Goal: Task Accomplishment & Management: Manage account settings

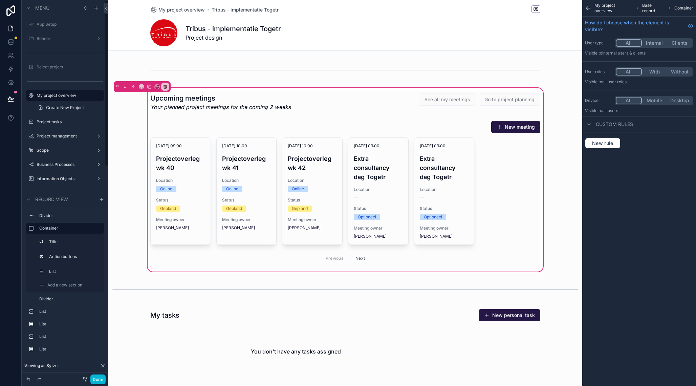
scroll to position [3, 0]
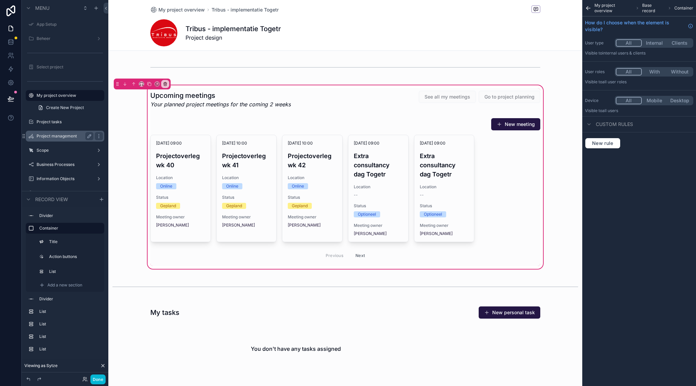
click at [64, 135] on label "Project management" at bounding box center [64, 135] width 54 height 5
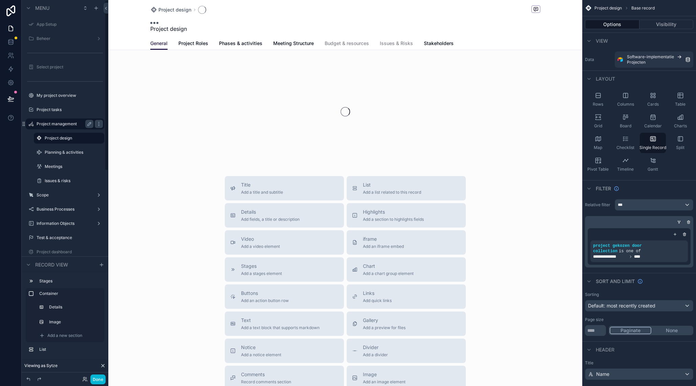
scroll to position [1, 0]
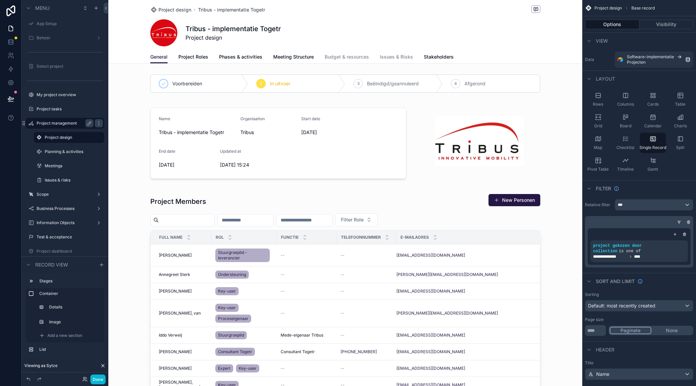
click at [350, 55] on span "Budget & resources" at bounding box center [347, 56] width 44 height 7
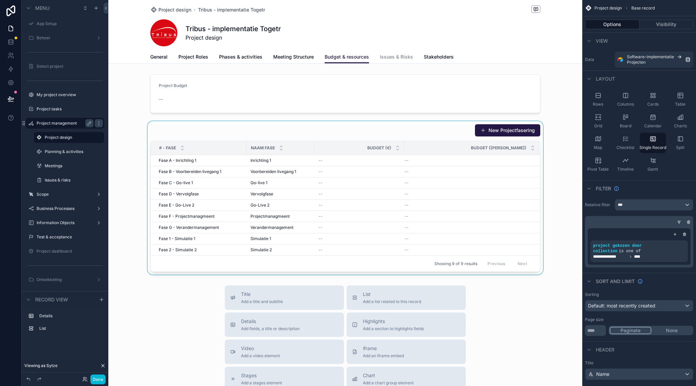
click at [316, 128] on div "scrollable content" at bounding box center [345, 197] width 474 height 153
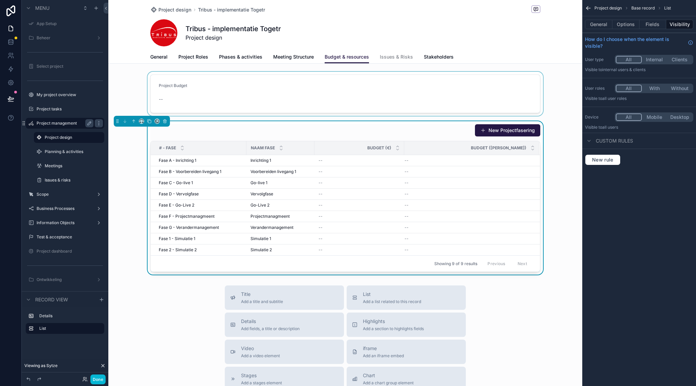
click at [273, 98] on div "scrollable content" at bounding box center [345, 94] width 474 height 44
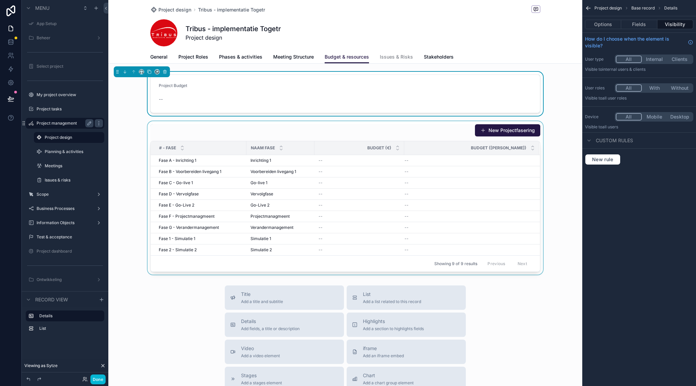
click at [607, 20] on div "Options Fields Visibility" at bounding box center [639, 24] width 114 height 16
click at [606, 22] on button "Options" at bounding box center [603, 24] width 36 height 9
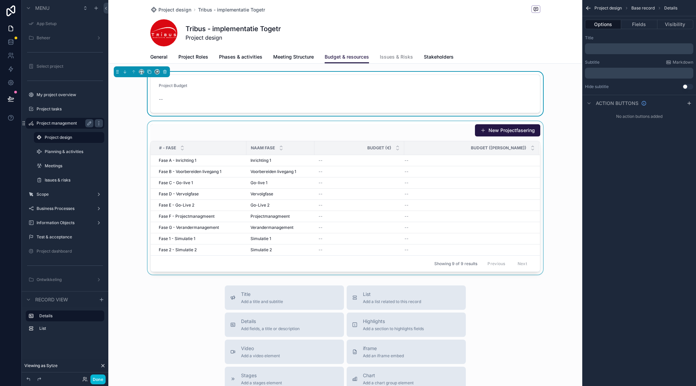
click at [409, 136] on div "scrollable content" at bounding box center [345, 197] width 474 height 153
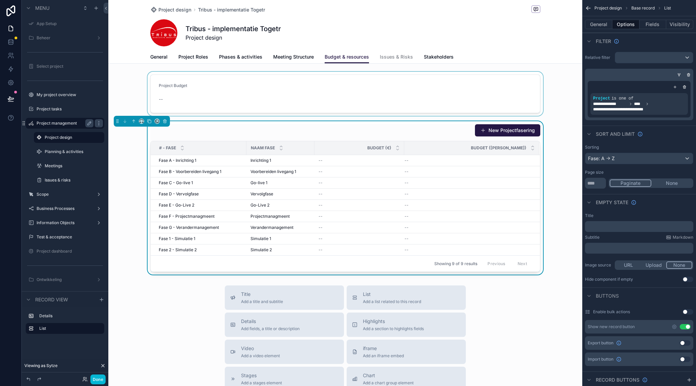
click at [368, 93] on div "scrollable content" at bounding box center [345, 94] width 474 height 44
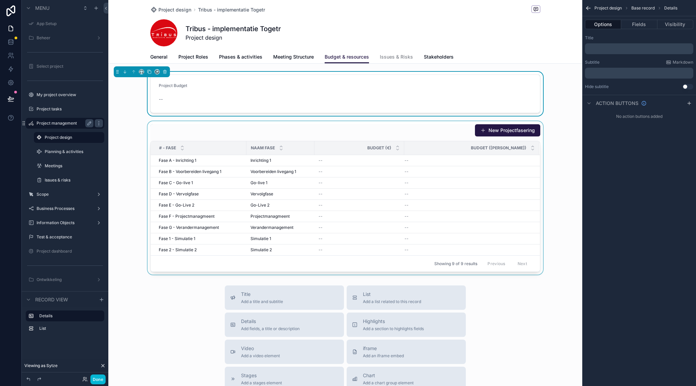
click at [609, 47] on p "﻿" at bounding box center [639, 48] width 104 height 5
click at [356, 97] on form "Project Budget --" at bounding box center [345, 94] width 389 height 38
click at [637, 25] on button "Fields" at bounding box center [639, 24] width 36 height 9
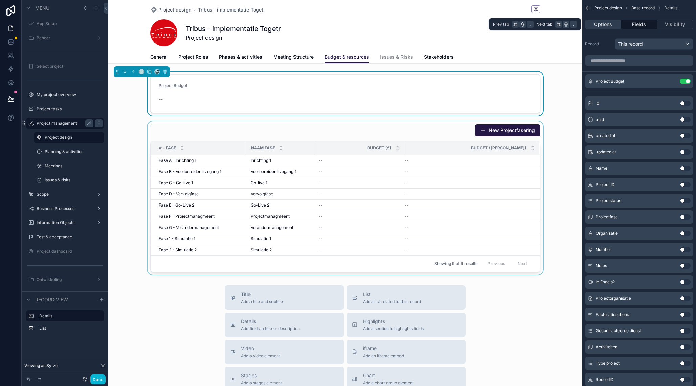
click at [607, 26] on button "Options" at bounding box center [603, 24] width 36 height 9
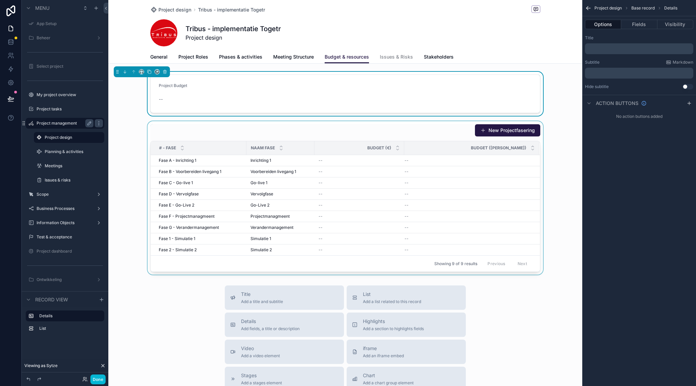
click at [604, 47] on p "﻿" at bounding box center [639, 48] width 104 height 5
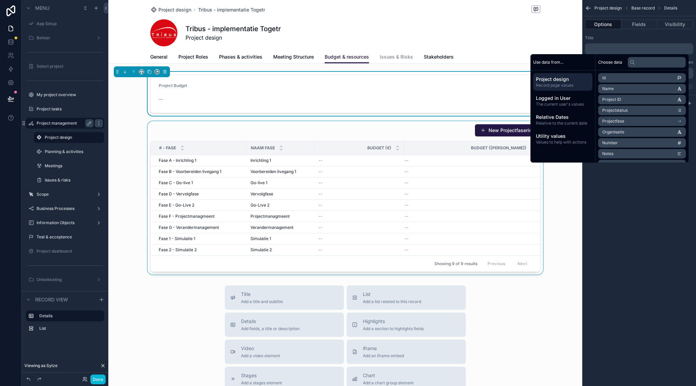
click at [604, 47] on p "﻿" at bounding box center [639, 48] width 104 height 5
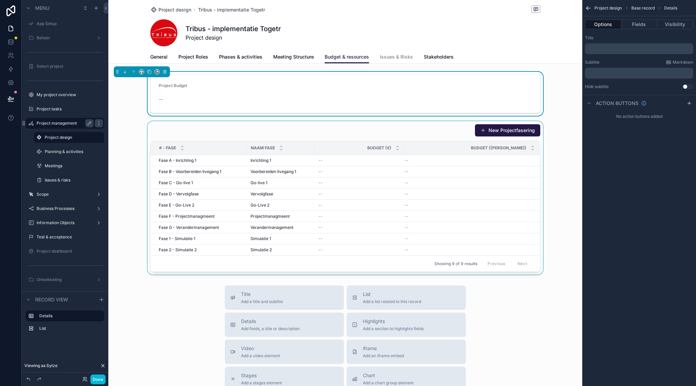
click at [636, 255] on div "Project design Base record Details Options Fields Visibility Title ﻿ Subtitle M…" at bounding box center [639, 193] width 114 height 386
click at [364, 91] on form "Project Budget --" at bounding box center [345, 94] width 389 height 38
click at [643, 28] on button "Fields" at bounding box center [639, 24] width 36 height 9
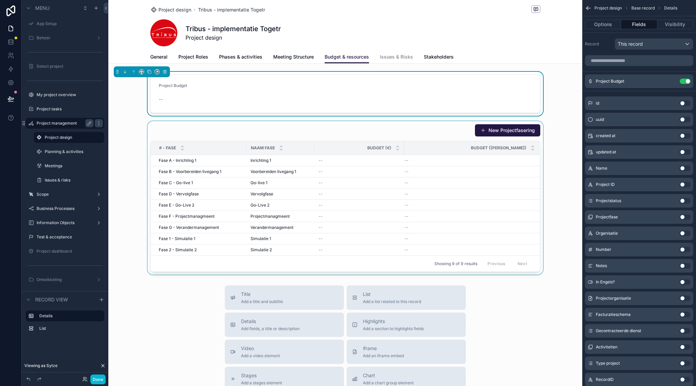
click at [353, 130] on div "scrollable content" at bounding box center [345, 197] width 474 height 153
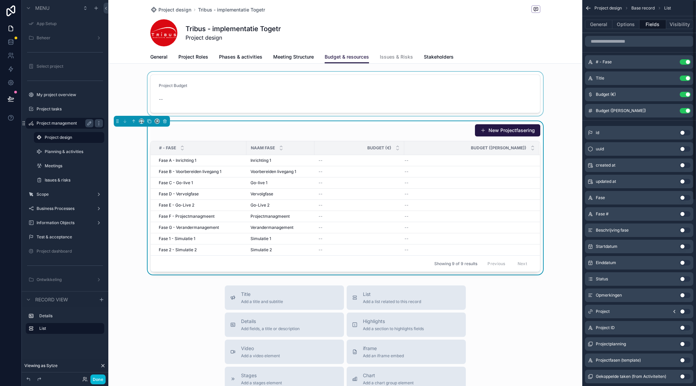
click at [317, 84] on div "scrollable content" at bounding box center [345, 94] width 474 height 44
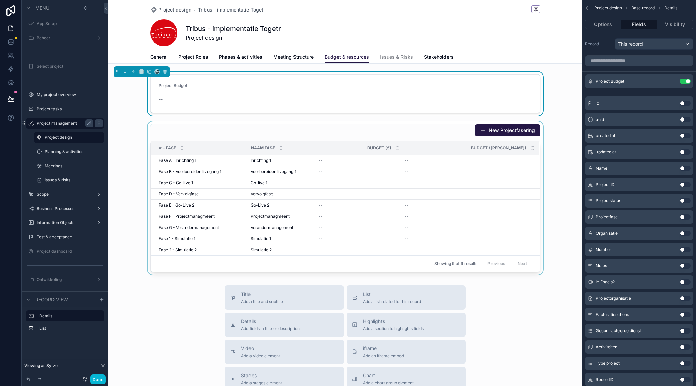
click at [420, 131] on div "scrollable content" at bounding box center [345, 197] width 474 height 153
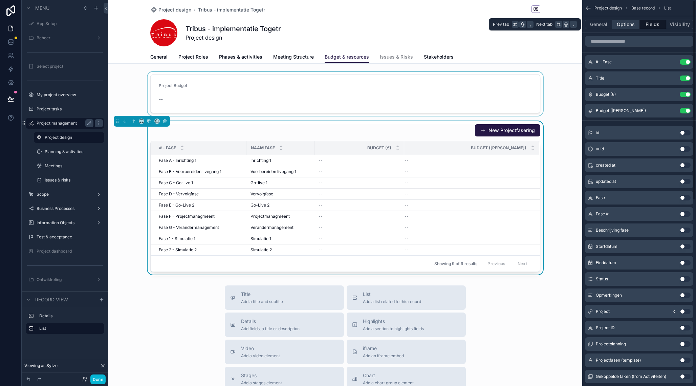
click at [625, 27] on button "Options" at bounding box center [625, 24] width 27 height 9
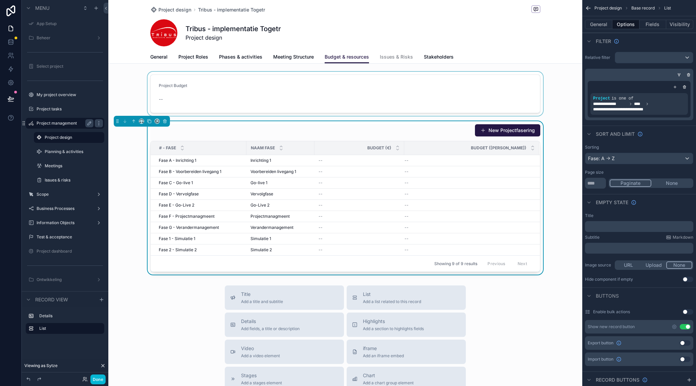
click at [348, 128] on div "New Projectfasering" at bounding box center [345, 130] width 390 height 13
click at [149, 123] on icon "scrollable content" at bounding box center [149, 121] width 5 height 5
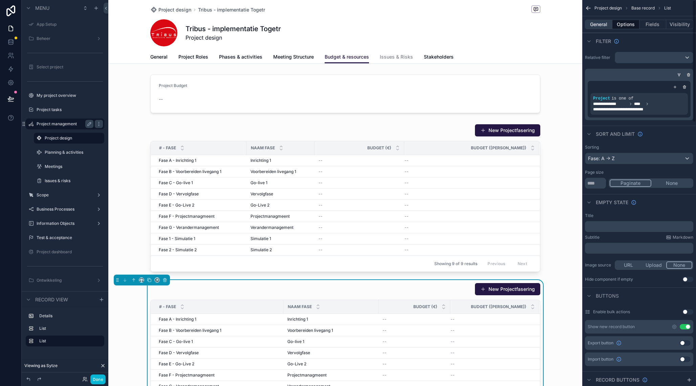
click at [603, 23] on button "General" at bounding box center [598, 24] width 27 height 9
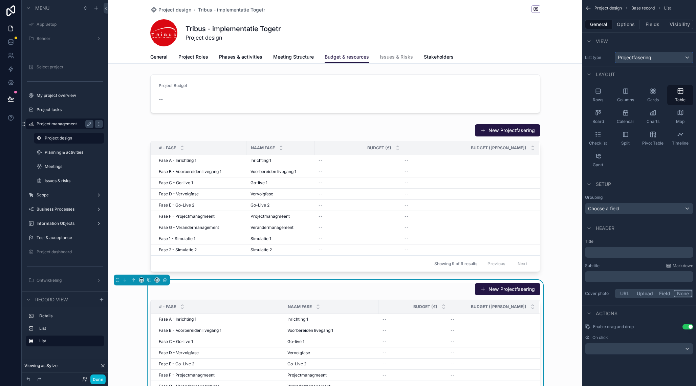
click at [638, 54] on div "Projectfasering" at bounding box center [654, 57] width 78 height 11
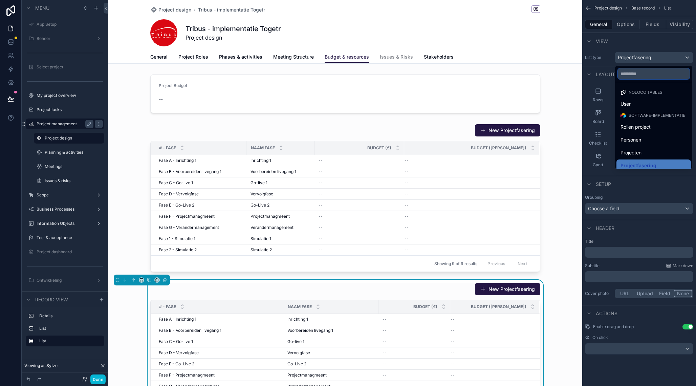
click at [638, 74] on input "text" at bounding box center [654, 73] width 72 height 11
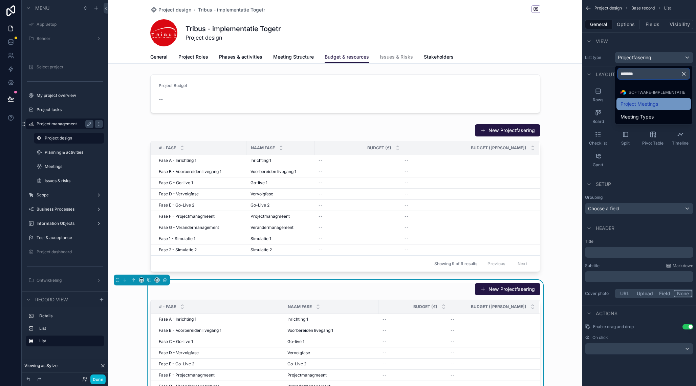
type input "*******"
drag, startPoint x: 639, startPoint y: 101, endPoint x: 640, endPoint y: 104, distance: 3.5
click at [639, 101] on span "Project Meetings" at bounding box center [639, 104] width 38 height 8
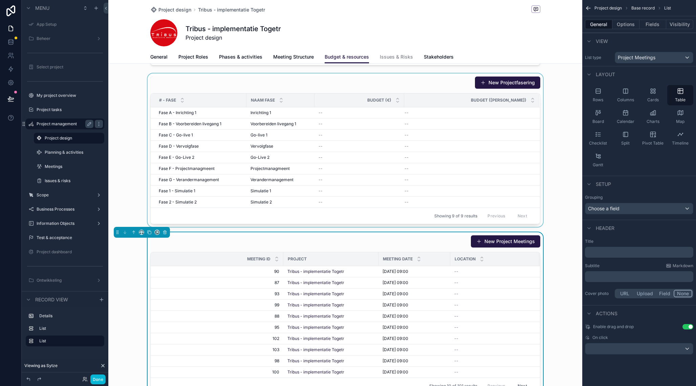
scroll to position [60, 0]
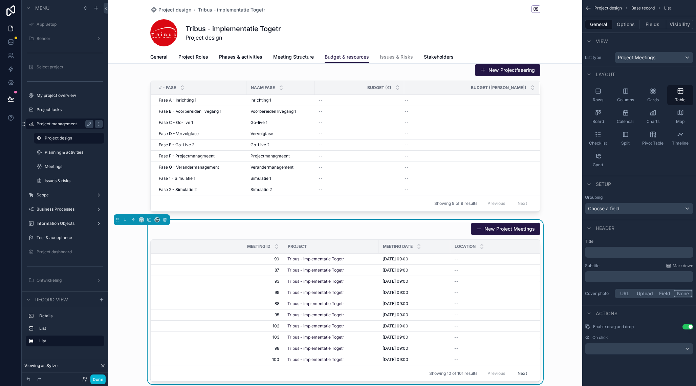
click at [346, 226] on div "New Project Meetings" at bounding box center [345, 228] width 390 height 13
click at [629, 25] on button "Options" at bounding box center [625, 24] width 27 height 9
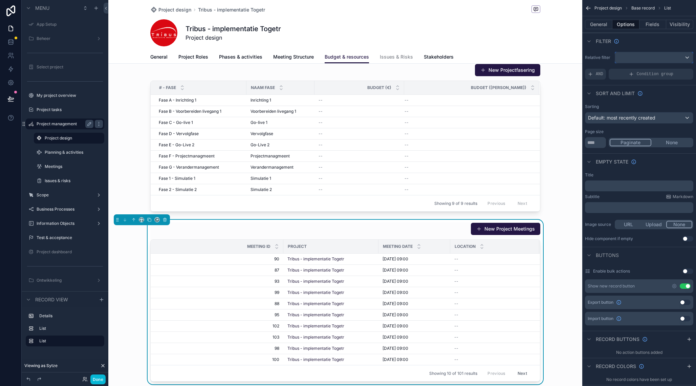
click at [630, 55] on div "scrollable content" at bounding box center [654, 57] width 78 height 11
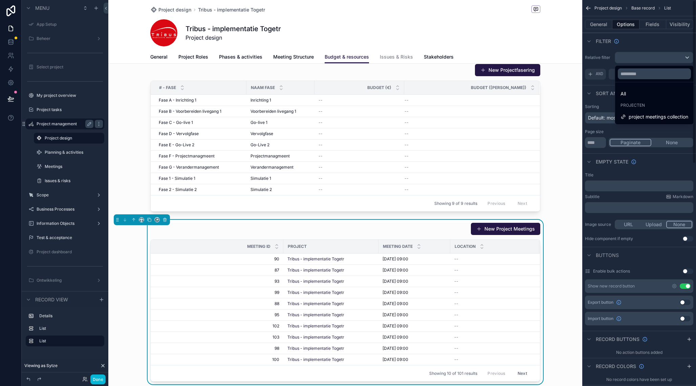
click at [598, 99] on div "scrollable content" at bounding box center [348, 193] width 696 height 386
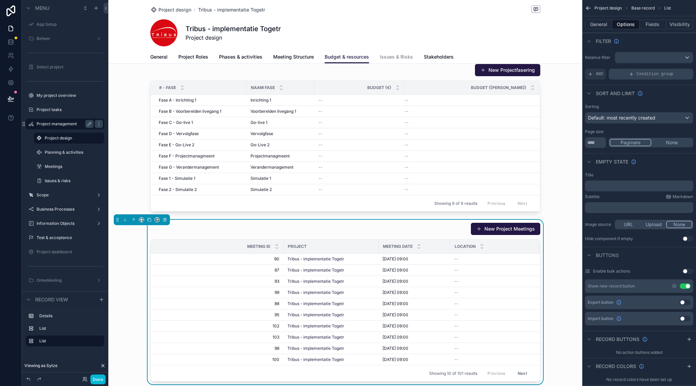
click at [653, 75] on span "Condition group" at bounding box center [655, 73] width 37 height 5
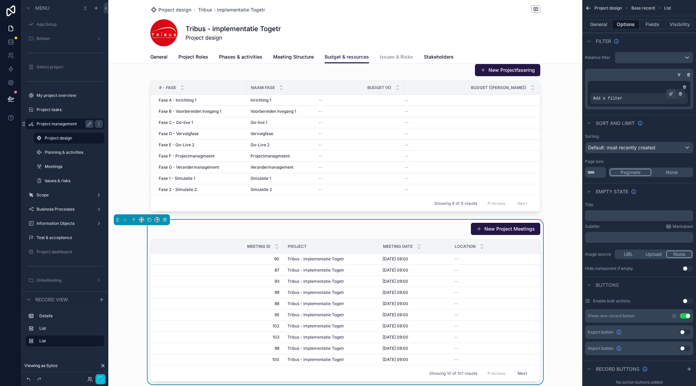
click at [671, 93] on icon "scrollable content" at bounding box center [671, 93] width 2 height 2
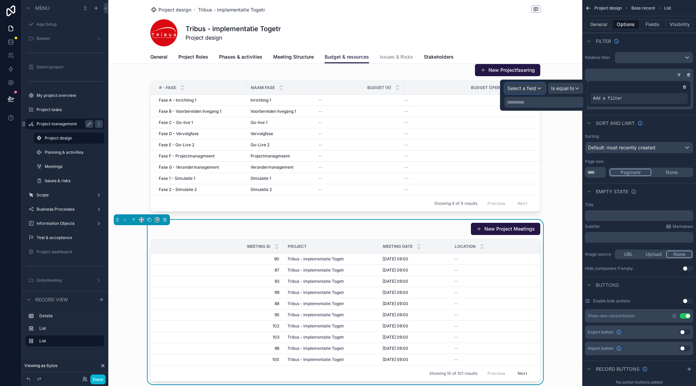
click at [518, 86] on span "Select a field" at bounding box center [521, 88] width 29 height 6
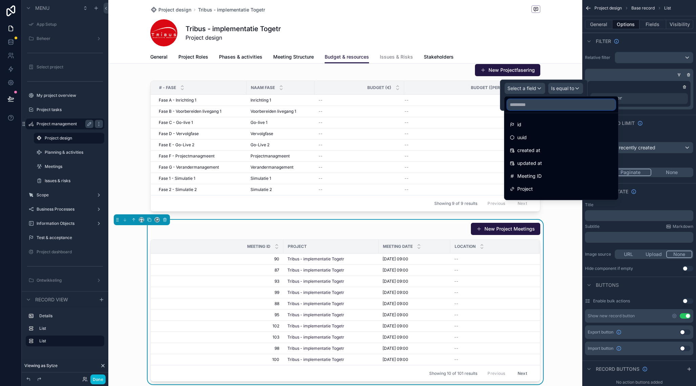
click at [531, 107] on input "text" at bounding box center [561, 104] width 108 height 11
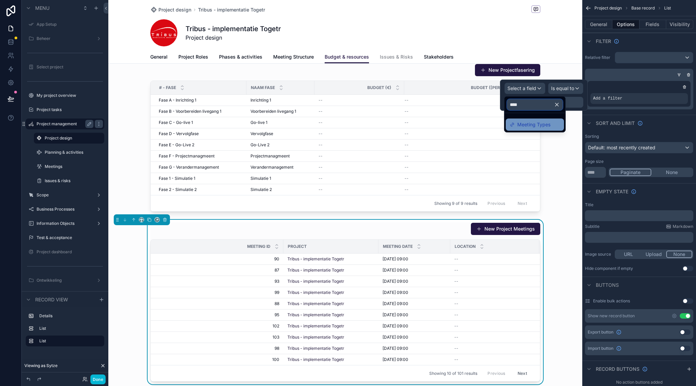
type input "****"
click at [532, 123] on span "Meeting Types" at bounding box center [533, 124] width 33 height 8
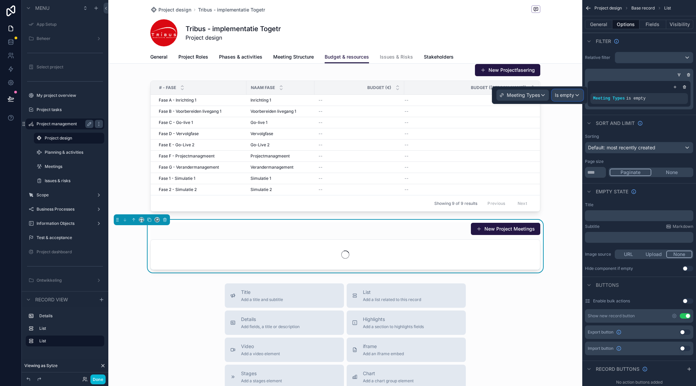
click at [559, 98] on span "Is empty" at bounding box center [564, 95] width 19 height 7
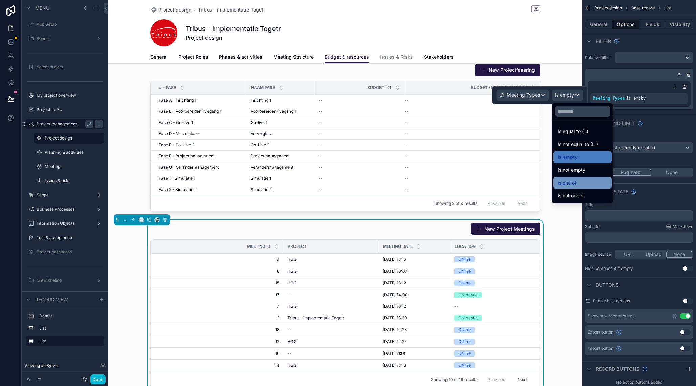
click at [581, 183] on div "Is one of" at bounding box center [582, 183] width 50 height 8
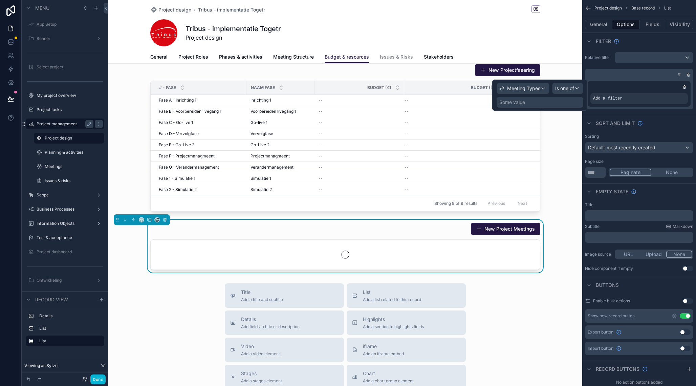
click at [515, 104] on div "Some value" at bounding box center [512, 102] width 26 height 7
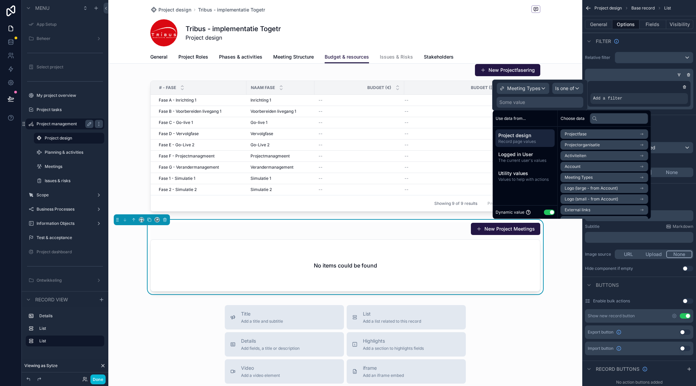
click at [549, 211] on button "Use setting" at bounding box center [549, 211] width 11 height 5
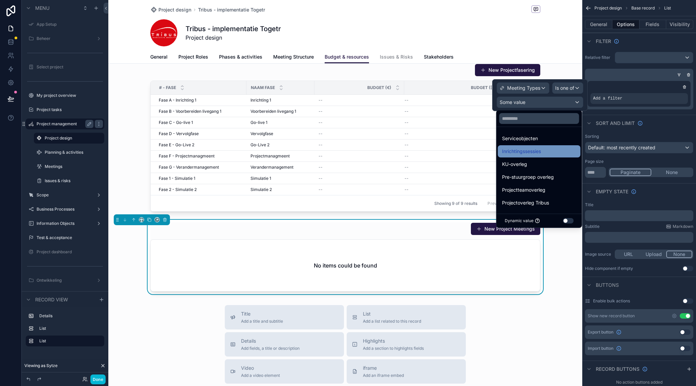
click at [535, 149] on span "Inrichtingssessies" at bounding box center [521, 151] width 39 height 8
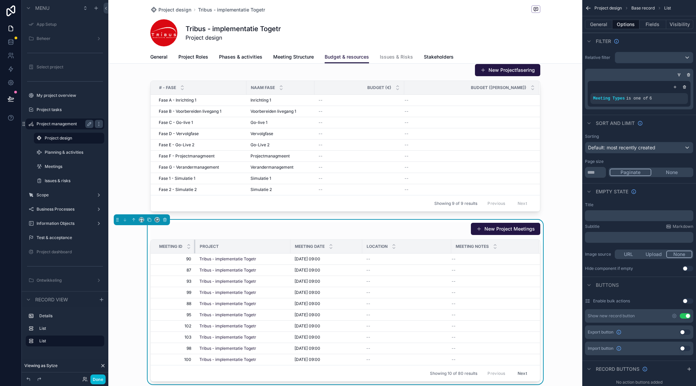
drag, startPoint x: 283, startPoint y: 243, endPoint x: 185, endPoint y: 242, distance: 97.5
click at [183, 247] on th "Meeting ID" at bounding box center [173, 247] width 45 height 14
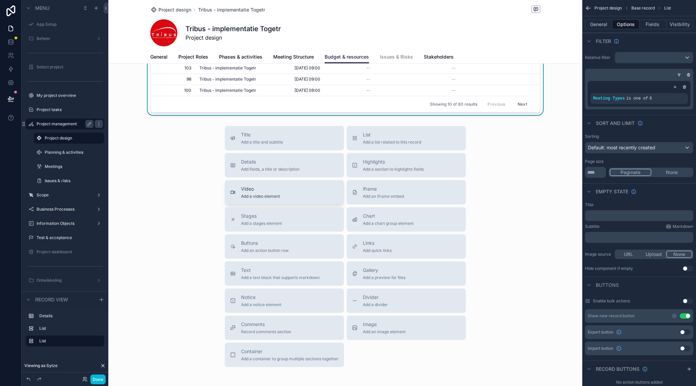
scroll to position [329, 0]
click at [364, 171] on span "Add a section to highlights fields" at bounding box center [393, 169] width 61 height 5
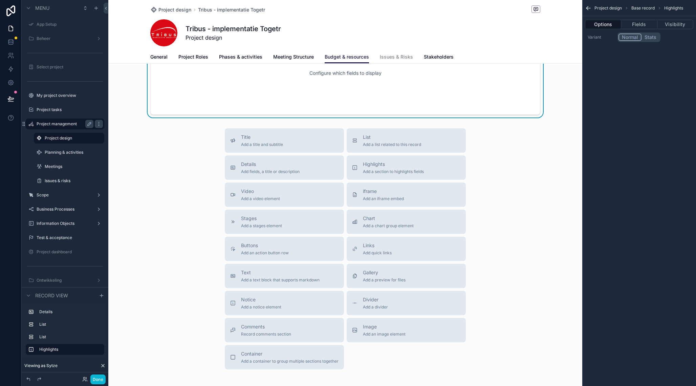
scroll to position [425, 0]
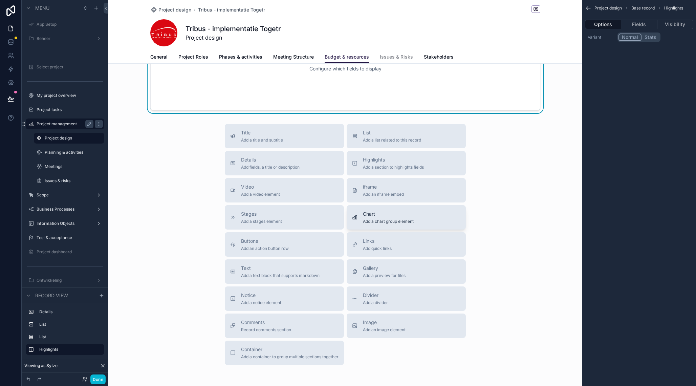
click at [373, 215] on span "Chart" at bounding box center [388, 213] width 51 height 7
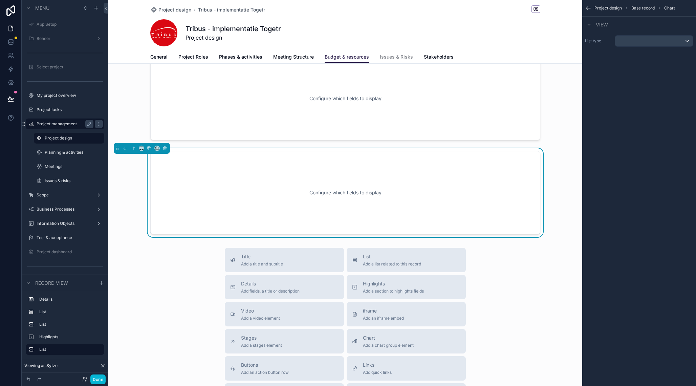
scroll to position [395, 0]
click at [639, 43] on div "scrollable content" at bounding box center [654, 41] width 78 height 11
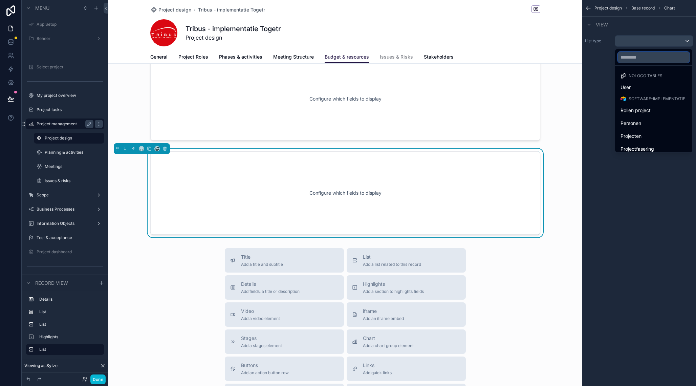
click at [635, 55] on input "text" at bounding box center [654, 57] width 72 height 11
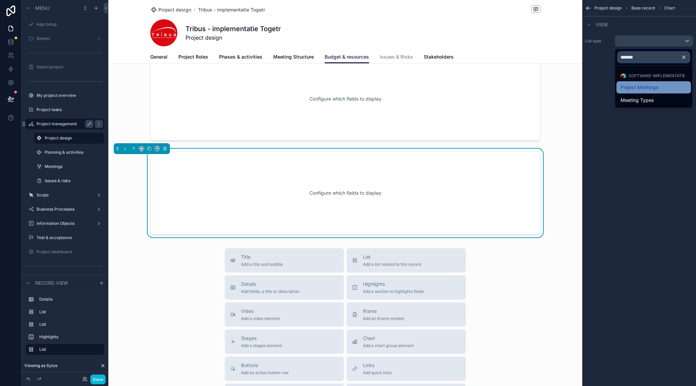
type input "*******"
click at [635, 90] on span "Project Meetings" at bounding box center [639, 87] width 38 height 8
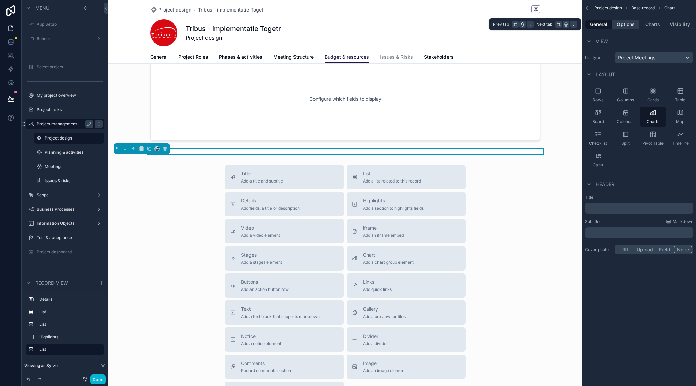
click at [627, 26] on button "Options" at bounding box center [625, 24] width 27 height 9
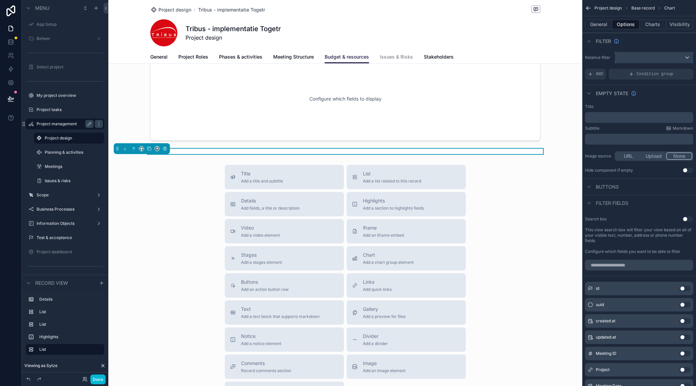
click at [646, 59] on div "scrollable content" at bounding box center [654, 57] width 78 height 11
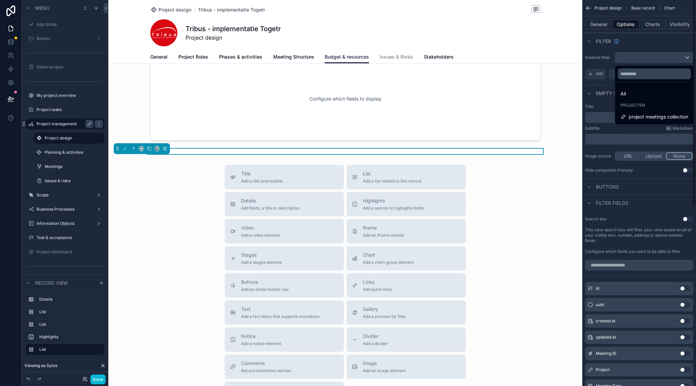
click at [600, 103] on div "scrollable content" at bounding box center [348, 193] width 696 height 386
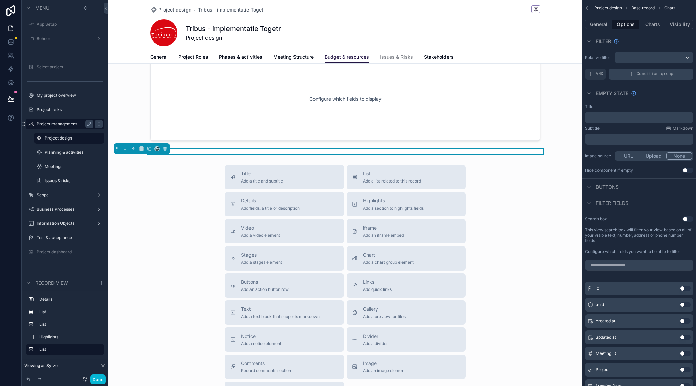
click at [638, 73] on span "Condition group" at bounding box center [655, 73] width 37 height 5
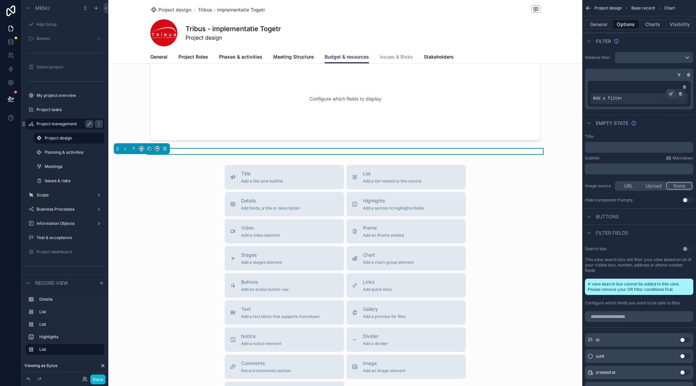
click at [675, 92] on div "scrollable content" at bounding box center [670, 93] width 9 height 9
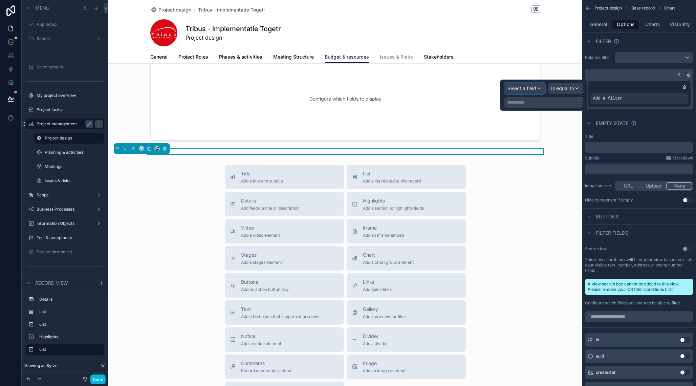
click at [515, 86] on span "Select a field" at bounding box center [521, 88] width 29 height 6
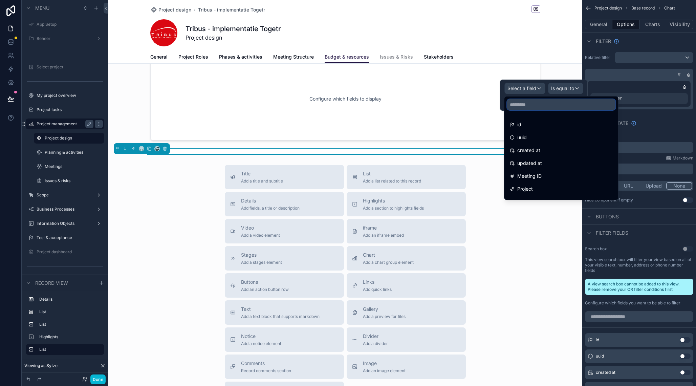
click at [534, 106] on input "text" at bounding box center [561, 104] width 108 height 11
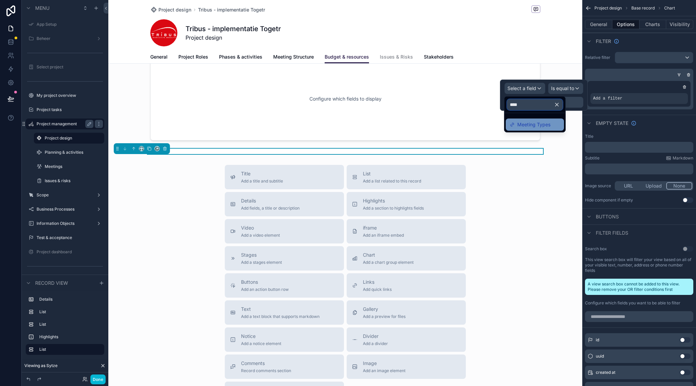
type input "****"
click at [535, 125] on span "Meeting Types" at bounding box center [533, 124] width 33 height 8
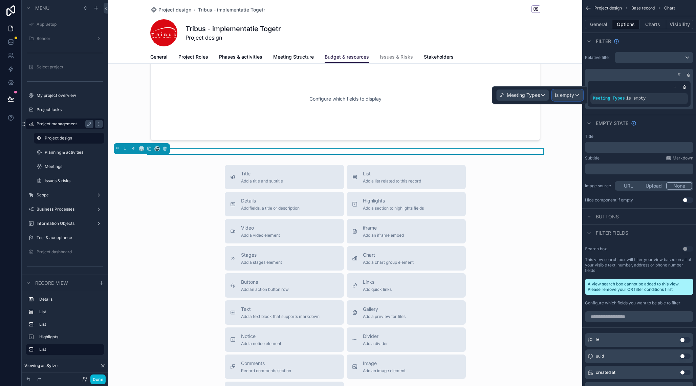
click at [562, 95] on span "Is empty" at bounding box center [564, 95] width 19 height 7
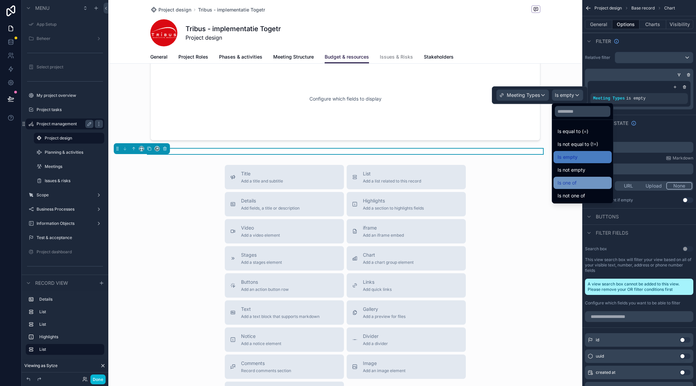
click at [585, 180] on div "Is one of" at bounding box center [582, 183] width 50 height 8
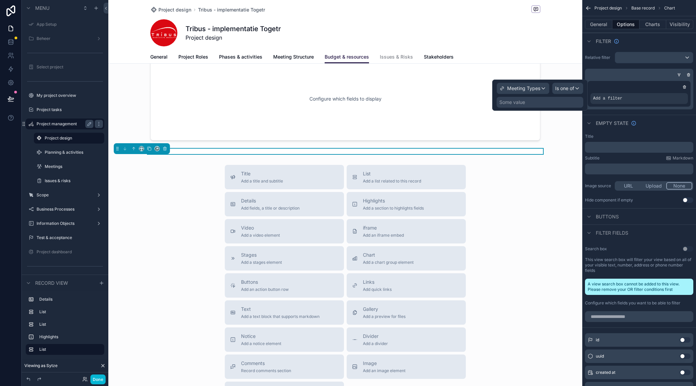
click at [512, 102] on div "Some value" at bounding box center [512, 102] width 26 height 7
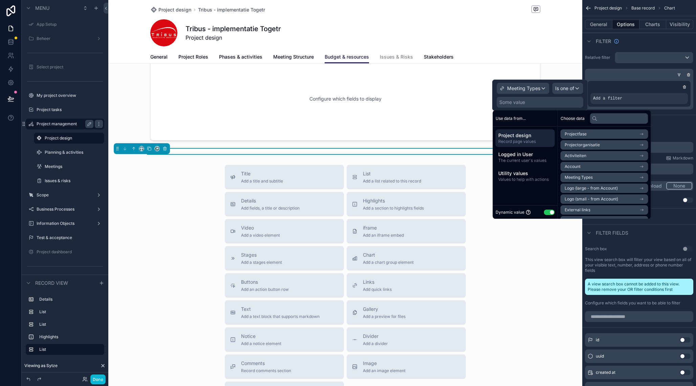
click at [547, 212] on button "Use setting" at bounding box center [549, 211] width 11 height 5
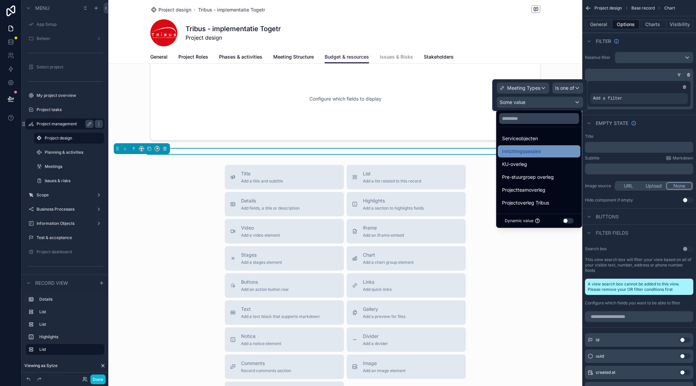
click at [525, 150] on span "Inrichtingssessies" at bounding box center [521, 151] width 39 height 8
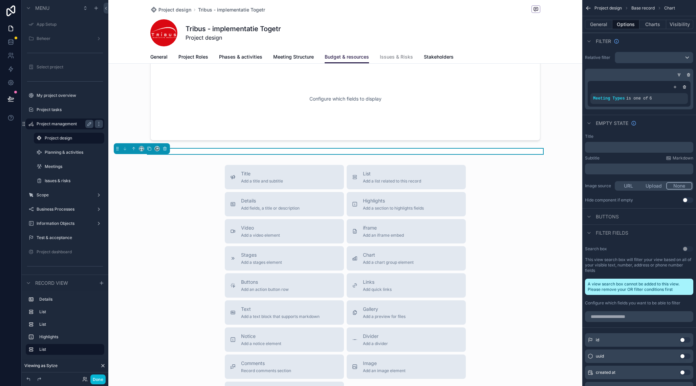
click at [650, 40] on div "Filter" at bounding box center [639, 41] width 114 height 16
click at [651, 26] on button "Charts" at bounding box center [652, 24] width 27 height 9
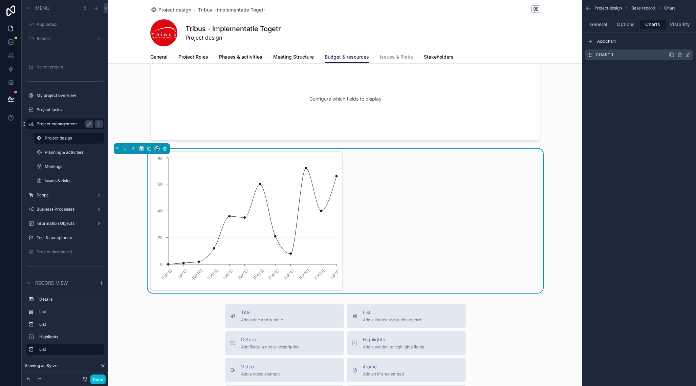
click at [687, 54] on icon "scrollable content" at bounding box center [687, 54] width 5 height 5
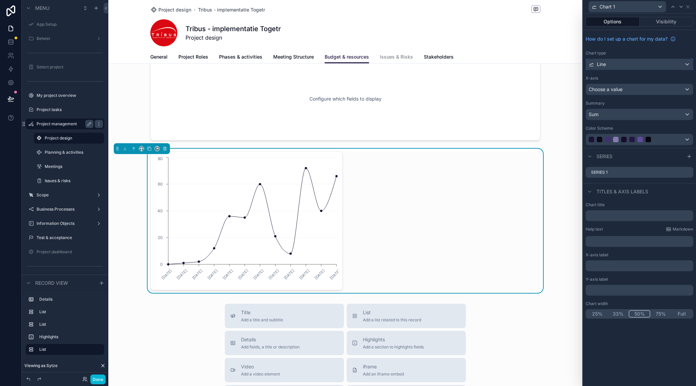
click at [628, 66] on div "Line" at bounding box center [639, 64] width 107 height 11
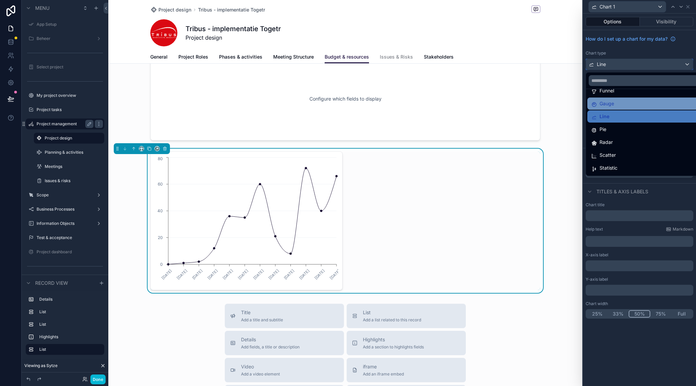
scroll to position [48, 0]
click at [612, 155] on span "Statistic" at bounding box center [608, 155] width 18 height 8
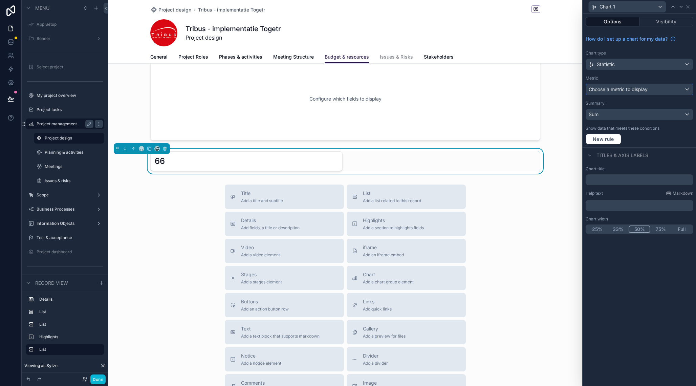
click at [627, 90] on span "Choose a metric to display" at bounding box center [617, 89] width 59 height 6
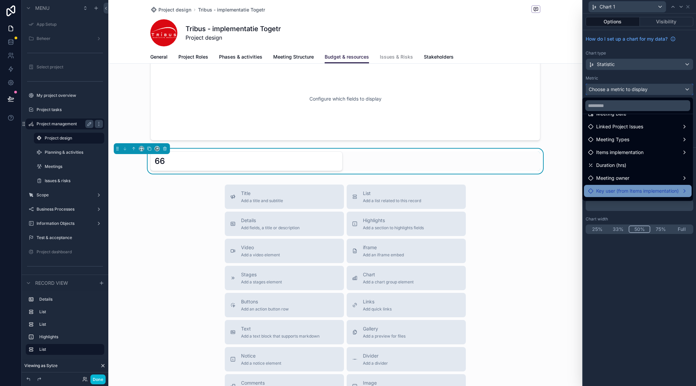
scroll to position [50, 0]
click at [619, 170] on div "Duration (hrs)" at bounding box center [638, 166] width 108 height 12
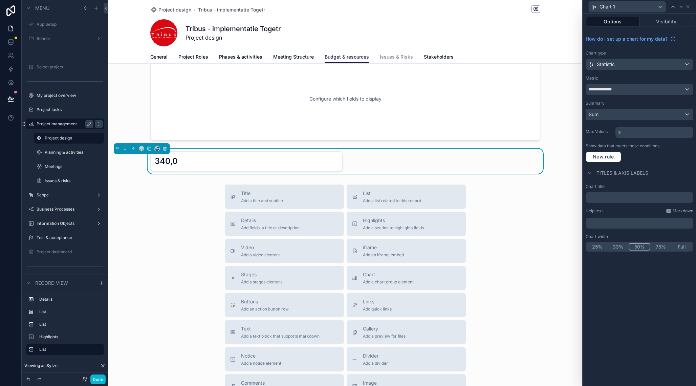
click at [632, 115] on div "Sum" at bounding box center [639, 114] width 107 height 11
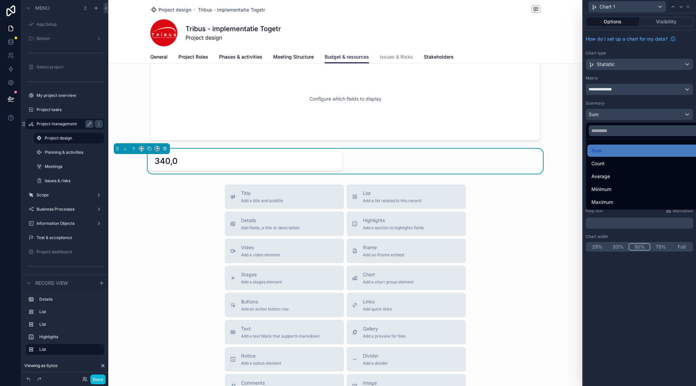
click at [636, 104] on div at bounding box center [639, 193] width 113 height 386
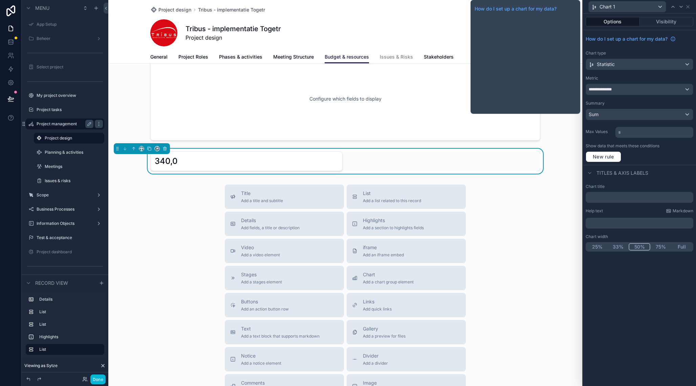
click at [641, 43] on div "How do I set up a chart for my data?" at bounding box center [639, 39] width 108 height 12
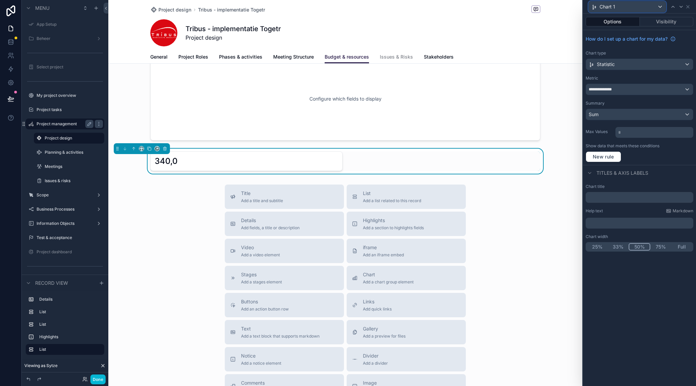
click at [660, 7] on div "Chart 1" at bounding box center [626, 6] width 77 height 11
click at [660, 7] on div at bounding box center [639, 193] width 113 height 386
click at [634, 47] on div "**********" at bounding box center [639, 97] width 113 height 135
click at [604, 63] on span "Statistic" at bounding box center [606, 64] width 18 height 7
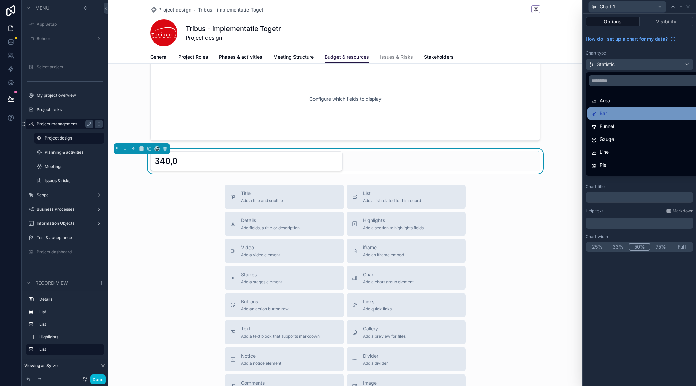
click at [612, 110] on div "Bar" at bounding box center [647, 113] width 112 height 8
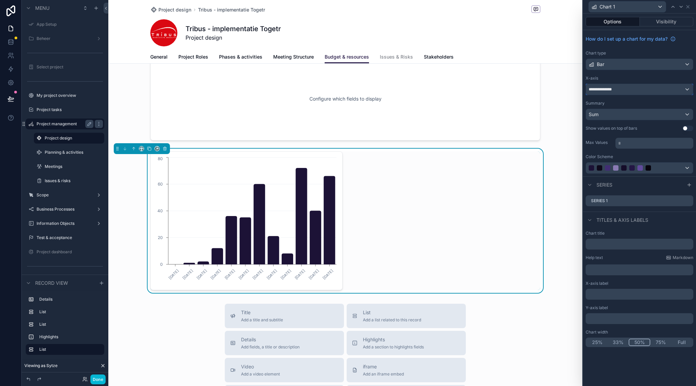
click at [632, 90] on div "**********" at bounding box center [639, 89] width 107 height 11
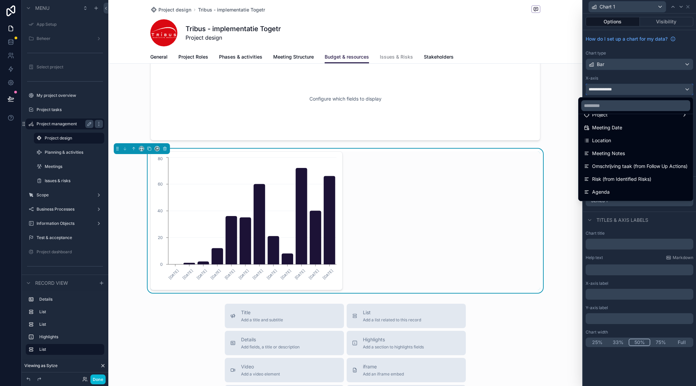
scroll to position [63, 0]
click at [629, 142] on div "Location" at bounding box center [636, 140] width 104 height 8
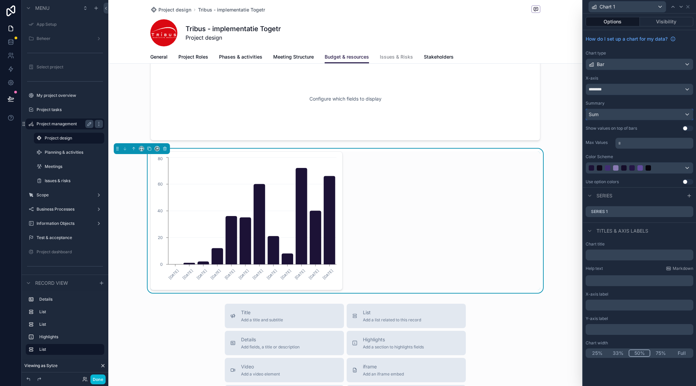
click at [606, 117] on div "Sum" at bounding box center [639, 114] width 107 height 11
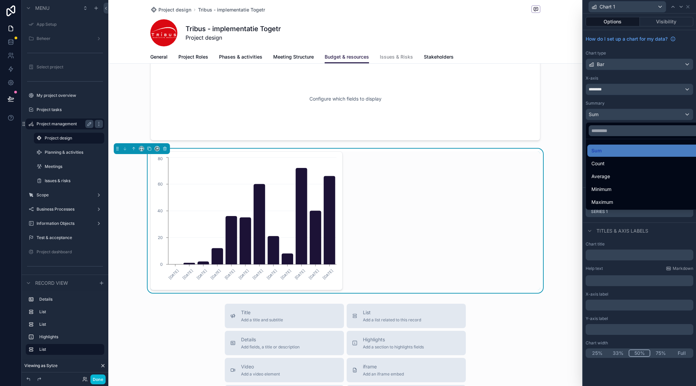
click at [623, 103] on div at bounding box center [639, 193] width 113 height 386
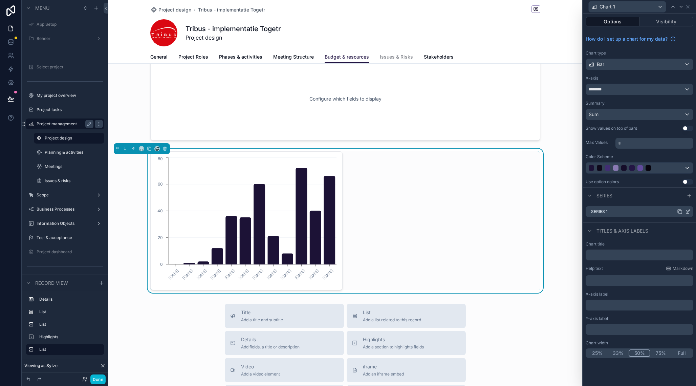
click at [690, 211] on icon at bounding box center [687, 211] width 5 height 5
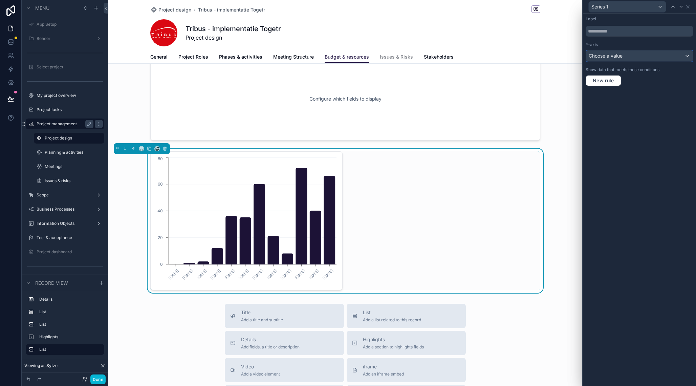
click at [632, 58] on div "Choose a value" at bounding box center [639, 55] width 107 height 11
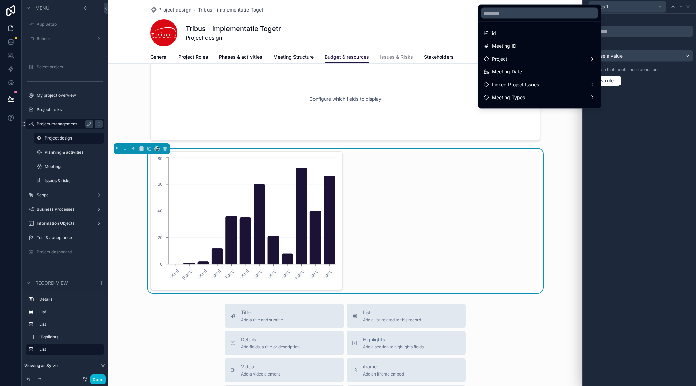
click at [642, 126] on div at bounding box center [639, 193] width 113 height 386
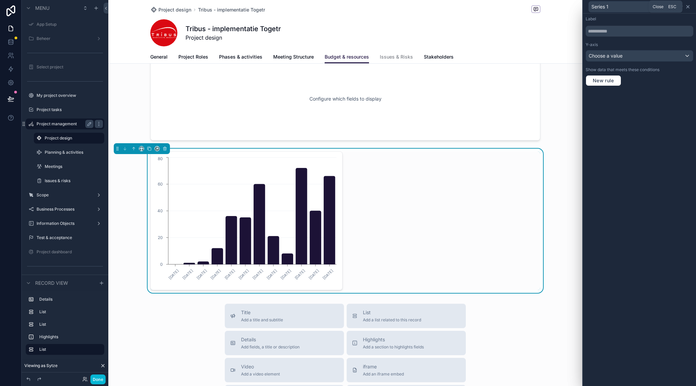
click at [689, 8] on icon at bounding box center [687, 6] width 5 height 5
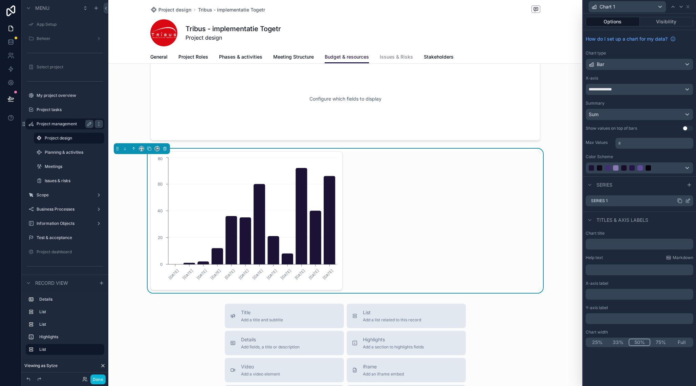
click at [687, 201] on icon at bounding box center [687, 200] width 5 height 5
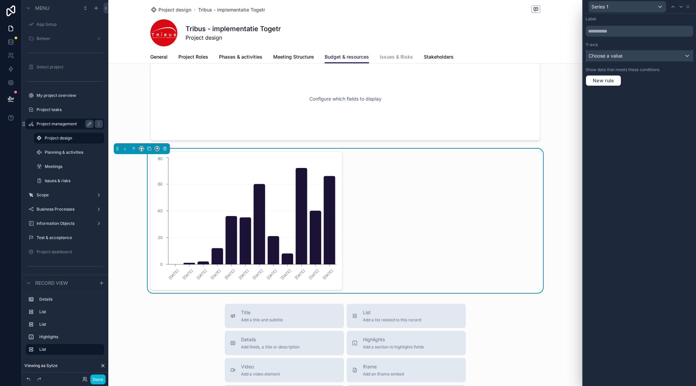
click at [617, 59] on div "Choose a value" at bounding box center [639, 55] width 107 height 11
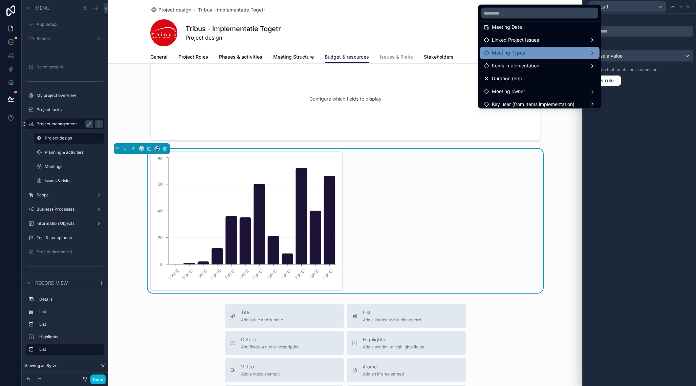
scroll to position [46, 0]
click at [523, 53] on span "Meeting Types" at bounding box center [508, 51] width 33 height 8
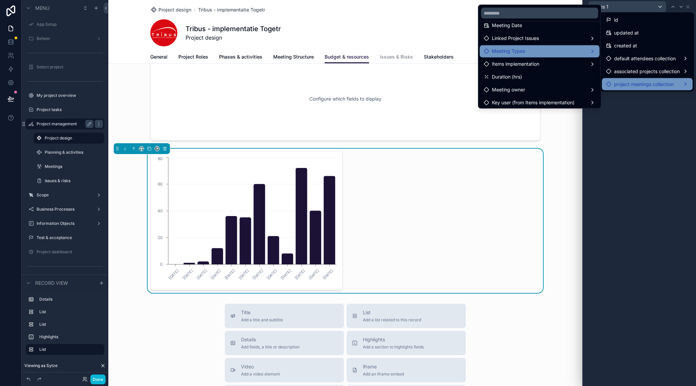
click at [634, 81] on span "project meetings collection" at bounding box center [644, 84] width 60 height 8
click at [574, 83] on span "project meetings collection count" at bounding box center [558, 85] width 73 height 8
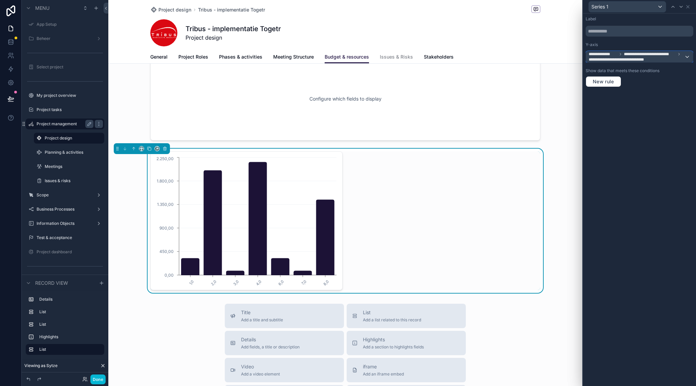
click at [687, 58] on div "**********" at bounding box center [639, 56] width 107 height 11
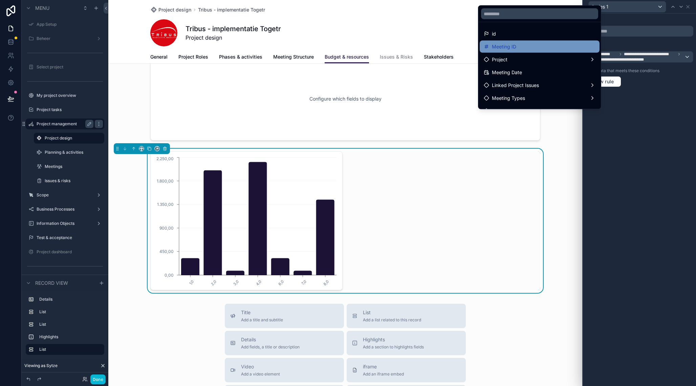
click at [537, 43] on div "Meeting ID" at bounding box center [540, 47] width 112 height 8
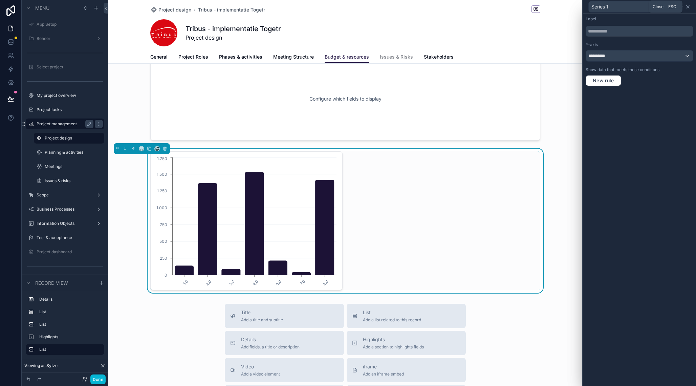
click at [690, 6] on icon at bounding box center [687, 6] width 5 height 5
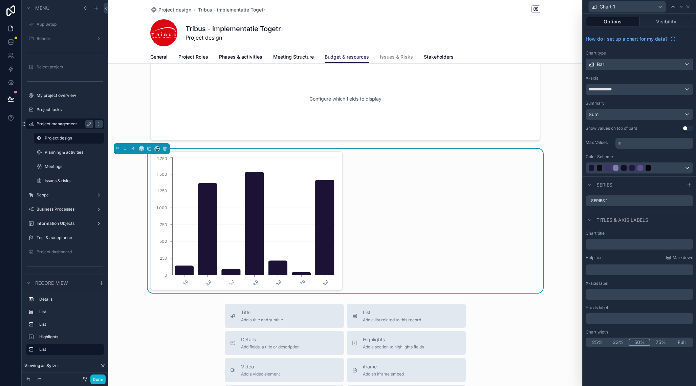
click at [623, 62] on div "Bar" at bounding box center [639, 64] width 107 height 11
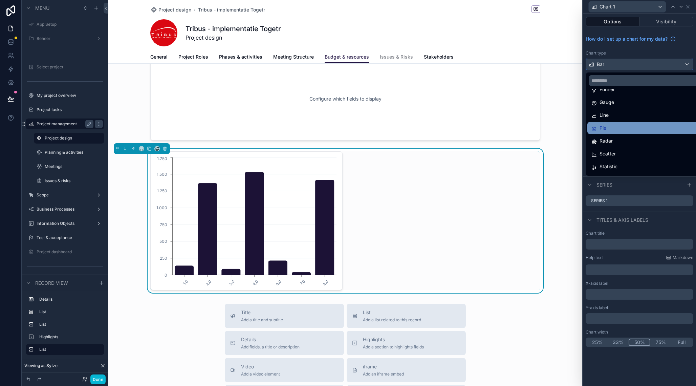
scroll to position [48, 0]
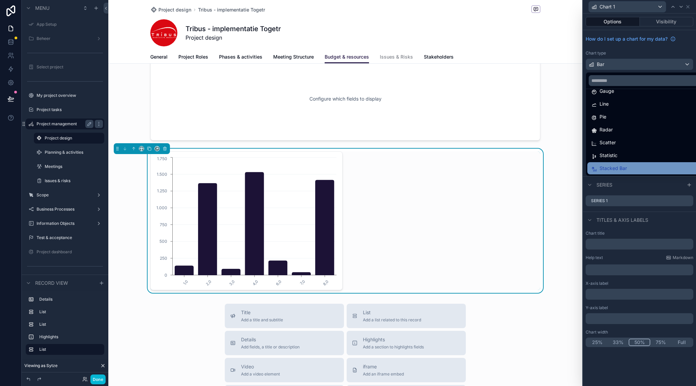
click at [631, 166] on div "Stacked Bar" at bounding box center [647, 168] width 112 height 8
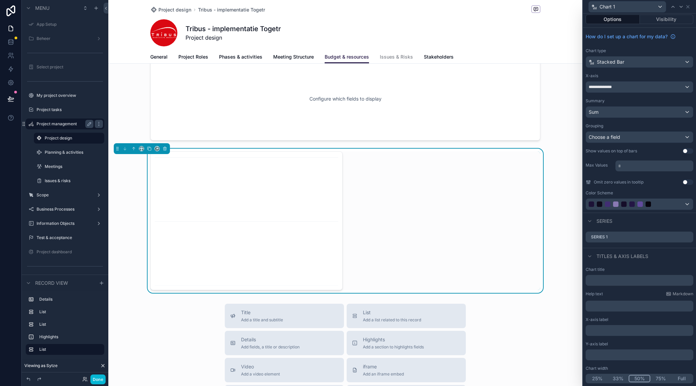
scroll to position [2, 0]
click at [615, 143] on div "Choose a field" at bounding box center [639, 137] width 107 height 11
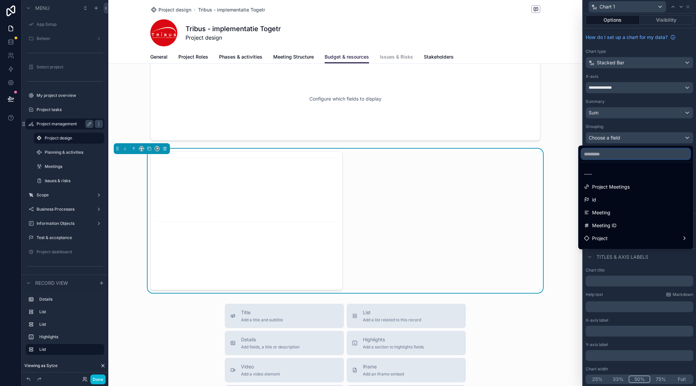
click at [619, 154] on input "text" at bounding box center [635, 154] width 109 height 11
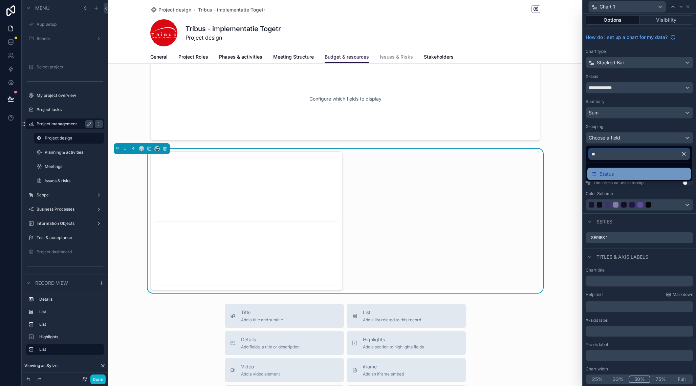
type input "**"
click at [616, 176] on div "Status" at bounding box center [638, 174] width 95 height 8
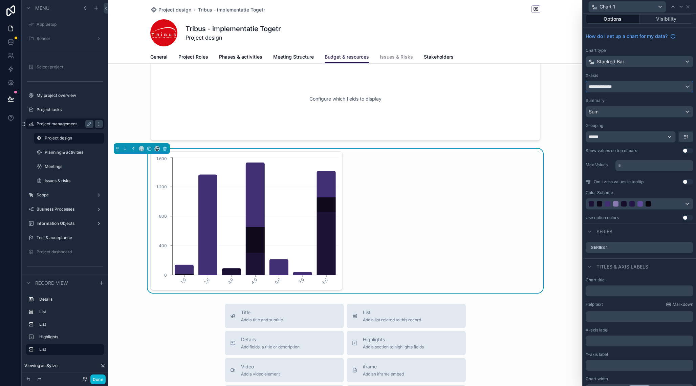
click at [615, 89] on span "**********" at bounding box center [601, 86] width 26 height 5
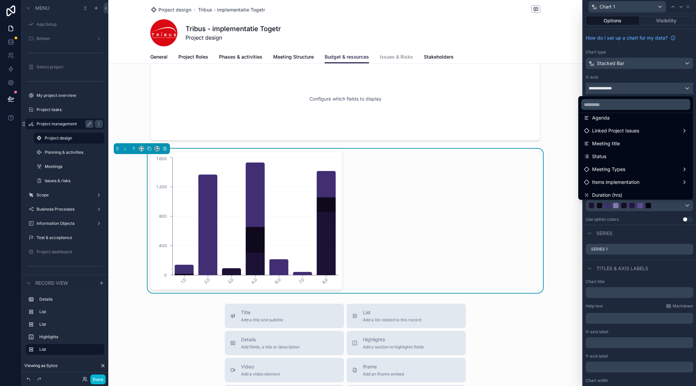
scroll to position [137, 0]
click at [619, 163] on div "Meeting Types" at bounding box center [636, 168] width 112 height 12
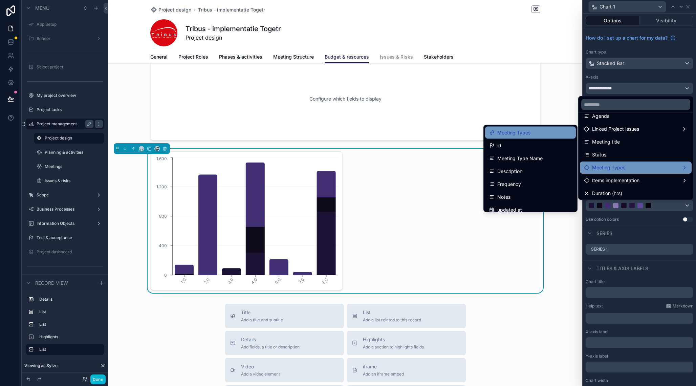
click at [541, 134] on div "Meeting Types" at bounding box center [530, 133] width 83 height 8
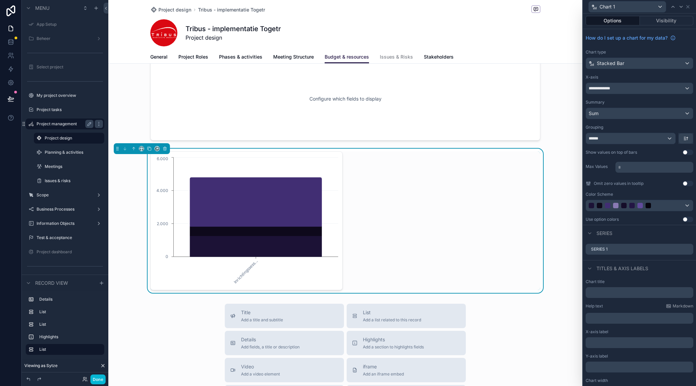
click at [688, 236] on div "Series" at bounding box center [639, 233] width 113 height 16
click at [689, 249] on icon at bounding box center [687, 248] width 5 height 5
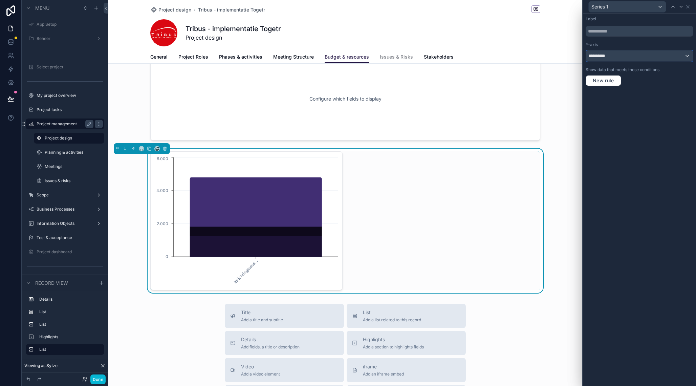
click at [612, 58] on div "**********" at bounding box center [639, 55] width 107 height 11
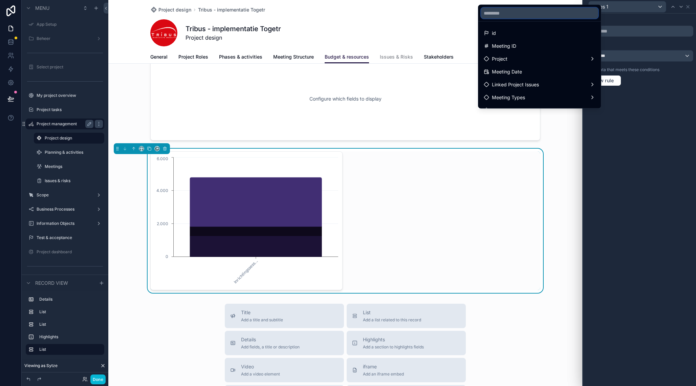
click at [518, 12] on input "text" at bounding box center [539, 13] width 117 height 11
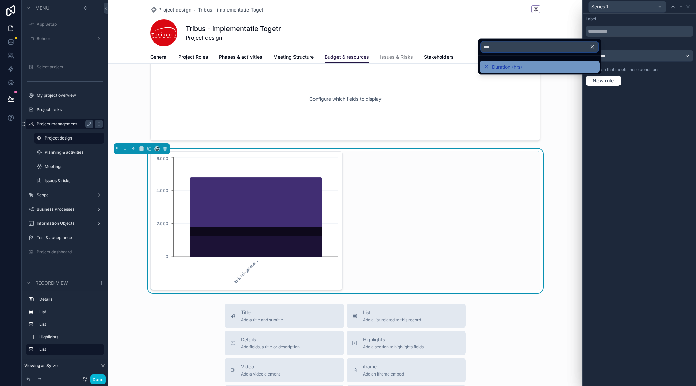
type input "***"
click at [502, 64] on span "Duration (hrs)" at bounding box center [507, 67] width 30 height 8
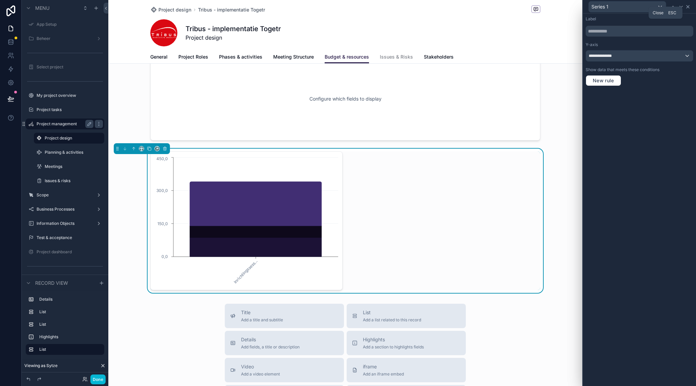
click at [690, 8] on icon at bounding box center [687, 6] width 5 height 5
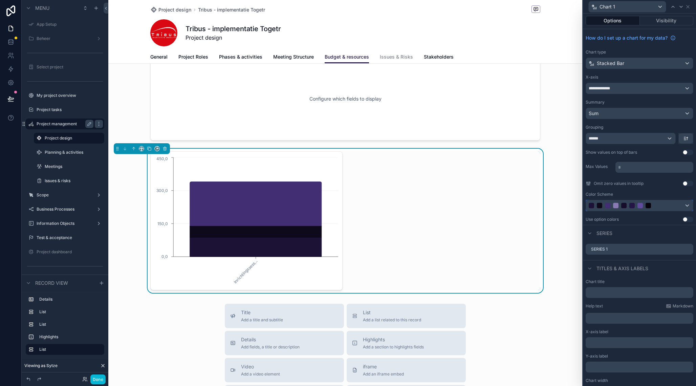
click at [651, 207] on div at bounding box center [631, 205] width 87 height 5
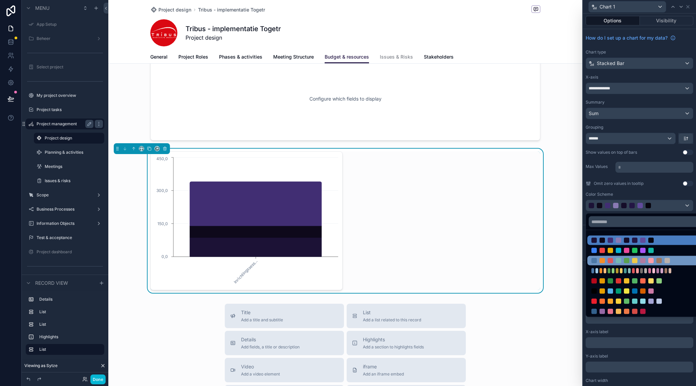
click at [647, 260] on div at bounding box center [634, 260] width 87 height 5
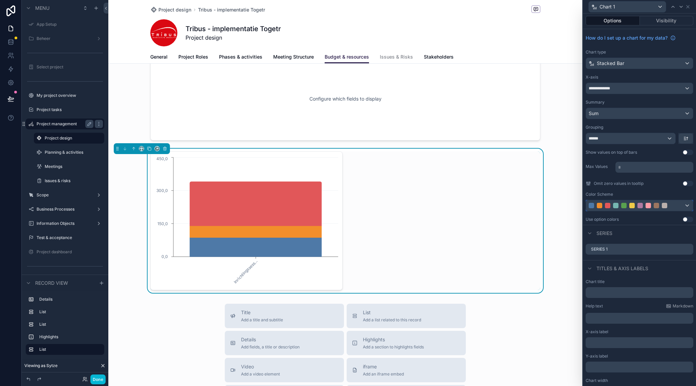
click at [680, 207] on div at bounding box center [639, 205] width 107 height 11
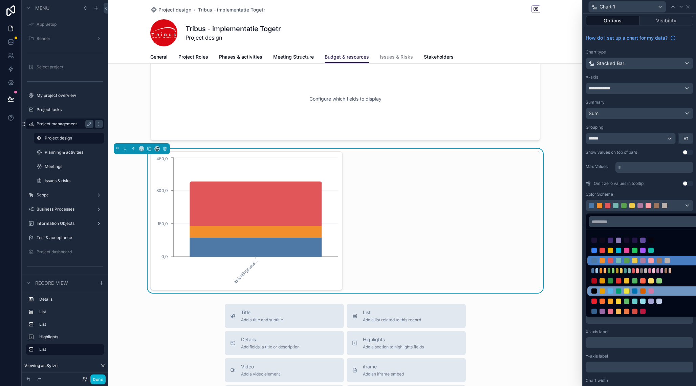
click at [660, 289] on div at bounding box center [634, 290] width 87 height 5
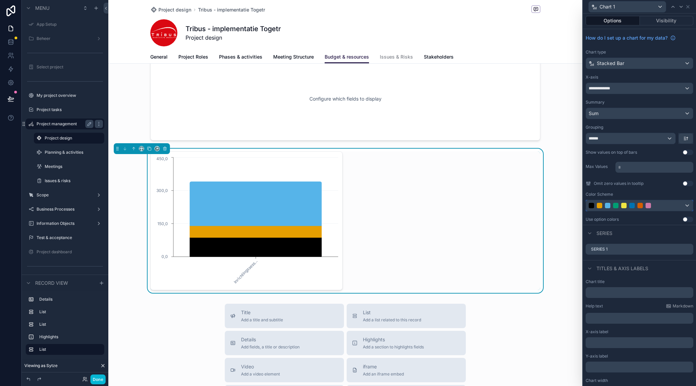
click at [664, 205] on div at bounding box center [631, 205] width 87 height 5
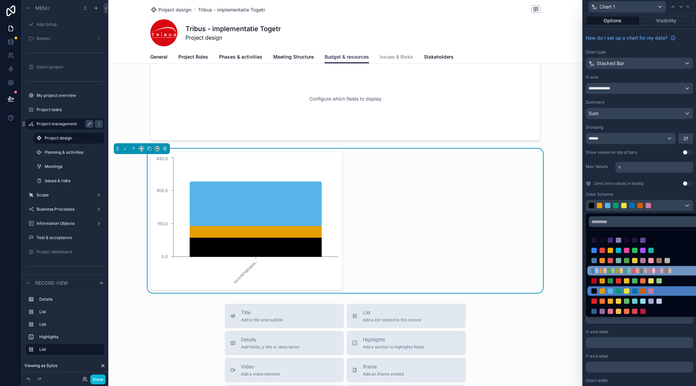
click at [663, 274] on div at bounding box center [647, 270] width 120 height 9
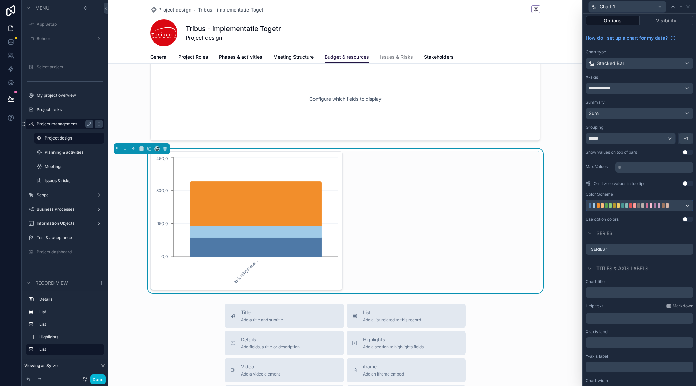
click at [673, 204] on div at bounding box center [631, 205] width 87 height 5
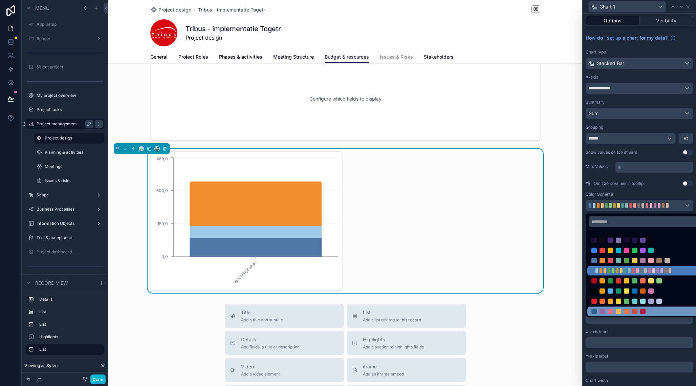
click at [650, 309] on div at bounding box center [634, 311] width 87 height 5
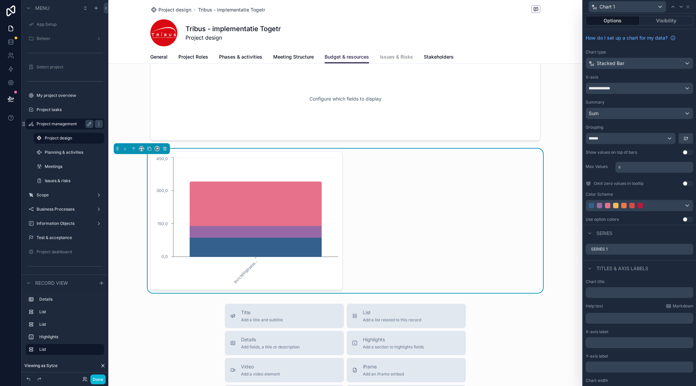
scroll to position [1, 0]
click at [687, 219] on button "Use setting" at bounding box center [687, 218] width 11 height 5
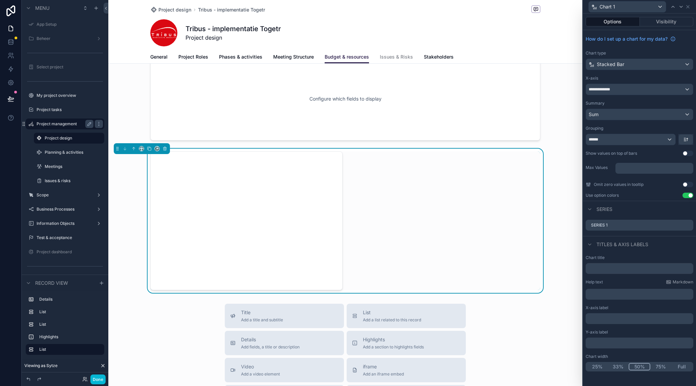
scroll to position [0, 0]
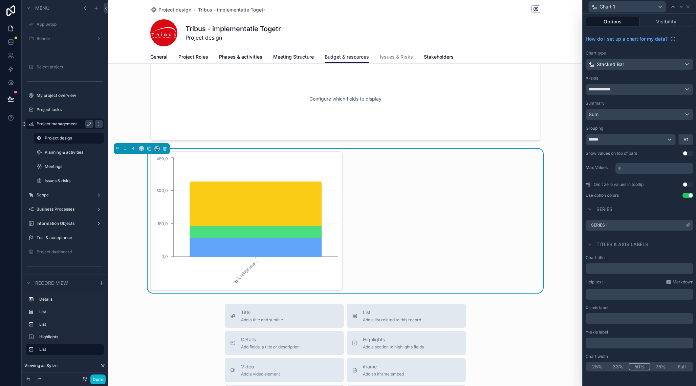
click at [690, 225] on icon at bounding box center [687, 224] width 5 height 5
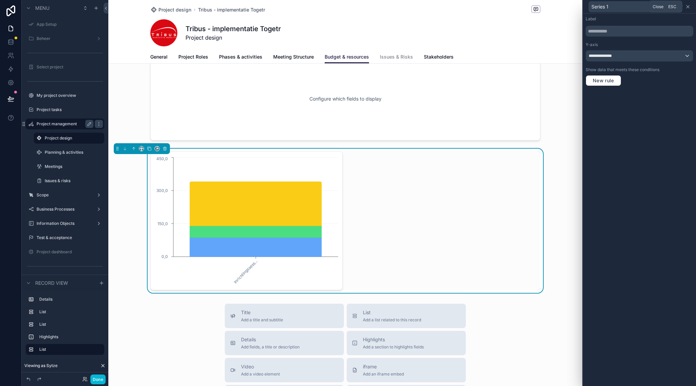
click at [690, 6] on icon at bounding box center [687, 6] width 5 height 5
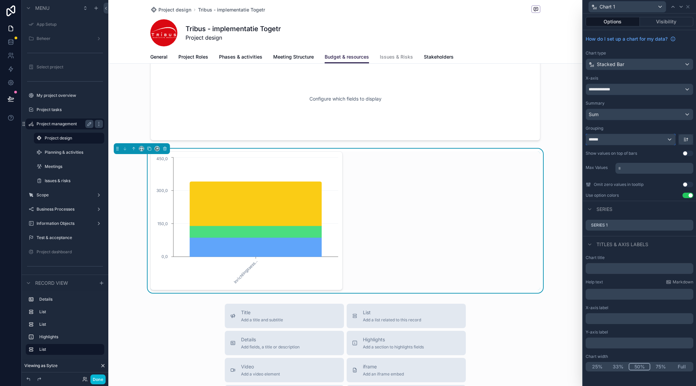
click at [672, 139] on div "******" at bounding box center [630, 139] width 89 height 11
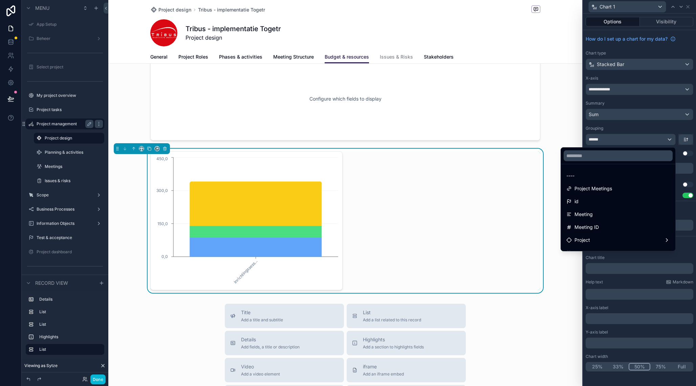
click at [672, 139] on div at bounding box center [639, 193] width 113 height 386
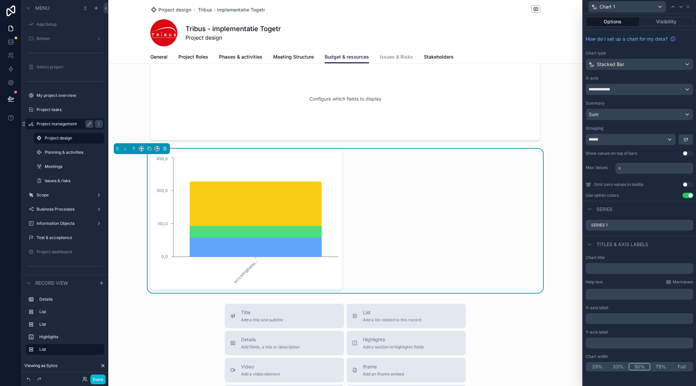
click at [688, 197] on button "Use setting" at bounding box center [687, 195] width 11 height 5
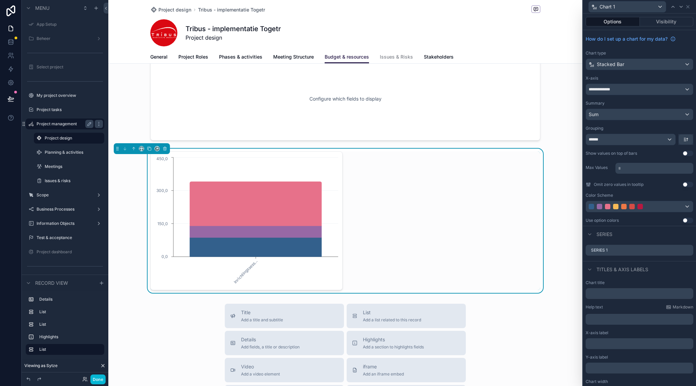
click at [688, 197] on div "Color Scheme" at bounding box center [639, 195] width 108 height 5
click at [688, 220] on button "Use setting" at bounding box center [687, 220] width 11 height 5
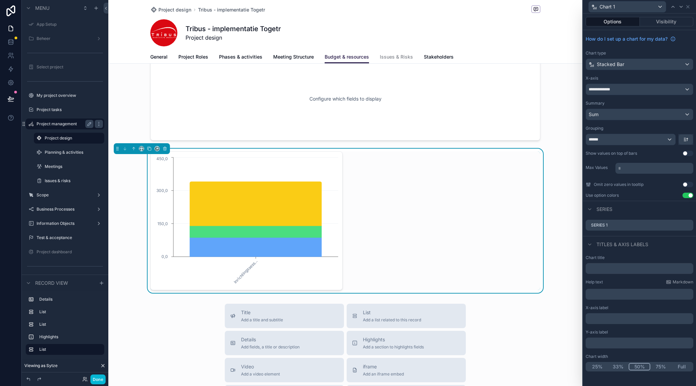
click at [688, 220] on div "Series 1" at bounding box center [639, 225] width 108 height 11
click at [687, 195] on button "Use setting" at bounding box center [687, 195] width 11 height 5
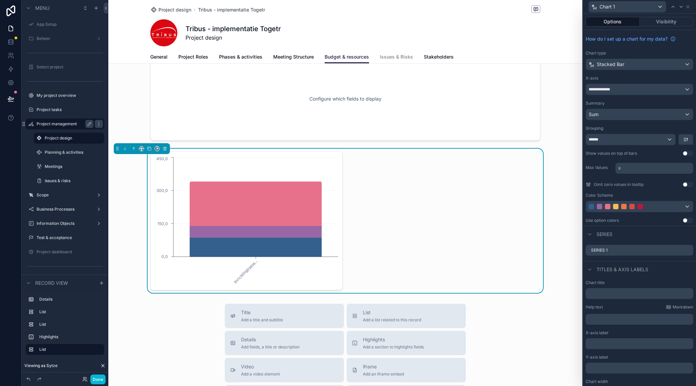
scroll to position [13, 0]
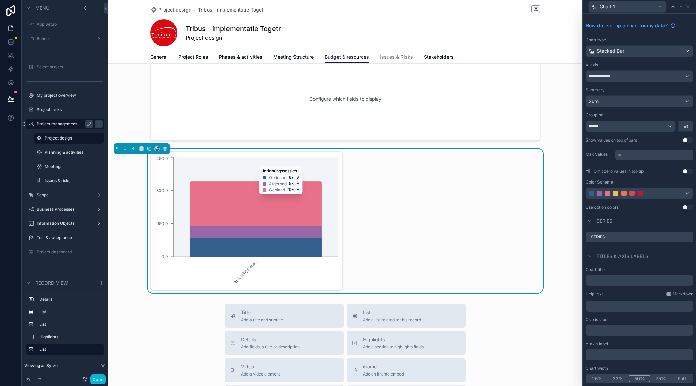
click at [333, 162] on icon "Inrichtingssess... 0,0 150,0 300,0 450,0" at bounding box center [246, 221] width 183 height 130
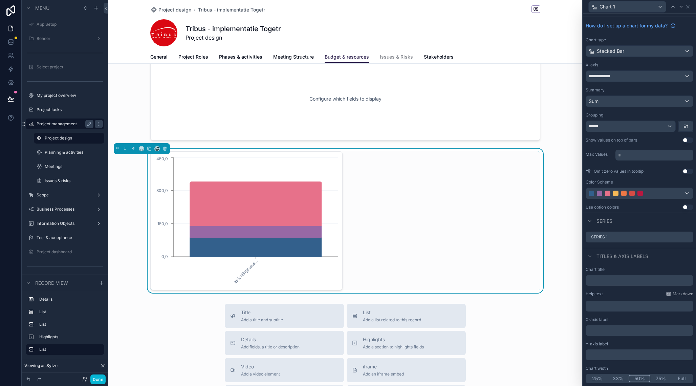
click at [339, 155] on div "Inrichtingssess... 0,0 150,0 300,0 450,0" at bounding box center [246, 220] width 192 height 139
click at [675, 53] on div "Stacked Bar" at bounding box center [639, 51] width 107 height 11
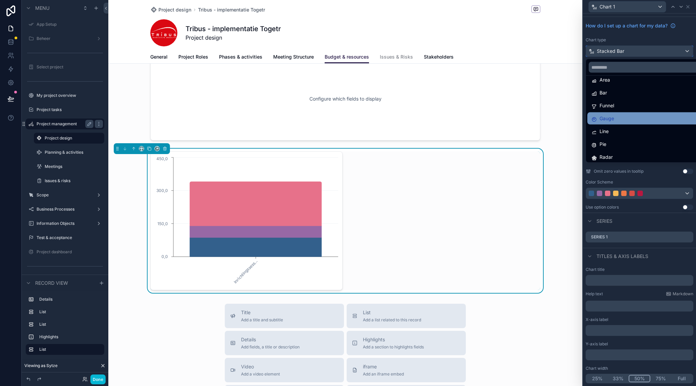
scroll to position [0, 0]
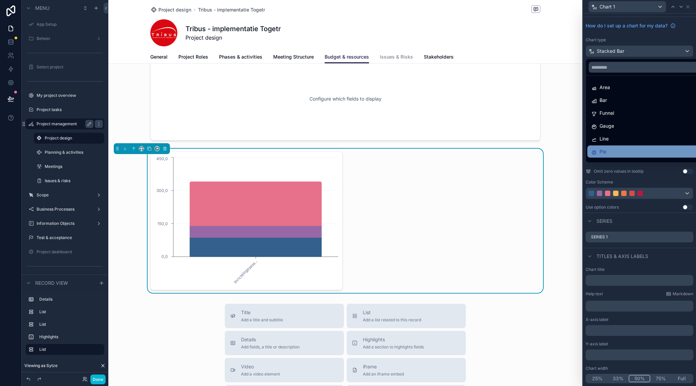
click at [613, 154] on div "Pie" at bounding box center [647, 152] width 112 height 8
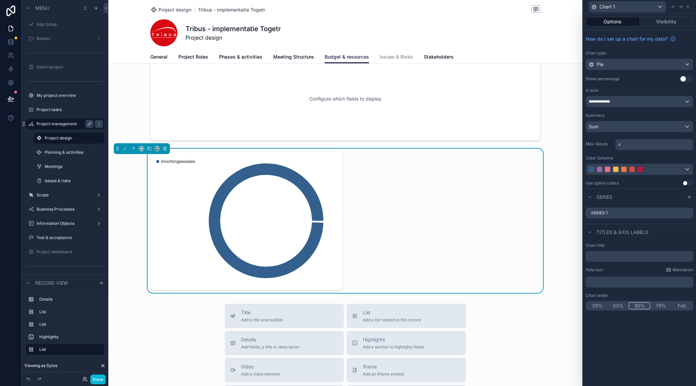
click at [687, 77] on button "Use setting" at bounding box center [687, 78] width 14 height 7
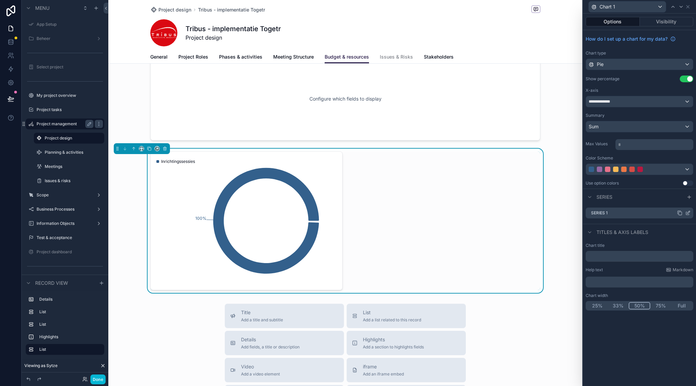
click at [681, 213] on icon at bounding box center [679, 212] width 5 height 5
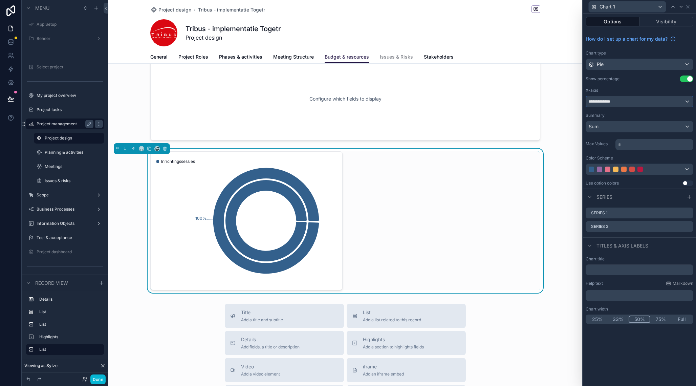
click at [646, 102] on div "**********" at bounding box center [639, 101] width 107 height 11
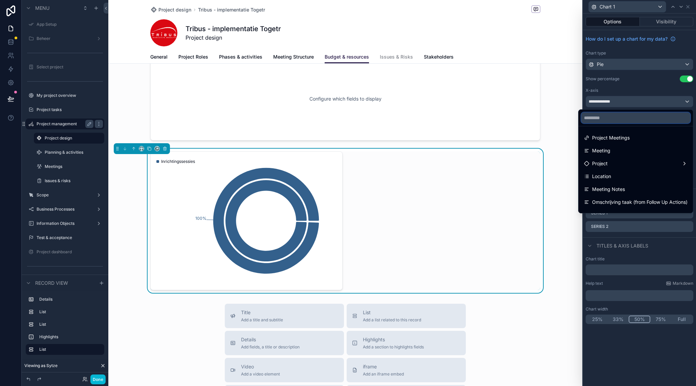
click at [627, 119] on input "text" at bounding box center [635, 117] width 109 height 11
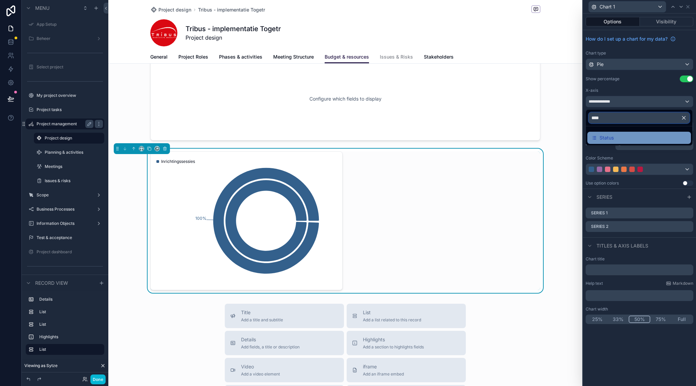
type input "****"
click at [612, 139] on span "Status" at bounding box center [606, 138] width 14 height 8
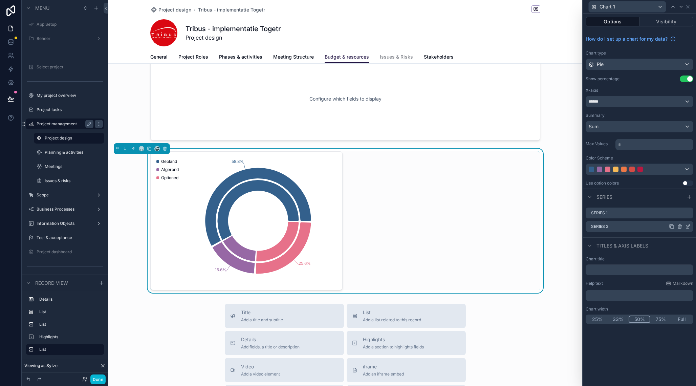
click at [682, 226] on div at bounding box center [680, 226] width 22 height 5
click at [681, 227] on icon at bounding box center [679, 226] width 3 height 3
click at [679, 214] on icon at bounding box center [676, 215] width 5 height 5
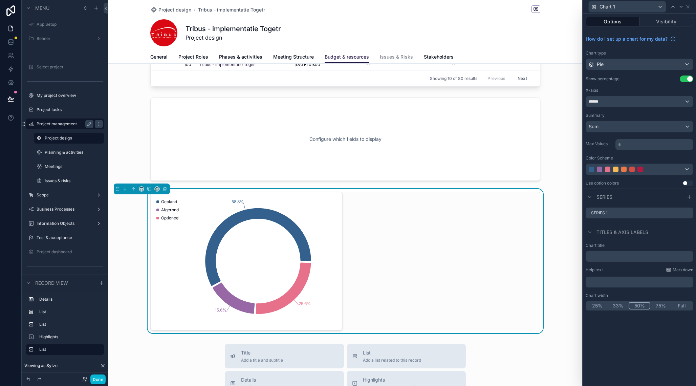
scroll to position [348, 0]
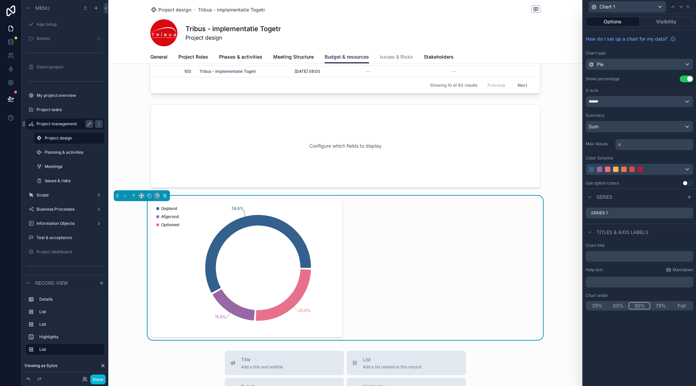
click at [359, 221] on div "58.8% 15.6% 25.6% Gepland Afgerond Optioneel" at bounding box center [345, 267] width 390 height 139
click at [690, 5] on icon at bounding box center [687, 6] width 5 height 5
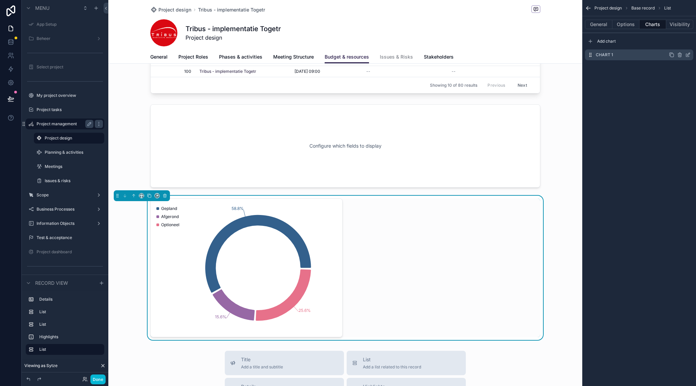
click at [680, 56] on icon "scrollable content" at bounding box center [679, 54] width 5 height 5
drag, startPoint x: 667, startPoint y: 71, endPoint x: 670, endPoint y: 66, distance: 6.4
click at [667, 71] on div "Project design Base record List General Options Charts Visibility Add chart Cha…" at bounding box center [639, 38] width 114 height 76
click at [671, 56] on icon "scrollable content" at bounding box center [671, 54] width 5 height 5
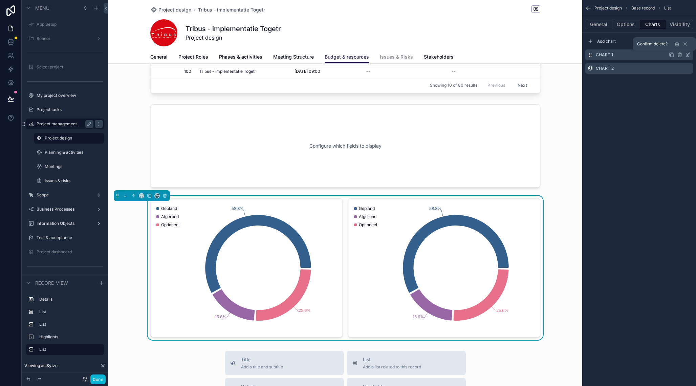
click at [690, 55] on icon "scrollable content" at bounding box center [687, 54] width 5 height 5
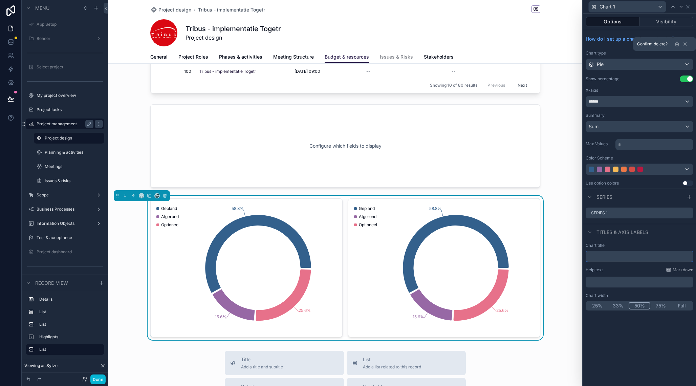
click at [607, 256] on input "text" at bounding box center [639, 256] width 108 height 11
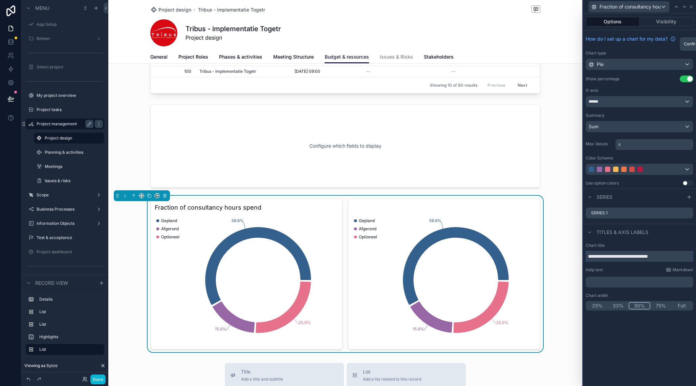
type input "**********"
click at [644, 329] on div "**********" at bounding box center [639, 200] width 113 height 372
click at [671, 232] on div "Titles & Axis labels" at bounding box center [639, 232] width 113 height 16
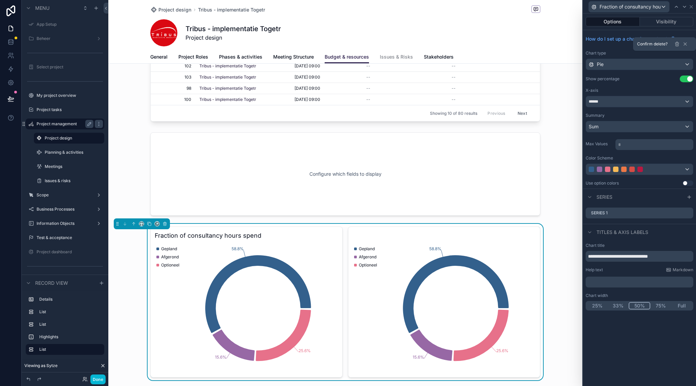
scroll to position [320, 0]
click at [612, 48] on div "How do I set up a chart for my data? Chart type Pie Show percentage Use setting…" at bounding box center [639, 109] width 113 height 158
click at [687, 44] on icon at bounding box center [684, 43] width 5 height 5
click at [619, 46] on div "How do I set up a chart for my data? Chart type Pie Show percentage Use setting…" at bounding box center [639, 109] width 113 height 158
click at [679, 214] on icon at bounding box center [679, 212] width 5 height 5
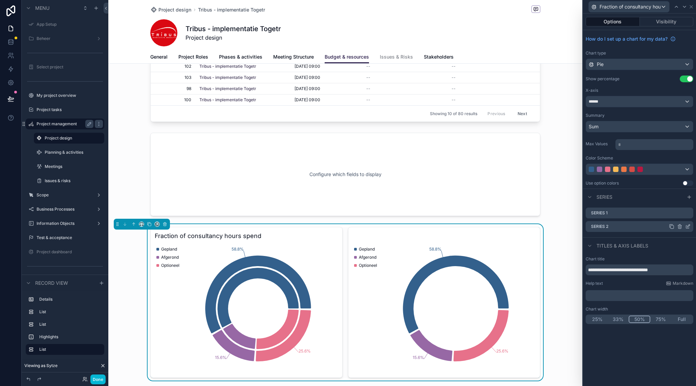
click at [691, 227] on div "Series 2" at bounding box center [639, 226] width 108 height 11
click at [690, 227] on icon at bounding box center [687, 226] width 5 height 5
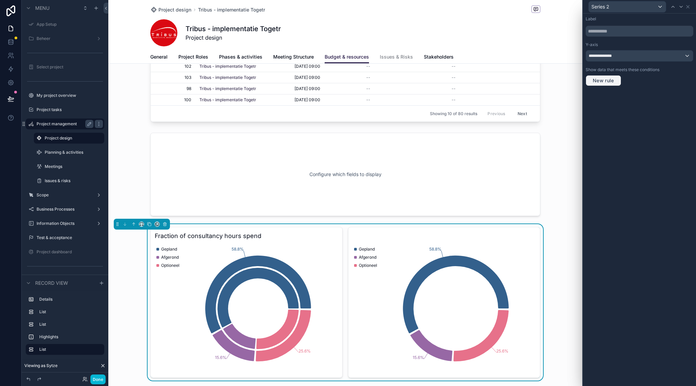
click at [604, 76] on button "New rule" at bounding box center [603, 80] width 36 height 11
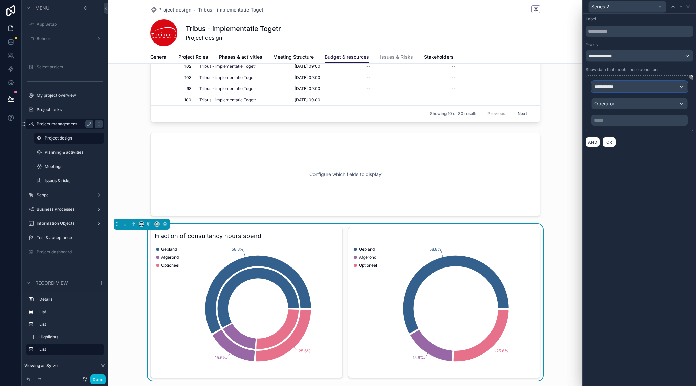
click at [612, 85] on span "**********" at bounding box center [606, 86] width 25 height 7
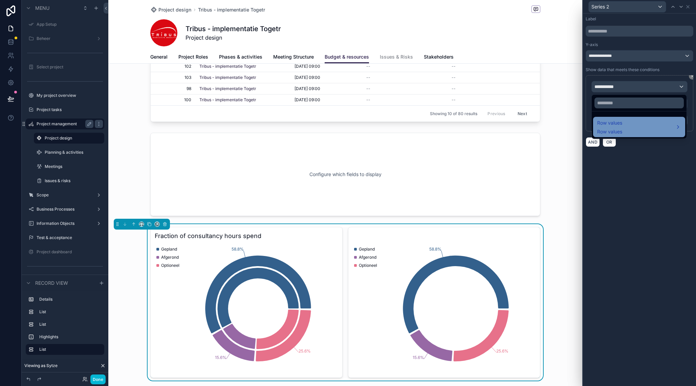
click at [618, 129] on span "Row values" at bounding box center [609, 131] width 25 height 7
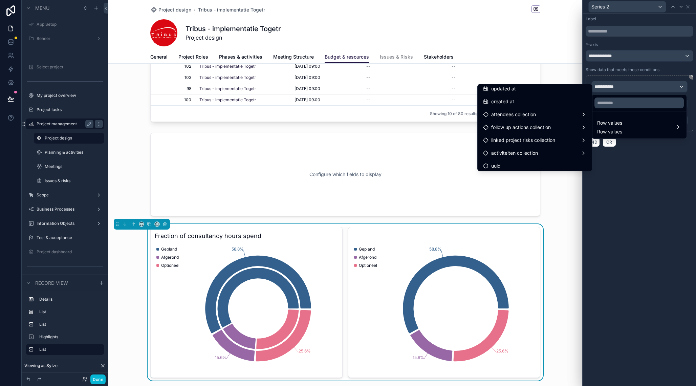
scroll to position [250, 0]
click at [530, 150] on span "activiteiten collection" at bounding box center [514, 151] width 47 height 8
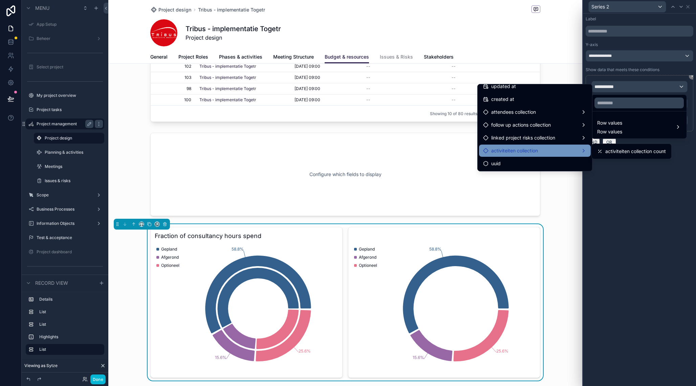
click at [513, 152] on span "activiteiten collection" at bounding box center [514, 151] width 47 height 8
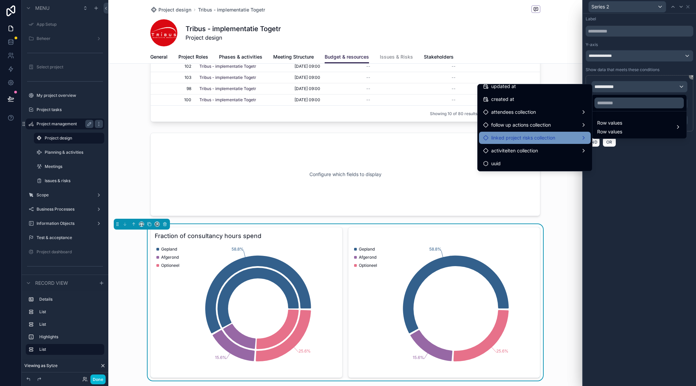
click at [519, 141] on span "linked project risks collection" at bounding box center [523, 138] width 64 height 8
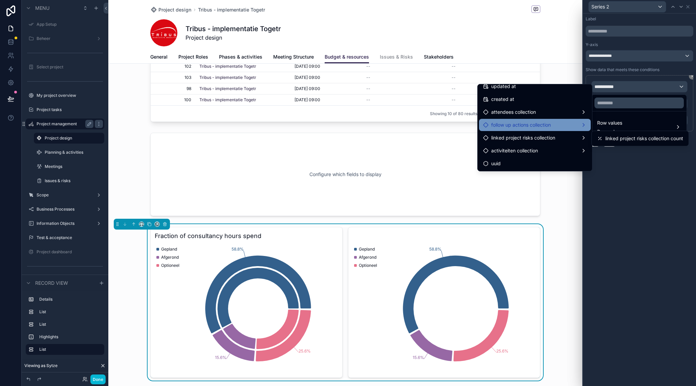
click at [521, 123] on span "follow up actions collection" at bounding box center [521, 125] width 60 height 8
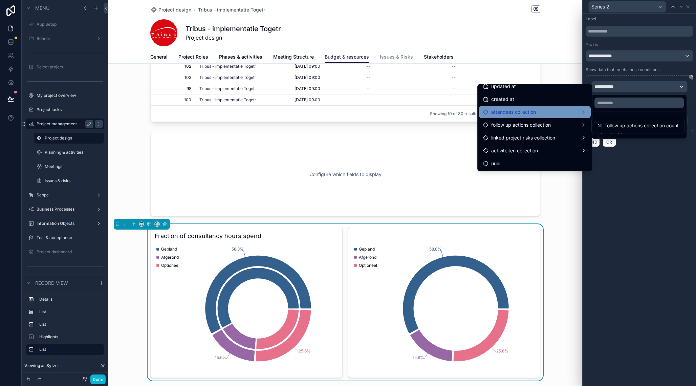
click at [521, 114] on span "attendees collection" at bounding box center [513, 112] width 45 height 8
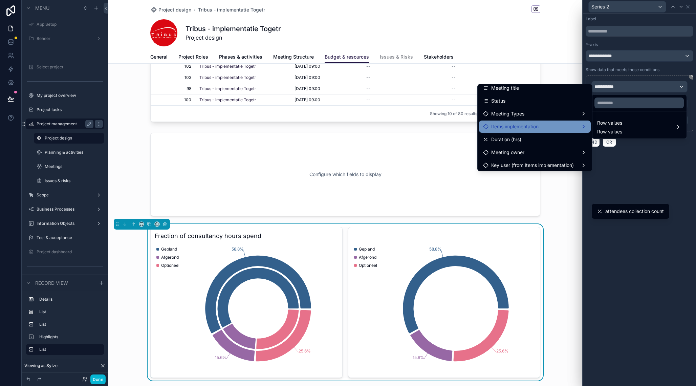
scroll to position [145, 0]
click at [520, 124] on span "Items implementation" at bounding box center [514, 127] width 47 height 8
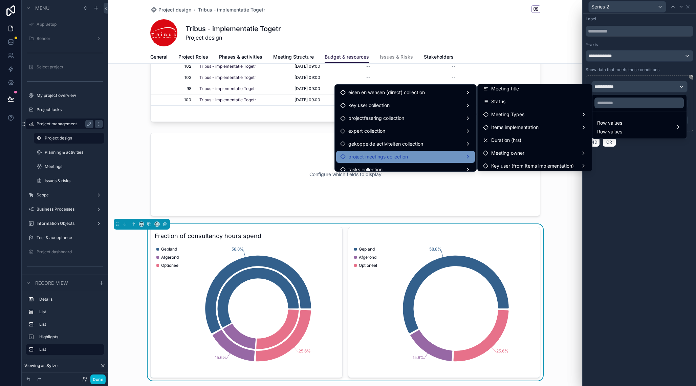
scroll to position [652, 0]
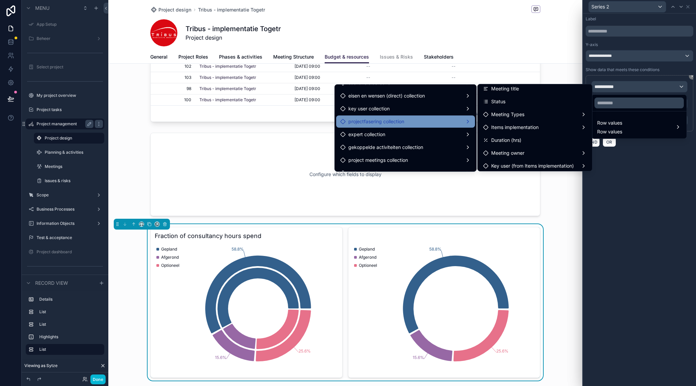
click at [409, 123] on div "projectfasering collection" at bounding box center [405, 121] width 131 height 8
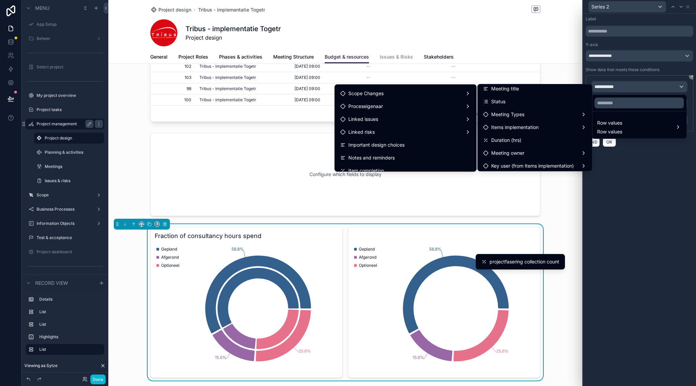
scroll to position [513, 0]
click at [560, 184] on div "scrollable content" at bounding box center [345, 174] width 474 height 89
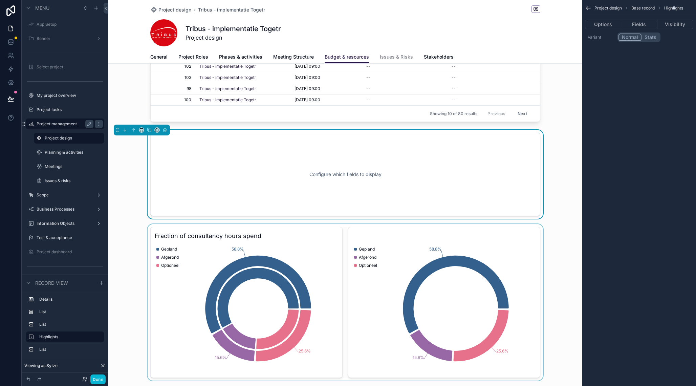
click at [328, 234] on div "scrollable content" at bounding box center [345, 302] width 474 height 156
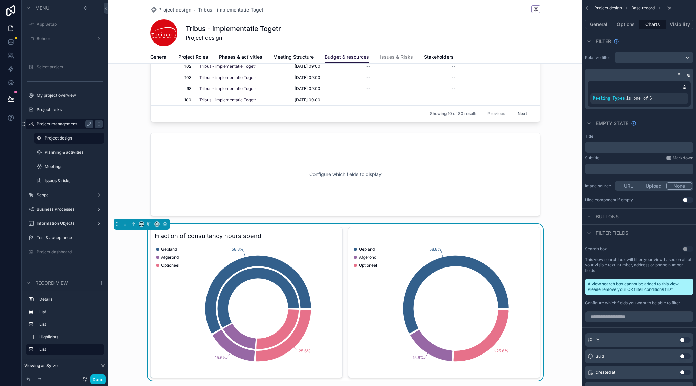
click at [328, 234] on h3 "Fraction of consultancy hours spend" at bounding box center [246, 235] width 183 height 9
click at [668, 94] on div "scrollable content" at bounding box center [670, 93] width 9 height 9
click at [661, 121] on div "Empty state" at bounding box center [639, 123] width 114 height 16
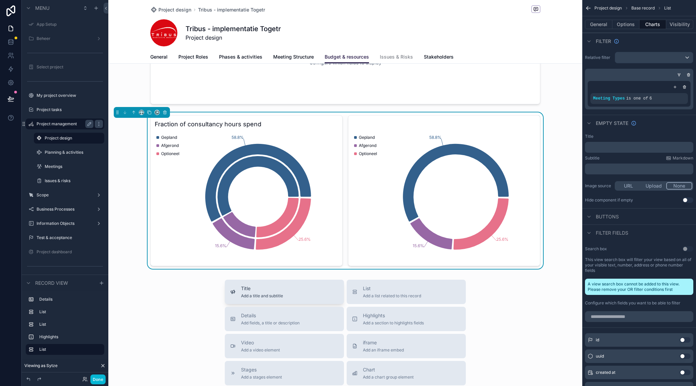
scroll to position [432, 0]
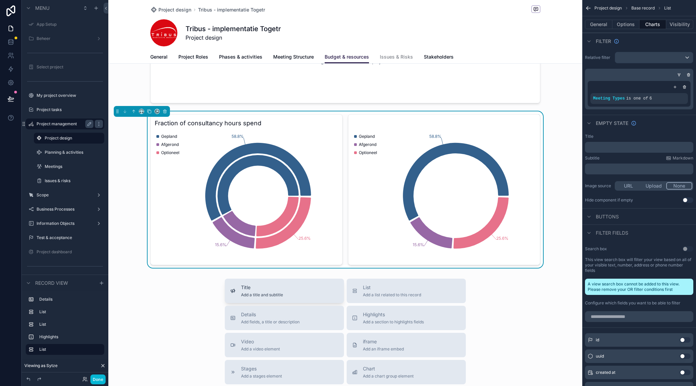
click at [257, 293] on span "Add a title and subtitle" at bounding box center [262, 294] width 42 height 5
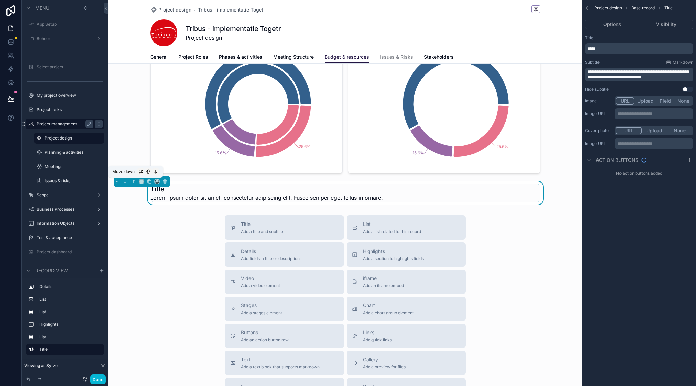
scroll to position [524, 0]
click at [134, 183] on icon "scrollable content" at bounding box center [133, 181] width 5 height 5
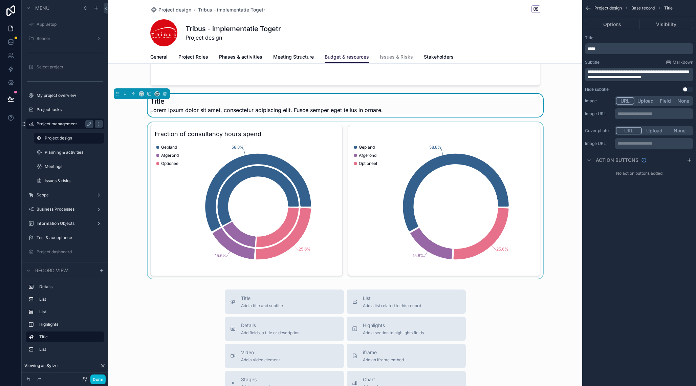
scroll to position [404, 0]
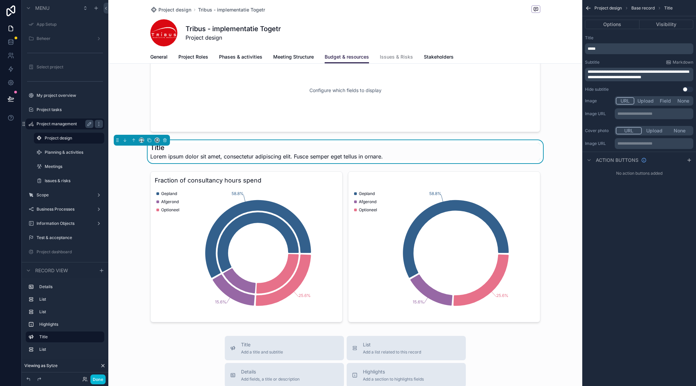
click at [604, 49] on p "*****" at bounding box center [639, 48] width 104 height 5
click at [611, 240] on div "**********" at bounding box center [639, 193] width 114 height 386
click at [638, 74] on span "**********" at bounding box center [637, 74] width 101 height 9
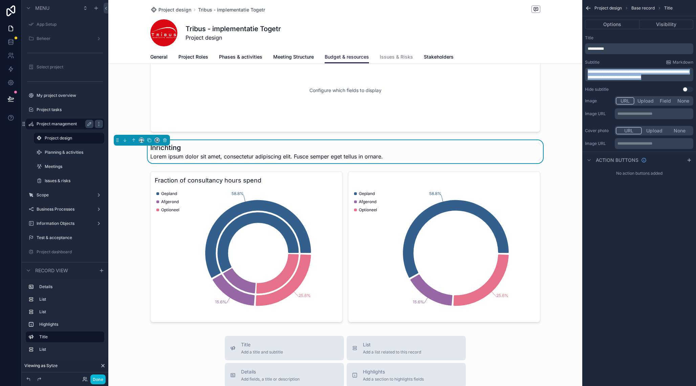
click at [638, 74] on span "**********" at bounding box center [637, 74] width 101 height 9
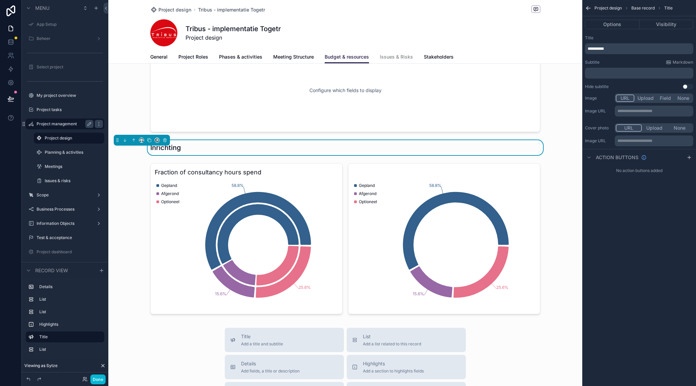
drag, startPoint x: 647, startPoint y: 311, endPoint x: 643, endPoint y: 311, distance: 3.5
click at [647, 311] on div "**********" at bounding box center [639, 193] width 114 height 386
click at [588, 49] on span "**********" at bounding box center [595, 49] width 16 height 4
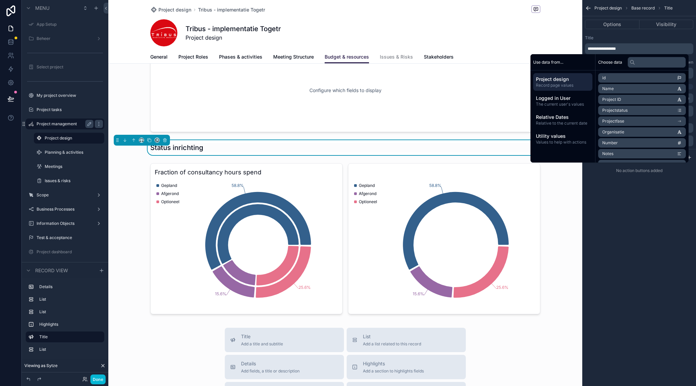
click at [637, 216] on div "**********" at bounding box center [639, 193] width 114 height 386
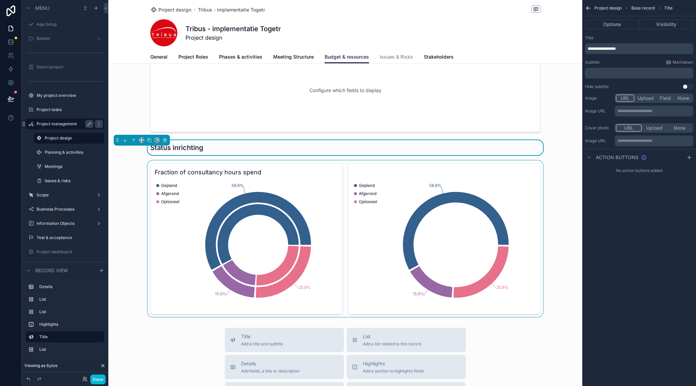
click at [273, 170] on div "scrollable content" at bounding box center [345, 238] width 474 height 156
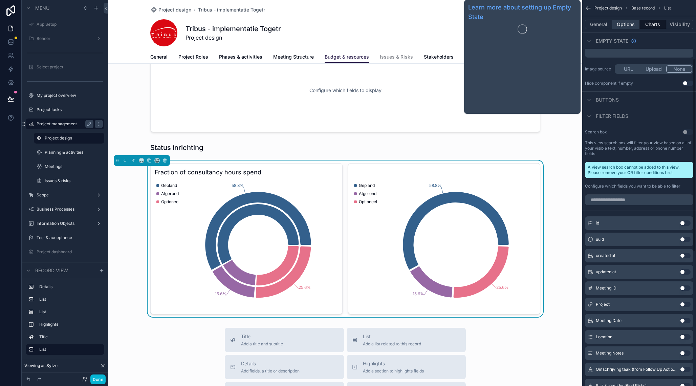
scroll to position [110, 0]
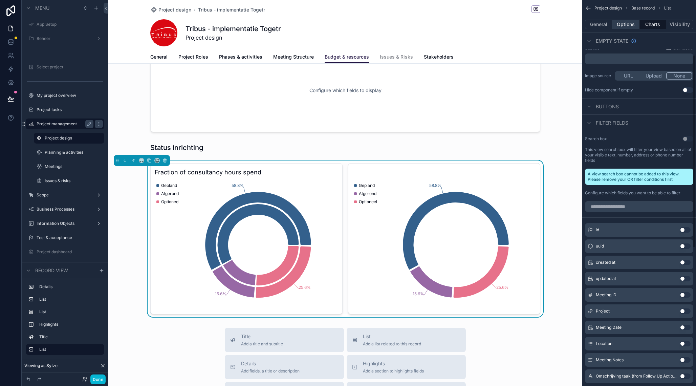
click at [626, 22] on button "Options" at bounding box center [625, 24] width 27 height 9
click at [650, 23] on button "Charts" at bounding box center [652, 24] width 27 height 9
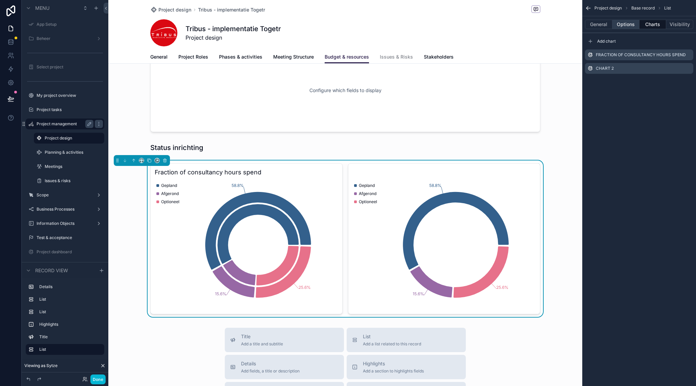
click at [625, 23] on button "Options" at bounding box center [625, 24] width 27 height 9
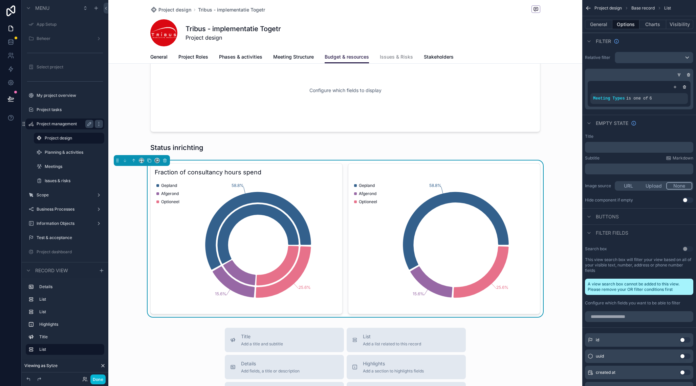
click at [616, 147] on p "﻿" at bounding box center [639, 147] width 104 height 5
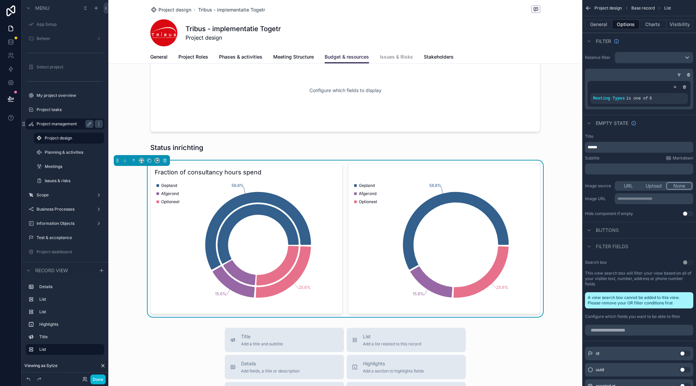
click at [598, 167] on p "﻿" at bounding box center [639, 168] width 104 height 5
click at [595, 184] on label "Image source" at bounding box center [598, 185] width 27 height 5
click at [604, 148] on p "******" at bounding box center [639, 147] width 104 height 5
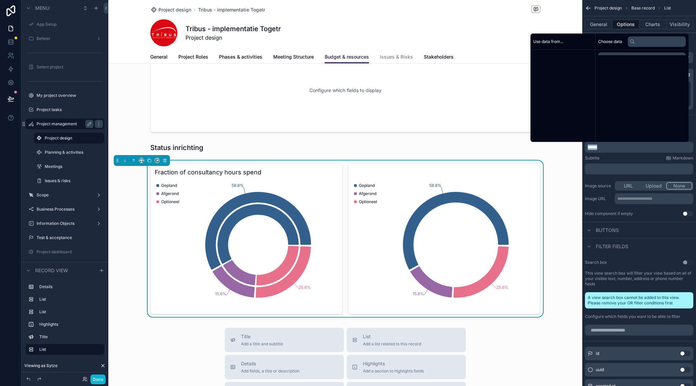
click at [604, 148] on p "******" at bounding box center [639, 147] width 104 height 5
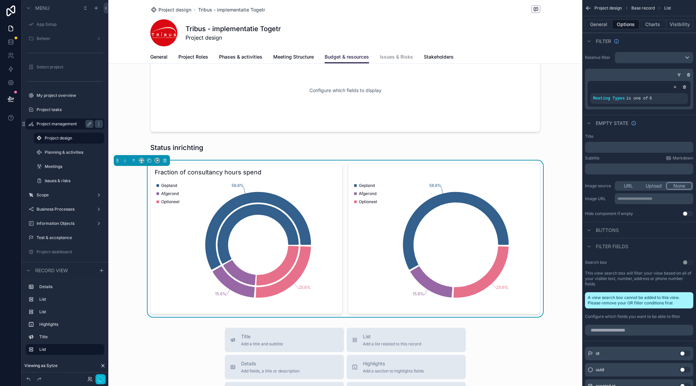
click at [595, 190] on div "Image source URL Upload None" at bounding box center [639, 185] width 108 height 9
click at [646, 20] on button "Charts" at bounding box center [652, 24] width 27 height 9
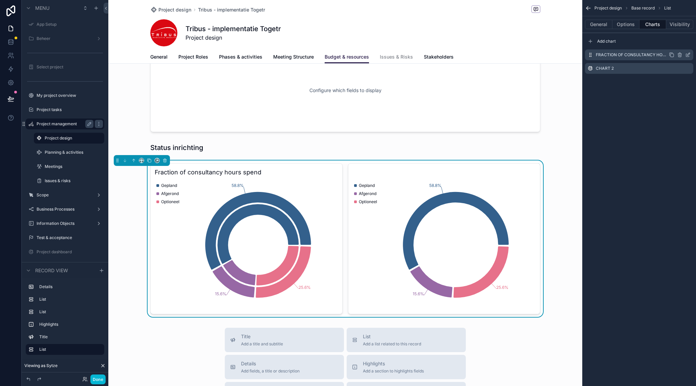
click at [688, 54] on icon "scrollable content" at bounding box center [688, 54] width 3 height 3
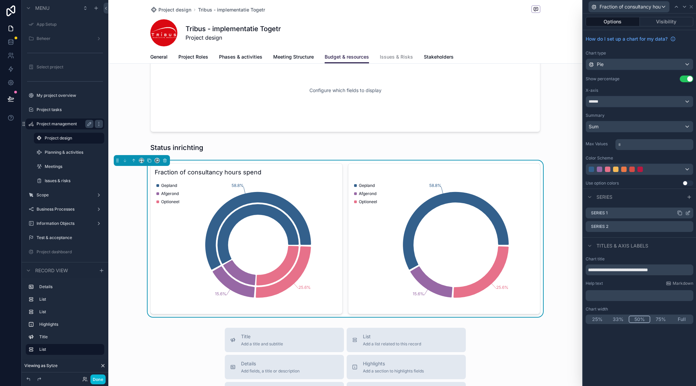
click at [689, 213] on icon at bounding box center [688, 212] width 3 height 3
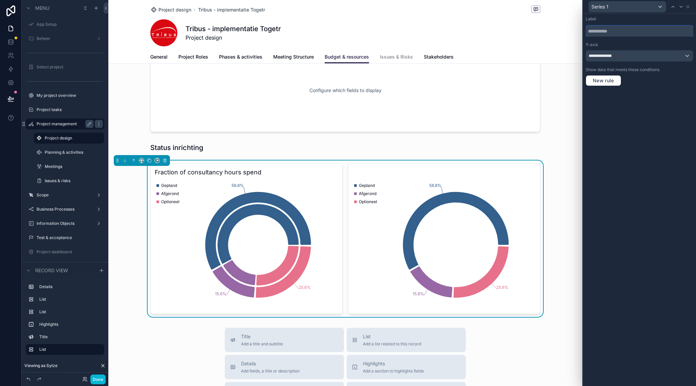
click at [621, 30] on input "text" at bounding box center [639, 31] width 108 height 11
type input "*"
click at [690, 7] on icon at bounding box center [687, 6] width 5 height 5
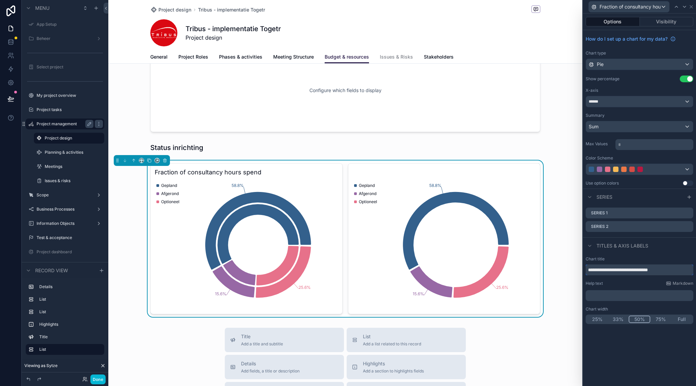
click at [671, 270] on input "**********" at bounding box center [639, 269] width 108 height 11
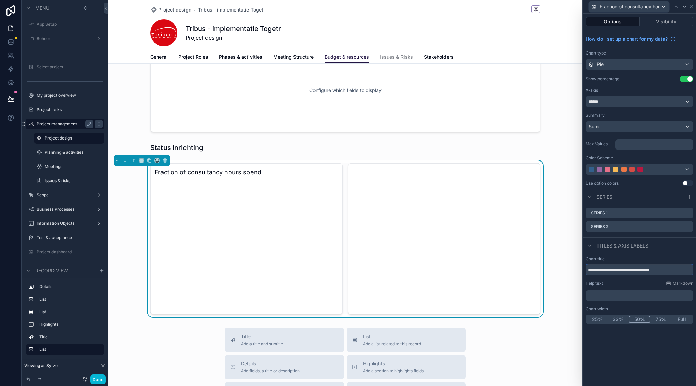
type input "**********"
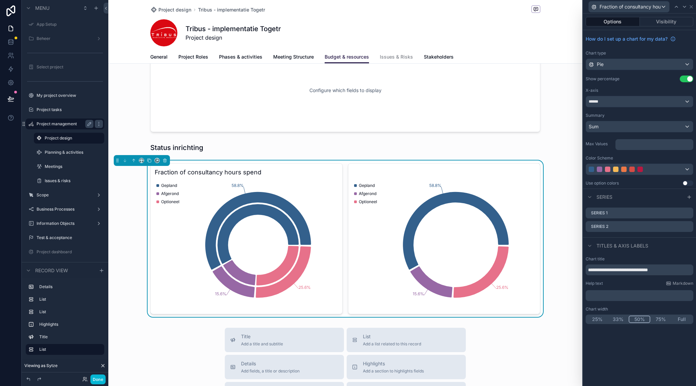
drag, startPoint x: 620, startPoint y: 301, endPoint x: 620, endPoint y: 296, distance: 4.7
click at [620, 301] on div "**********" at bounding box center [639, 289] width 113 height 73
click at [621, 294] on p "﻿" at bounding box center [640, 295] width 104 height 7
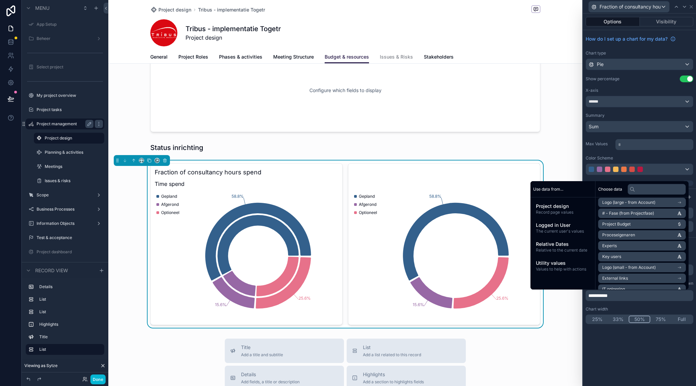
scroll to position [209, 0]
click at [643, 190] on input "text" at bounding box center [656, 189] width 58 height 11
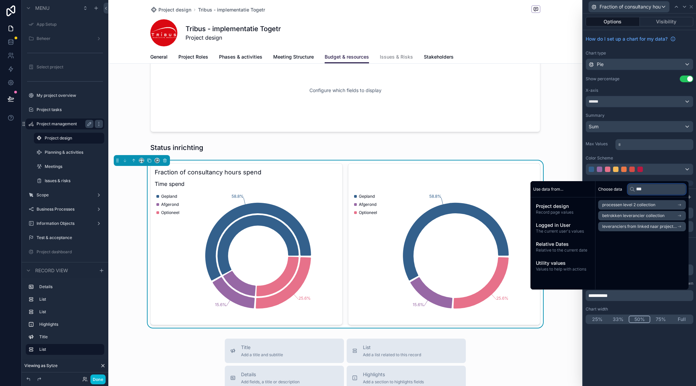
type input "***"
click at [644, 217] on span "betrokken leverancier collection" at bounding box center [633, 215] width 62 height 5
click at [653, 204] on span "betrokken leverancier collection" at bounding box center [640, 204] width 62 height 5
click at [635, 227] on span "leveranciers from linked naar project (from projecten - leveranciers) collection" at bounding box center [639, 226] width 75 height 5
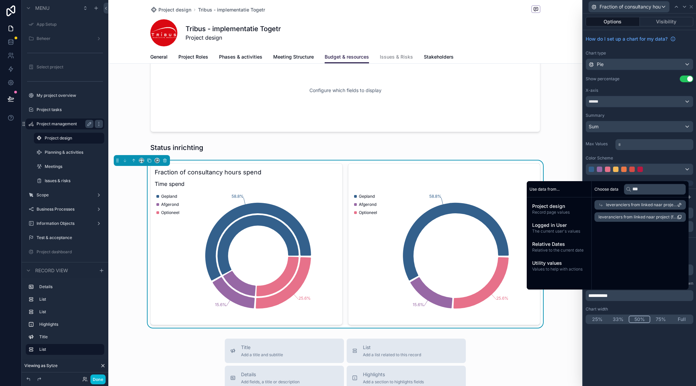
click at [637, 219] on span "leveranciers from linked naar project (from projecten - leveranciers) collectio…" at bounding box center [637, 216] width 79 height 5
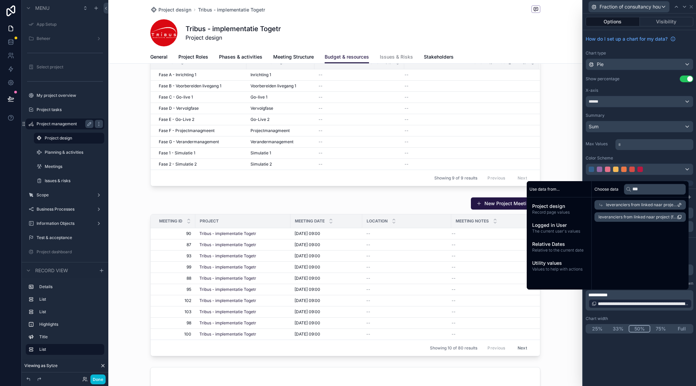
scroll to position [99, 0]
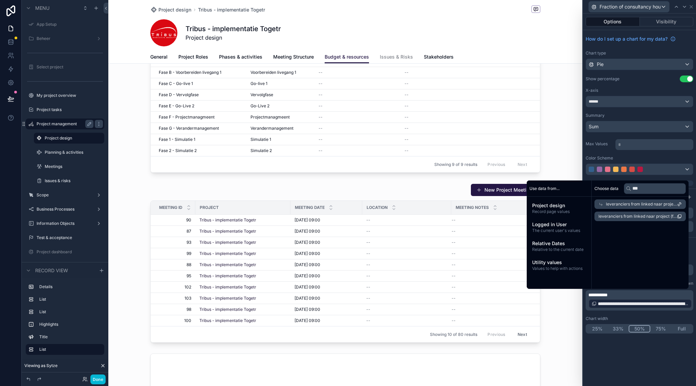
click at [636, 295] on p "**********" at bounding box center [640, 300] width 104 height 18
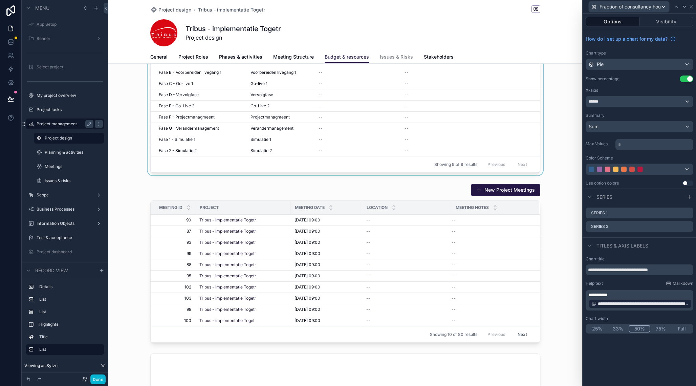
click at [563, 99] on div "scrollable content" at bounding box center [345, 98] width 474 height 153
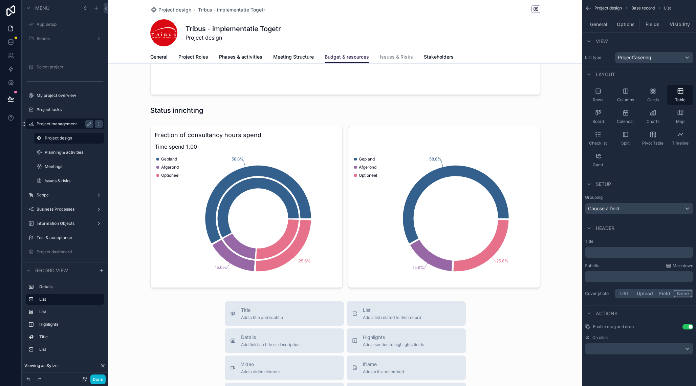
scroll to position [444, 0]
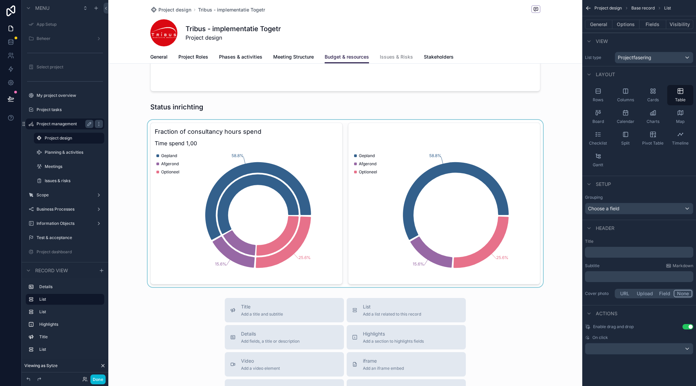
click at [315, 147] on div "scrollable content" at bounding box center [345, 203] width 474 height 167
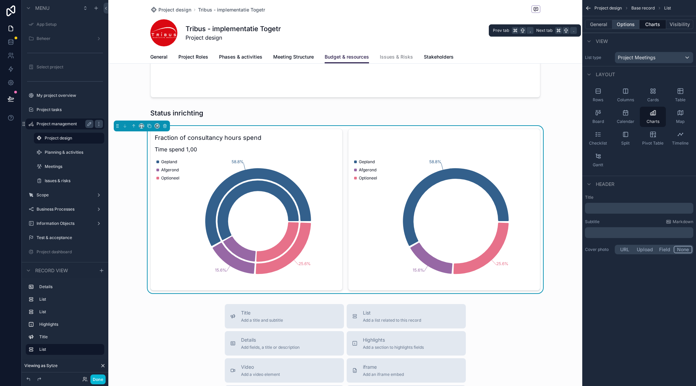
click at [633, 25] on button "Options" at bounding box center [625, 24] width 27 height 9
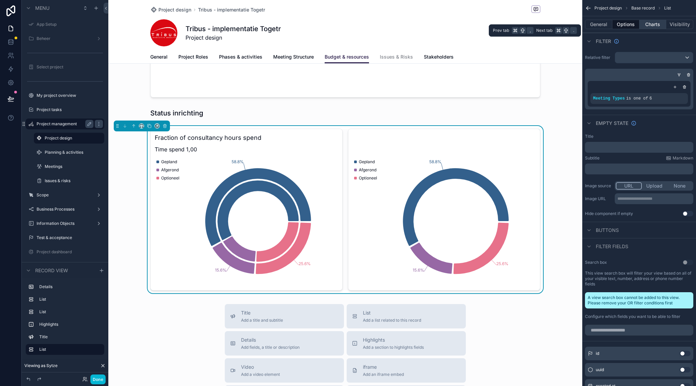
click at [658, 23] on button "Charts" at bounding box center [652, 24] width 27 height 9
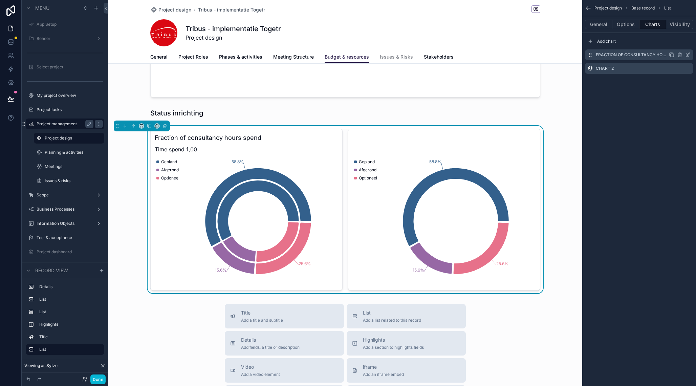
click at [674, 55] on icon "scrollable content" at bounding box center [671, 54] width 5 height 5
click at [689, 53] on icon "scrollable content" at bounding box center [689, 53] width 1 height 1
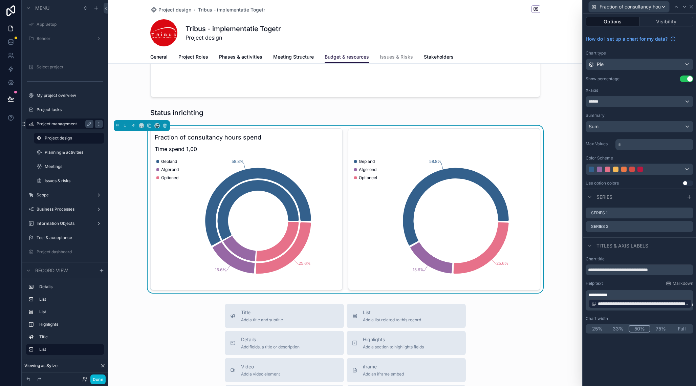
click at [685, 295] on p "**********" at bounding box center [640, 300] width 104 height 18
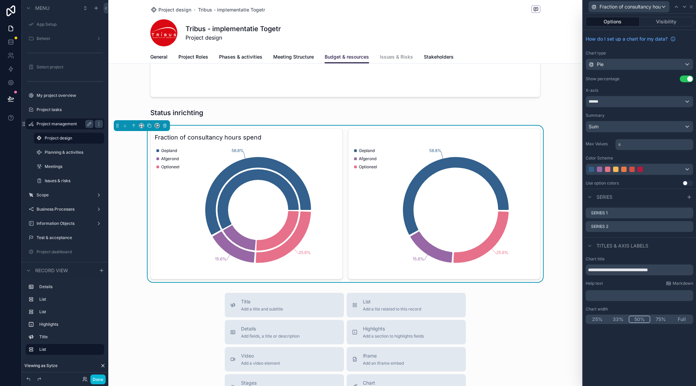
scroll to position [438, 0]
click at [668, 344] on div "**********" at bounding box center [639, 200] width 113 height 372
click at [635, 129] on div "Sum" at bounding box center [639, 126] width 107 height 11
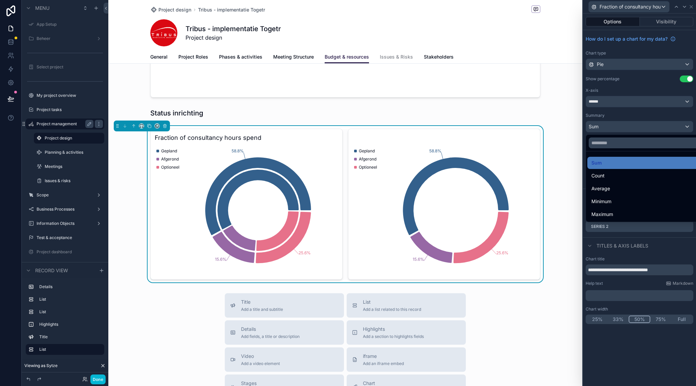
click at [635, 127] on div at bounding box center [639, 193] width 113 height 386
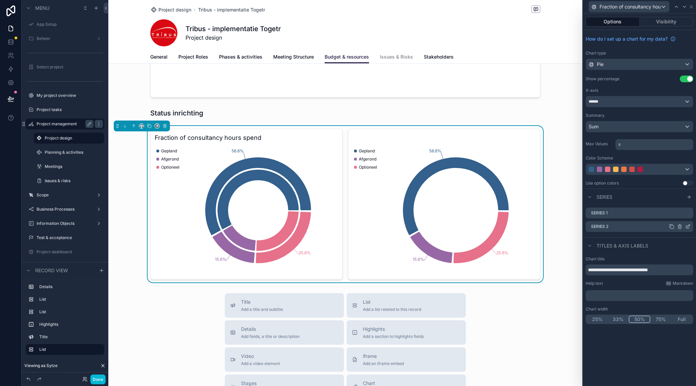
click at [670, 225] on icon at bounding box center [670, 225] width 3 height 3
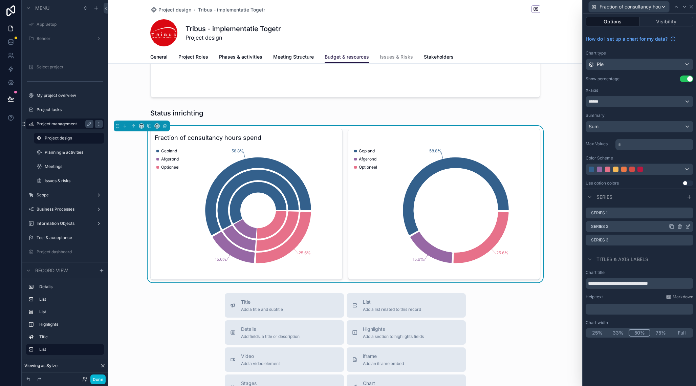
click at [688, 227] on icon at bounding box center [687, 226] width 5 height 5
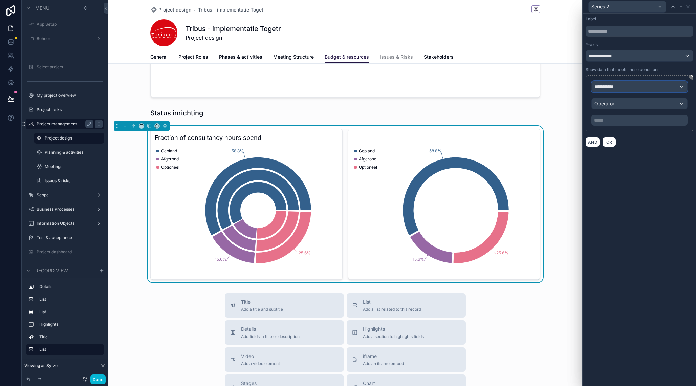
click at [626, 87] on div "**********" at bounding box center [639, 86] width 95 height 11
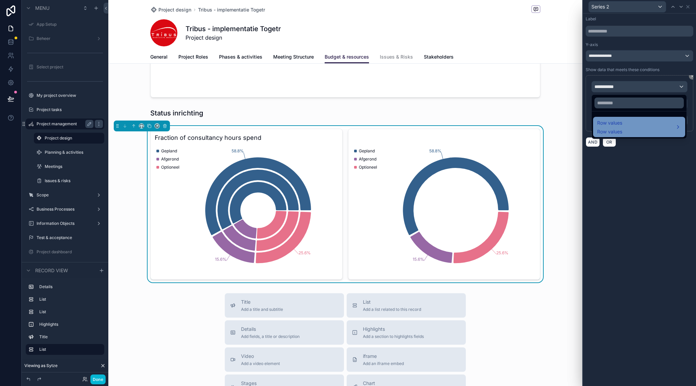
click at [617, 124] on span "Row values" at bounding box center [609, 123] width 25 height 8
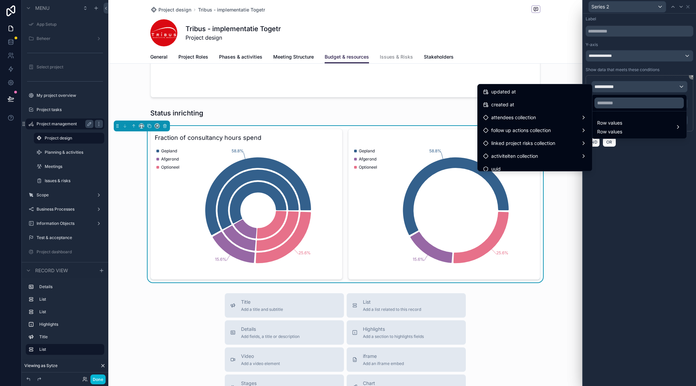
scroll to position [250, 0]
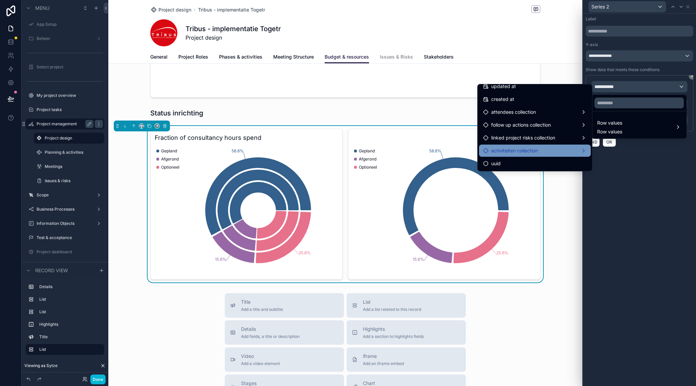
click at [517, 153] on span "activiteiten collection" at bounding box center [514, 151] width 47 height 8
click at [641, 194] on div at bounding box center [639, 193] width 113 height 386
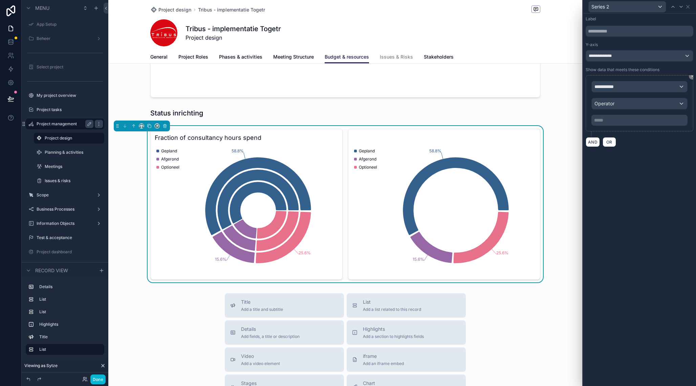
click at [330, 138] on h3 "Fraction of consultancy hours spend" at bounding box center [246, 137] width 183 height 9
click at [632, 89] on div "**********" at bounding box center [639, 86] width 95 height 11
click at [619, 105] on input "text" at bounding box center [638, 102] width 89 height 11
type input "**"
click at [620, 121] on span "Row values" at bounding box center [609, 123] width 25 height 8
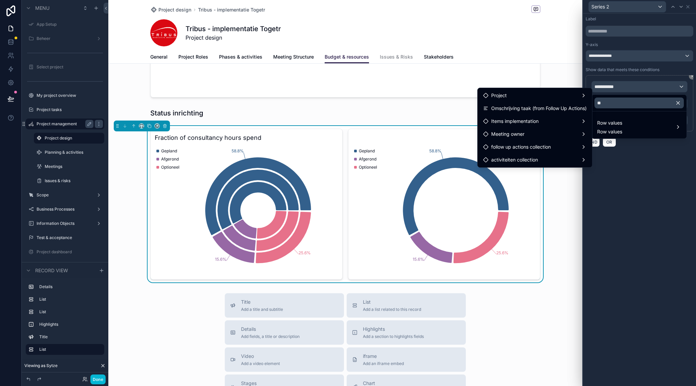
click at [627, 159] on div at bounding box center [639, 193] width 113 height 386
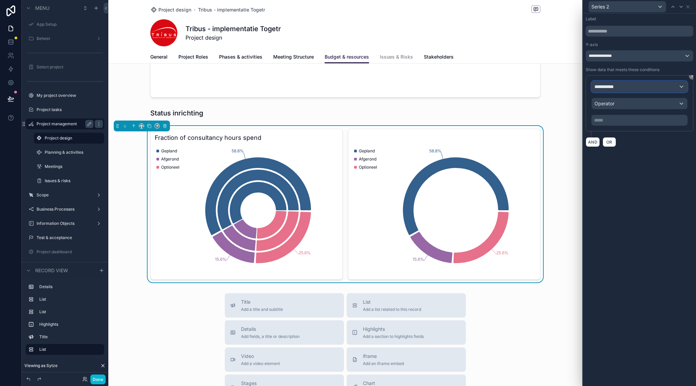
click at [661, 83] on div "**********" at bounding box center [639, 86] width 95 height 11
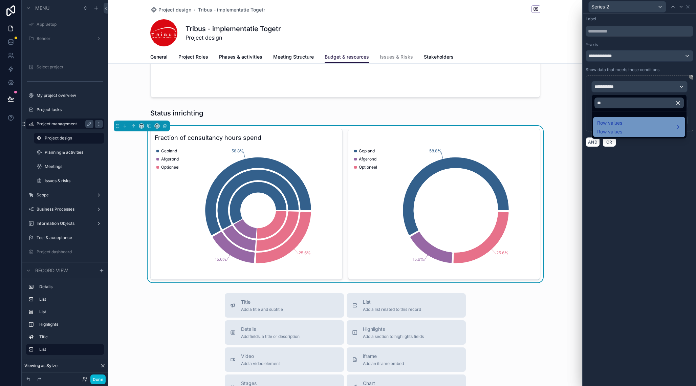
click at [615, 124] on span "Row values" at bounding box center [609, 123] width 25 height 8
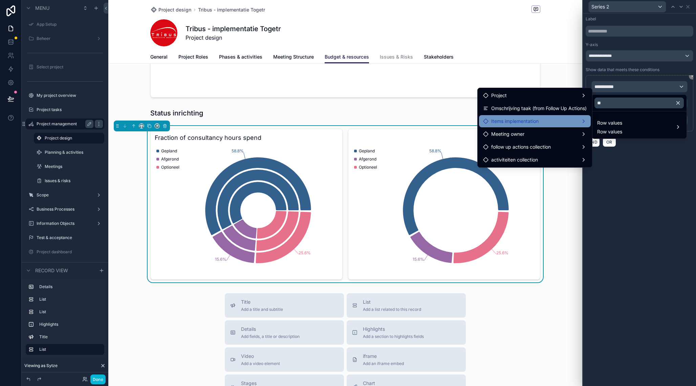
click at [527, 123] on span "Items implementation" at bounding box center [514, 121] width 47 height 8
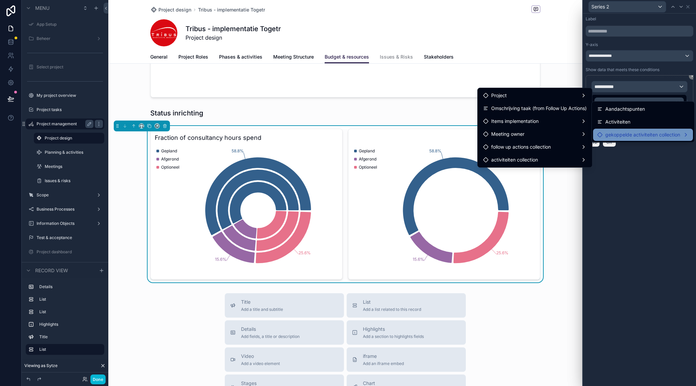
click at [616, 133] on span "gekoppelde activiteiten collection" at bounding box center [642, 135] width 75 height 8
click at [615, 123] on span "Activiteiten" at bounding box center [617, 122] width 25 height 8
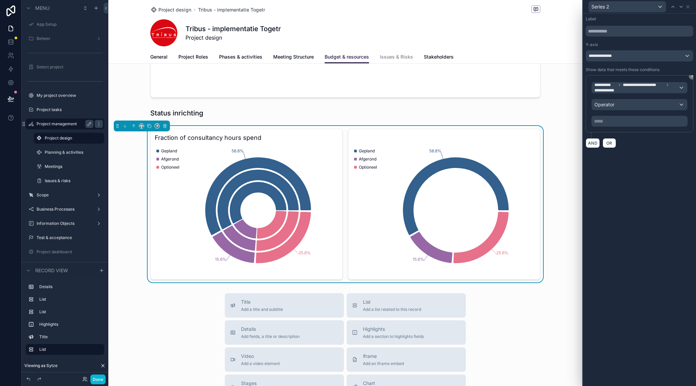
scroll to position [439, 0]
click at [632, 89] on span "**********" at bounding box center [636, 87] width 84 height 11
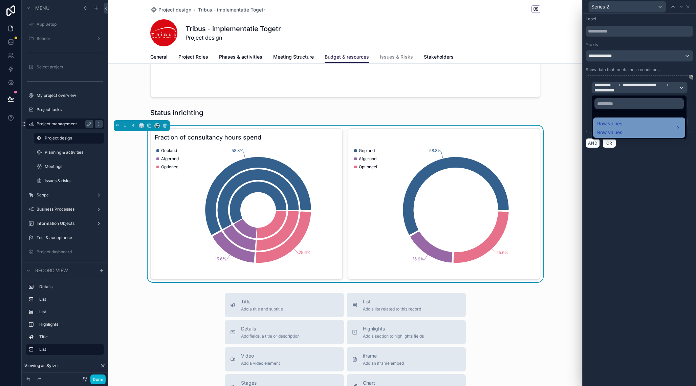
click at [618, 123] on span "Row values" at bounding box center [609, 123] width 25 height 8
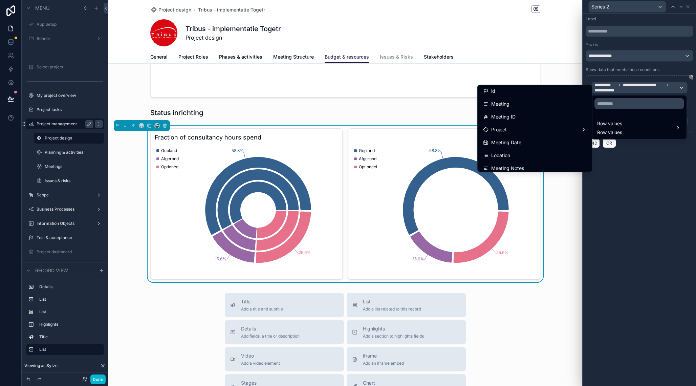
scroll to position [0, 0]
click at [620, 173] on div at bounding box center [639, 193] width 113 height 386
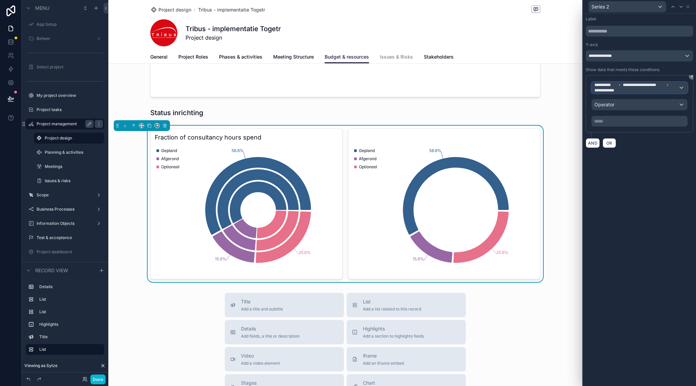
click at [619, 90] on span "**********" at bounding box center [636, 87] width 84 height 11
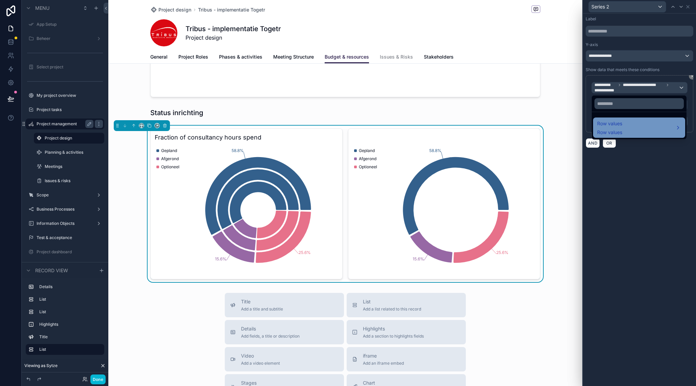
click at [617, 131] on span "Row values" at bounding box center [609, 132] width 25 height 7
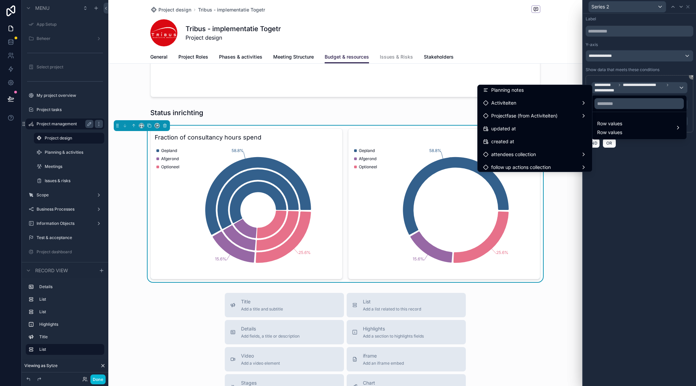
scroll to position [236, 0]
click at [535, 116] on span "Projectfase (from Activiteiten)" at bounding box center [524, 114] width 66 height 8
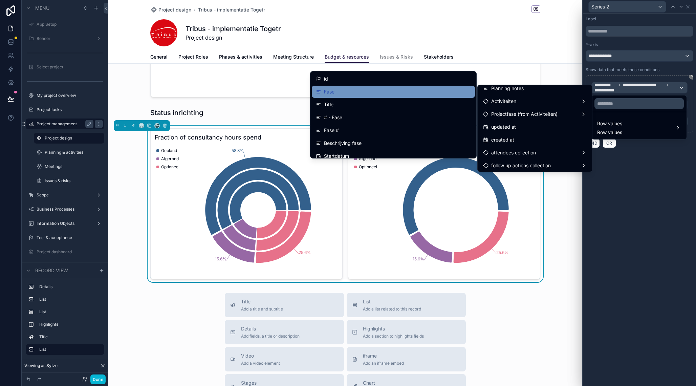
click at [418, 90] on div "Fase" at bounding box center [393, 92] width 155 height 8
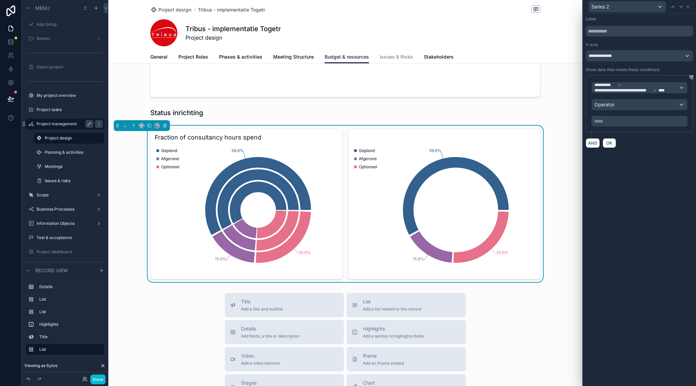
scroll to position [438, 0]
click at [614, 116] on div "***** ﻿" at bounding box center [639, 121] width 96 height 11
click at [614, 120] on p "***** ﻿" at bounding box center [640, 121] width 92 height 7
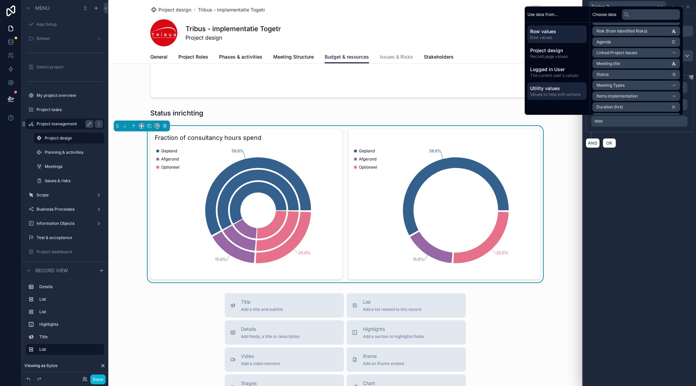
scroll to position [77, 0]
click at [569, 90] on span "Utility values" at bounding box center [557, 88] width 54 height 7
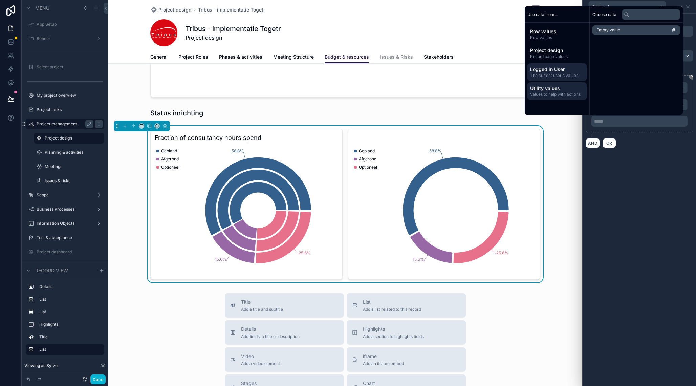
click at [550, 79] on div "Logged in User The current user's values" at bounding box center [556, 72] width 59 height 18
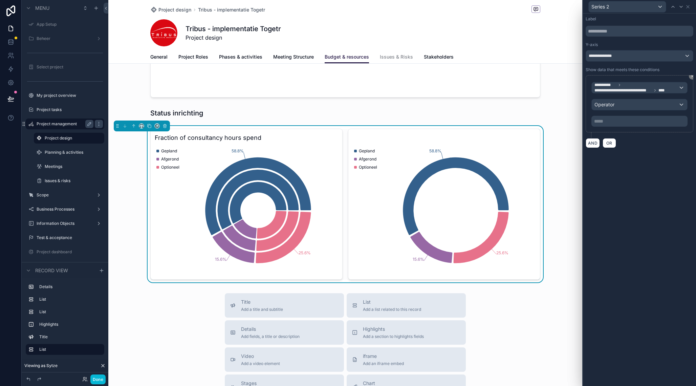
click at [643, 203] on div "**********" at bounding box center [639, 200] width 113 height 372
click at [691, 77] on icon at bounding box center [692, 76] width 4 height 4
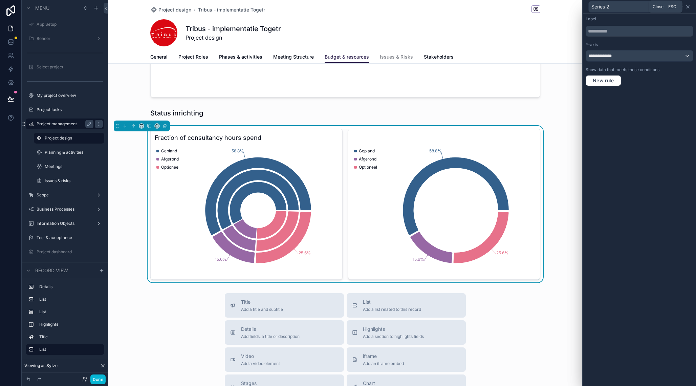
click at [688, 7] on icon at bounding box center [687, 6] width 5 height 5
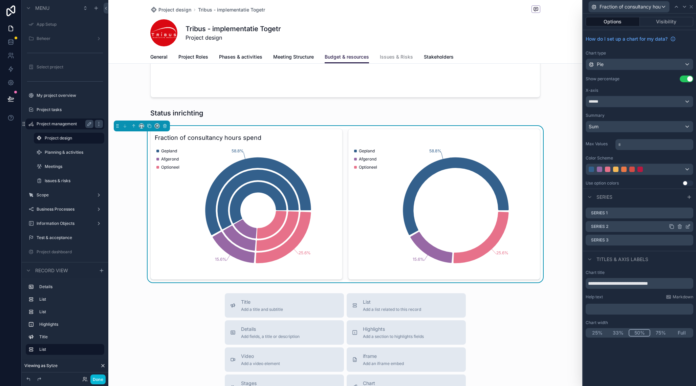
click at [681, 227] on icon at bounding box center [679, 226] width 3 height 3
click at [678, 215] on icon at bounding box center [677, 215] width 4 height 0
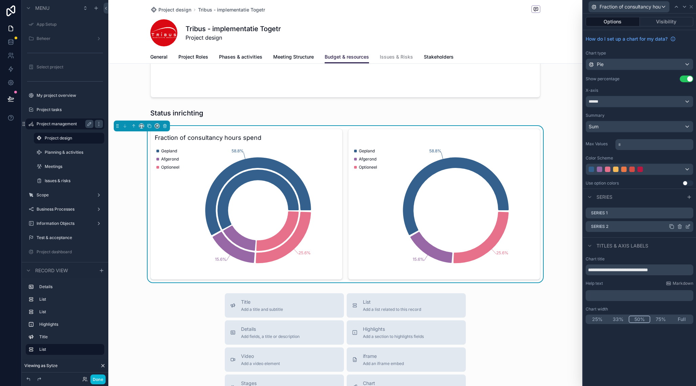
click at [681, 227] on icon at bounding box center [679, 226] width 5 height 5
click at [675, 215] on icon at bounding box center [676, 216] width 3 height 3
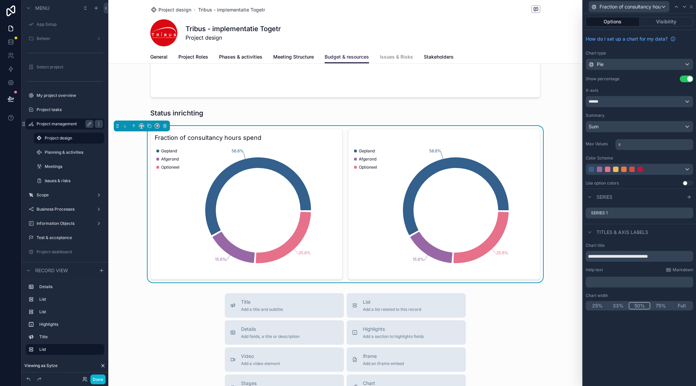
click at [356, 133] on div "58.8% 15.6% 25.6% Gepland Afgerond Optioneel" at bounding box center [444, 204] width 192 height 151
click at [345, 128] on div "Fraction of consultancy hours spend 58.8% 15.6% 25.6% Gepland Afgerond Optionee…" at bounding box center [345, 204] width 474 height 156
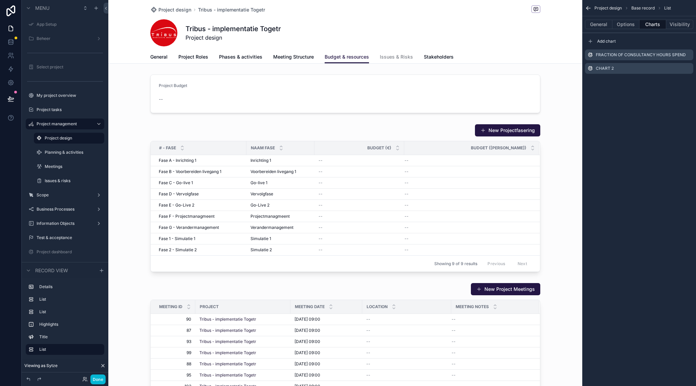
scroll to position [438, 0]
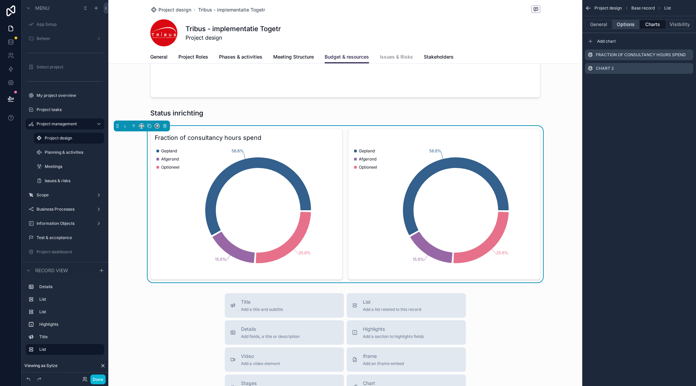
click at [618, 25] on button "Options" at bounding box center [625, 24] width 27 height 9
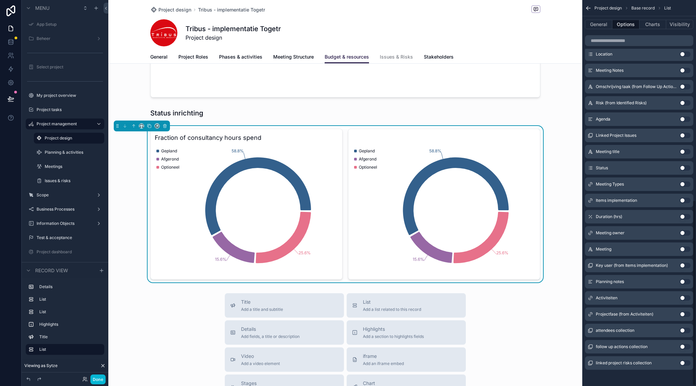
scroll to position [416, 0]
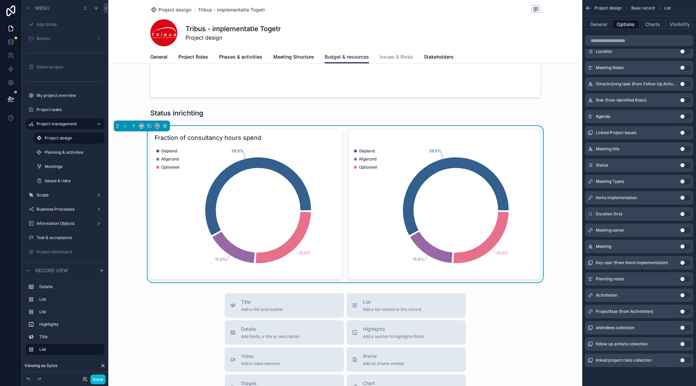
click at [683, 313] on button "Use setting" at bounding box center [685, 311] width 11 height 5
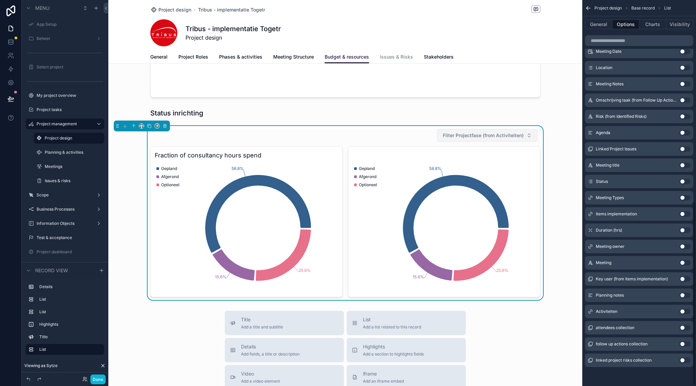
scroll to position [439, 0]
click at [475, 134] on span "Filter Projectfase (from Activiteiten)" at bounding box center [483, 135] width 81 height 7
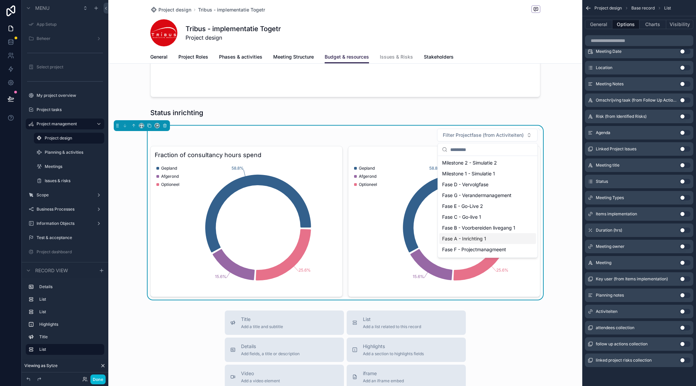
click at [481, 236] on span "Fase A - Inrichting 1" at bounding box center [464, 238] width 44 height 7
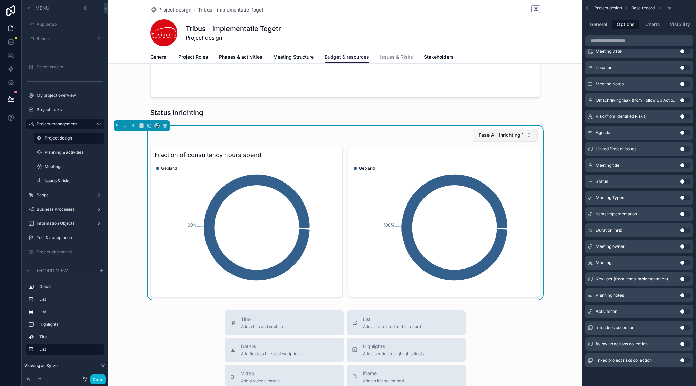
scroll to position [438, 0]
click at [535, 133] on button "Fase A - Inrichting 1" at bounding box center [505, 135] width 65 height 13
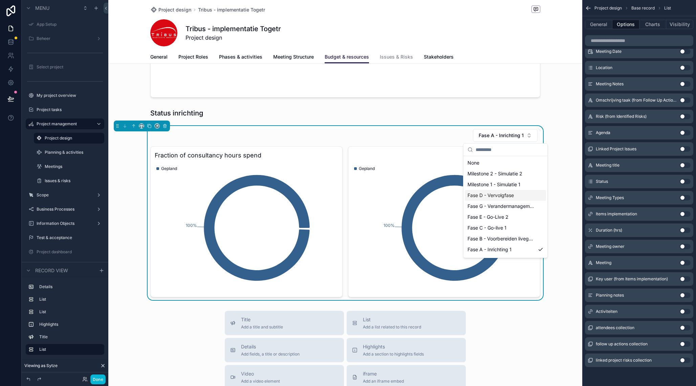
click at [513, 198] on span "Fase D - Vervolgfase" at bounding box center [490, 195] width 46 height 7
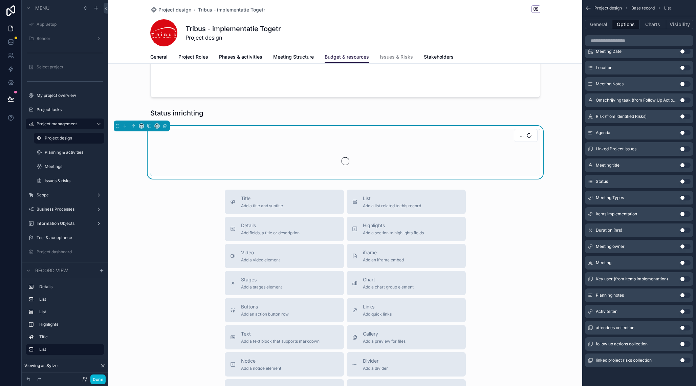
scroll to position [439, 0]
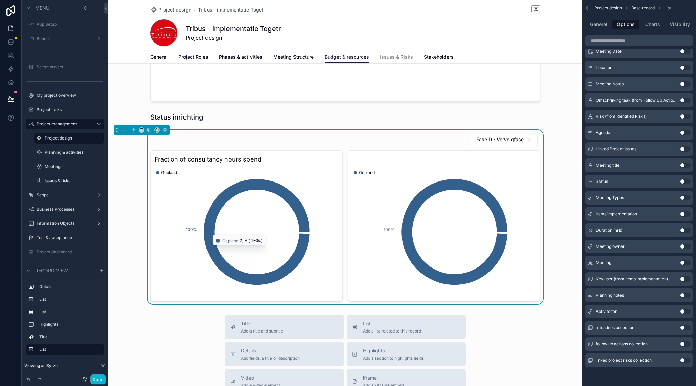
click at [281, 185] on icon "chart" at bounding box center [257, 232] width 106 height 106
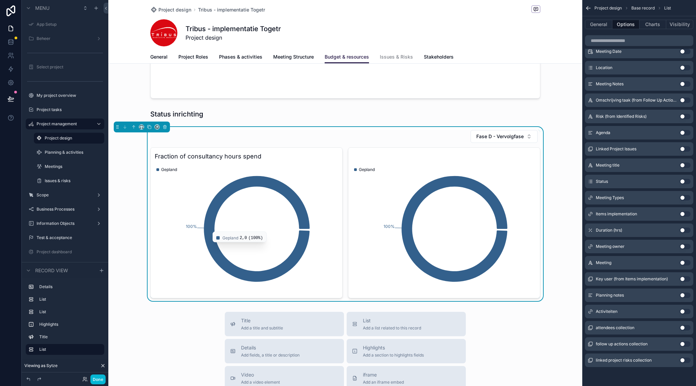
click at [280, 186] on icon "chart" at bounding box center [257, 229] width 106 height 106
click at [281, 187] on icon "chart" at bounding box center [257, 229] width 106 height 106
click at [609, 21] on button "General" at bounding box center [598, 24] width 27 height 9
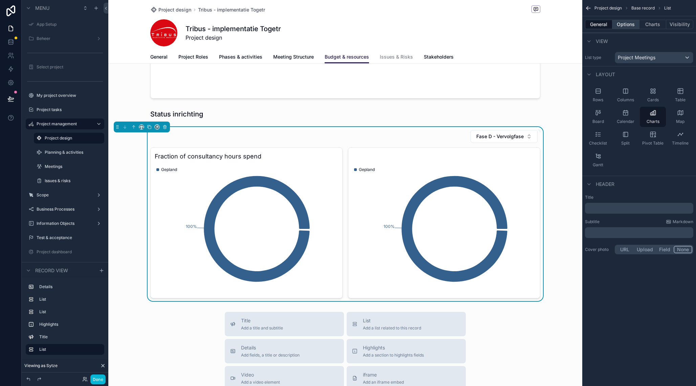
click at [627, 23] on button "Options" at bounding box center [625, 24] width 27 height 9
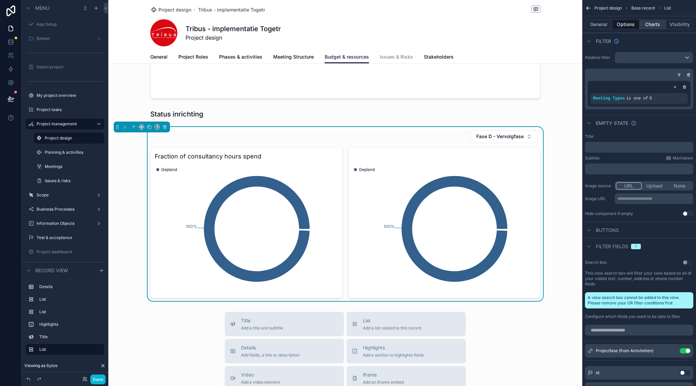
click at [651, 25] on button "Charts" at bounding box center [652, 24] width 27 height 9
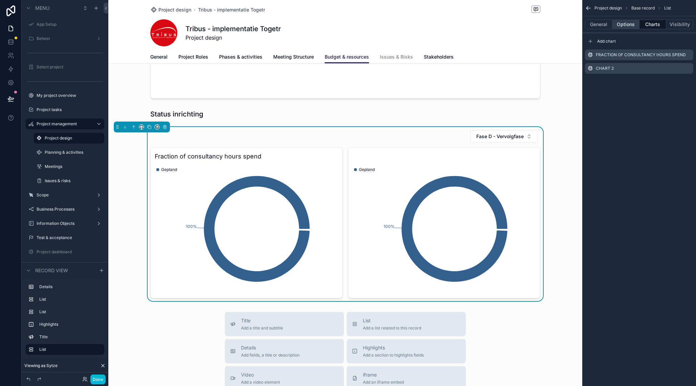
click at [628, 27] on button "Options" at bounding box center [625, 24] width 27 height 9
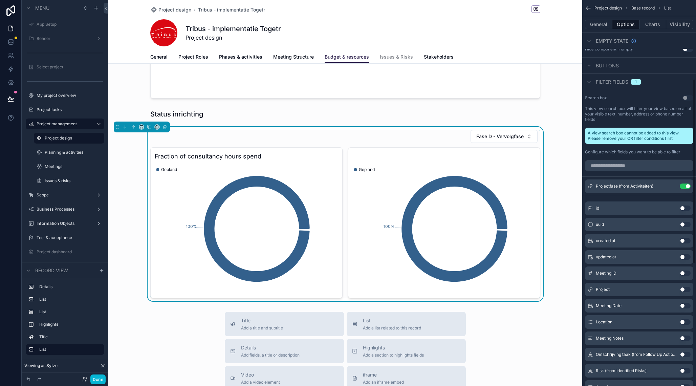
scroll to position [167, 0]
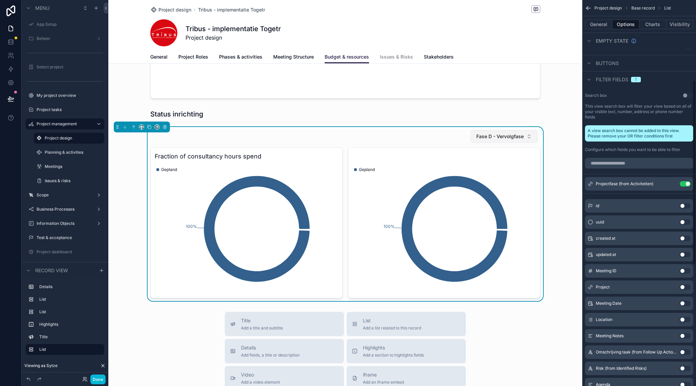
click at [521, 135] on span "Fase D - Vervolgfase" at bounding box center [499, 136] width 47 height 7
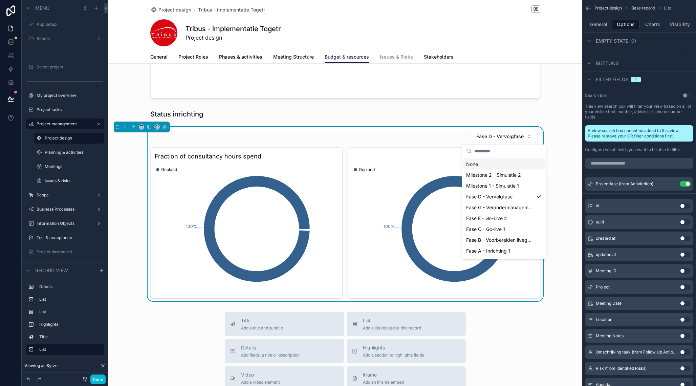
click at [503, 164] on div "None" at bounding box center [503, 164] width 81 height 11
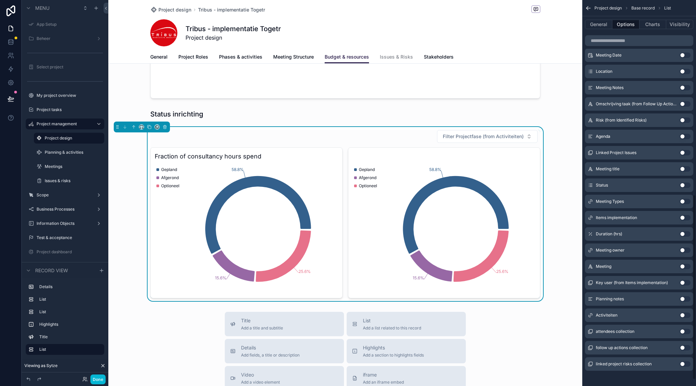
scroll to position [419, 0]
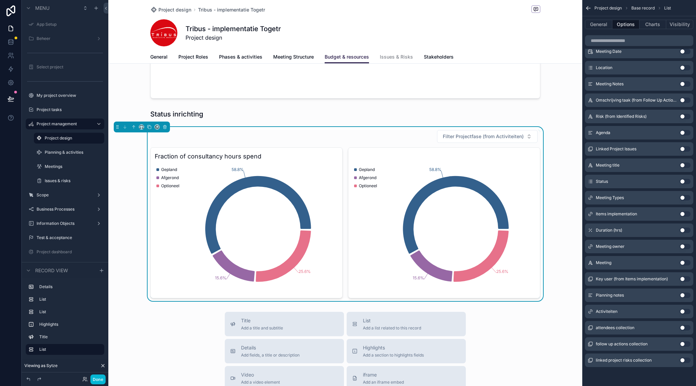
click at [524, 160] on div "58.8% 15.6% 25.6% Gepland Afgerond Optioneel" at bounding box center [444, 222] width 192 height 151
drag, startPoint x: 444, startPoint y: 157, endPoint x: 433, endPoint y: 158, distance: 10.8
click at [444, 157] on div "58.8% 15.6% 25.6% Gepland Afgerond Optioneel" at bounding box center [444, 222] width 192 height 151
click at [407, 155] on div "58.8% 15.6% 25.6% Gepland Afgerond Optioneel" at bounding box center [444, 222] width 192 height 151
click at [410, 155] on div "58.8% 15.6% 25.6% Gepland Afgerond Optioneel" at bounding box center [444, 222] width 192 height 151
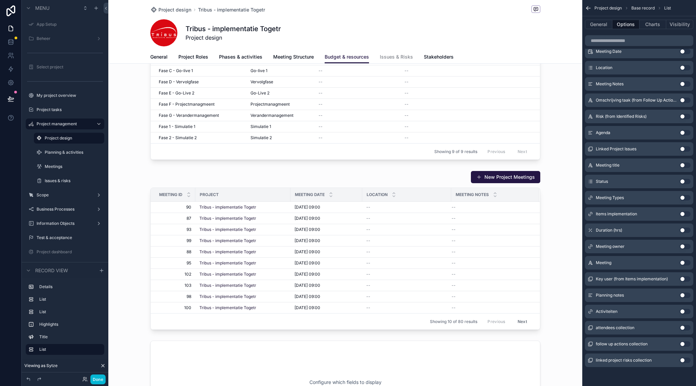
scroll to position [112, 0]
click at [399, 178] on div "scrollable content" at bounding box center [345, 250] width 474 height 164
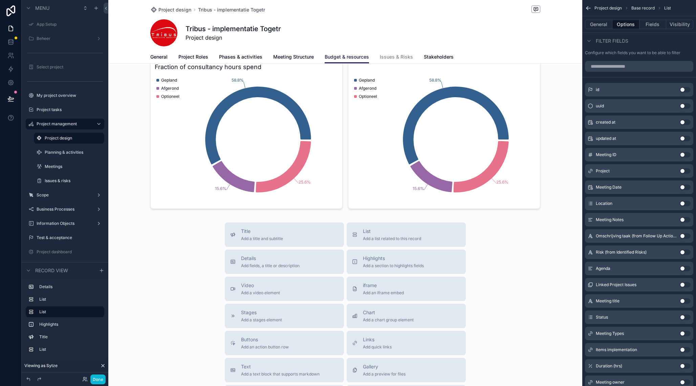
scroll to position [510, 0]
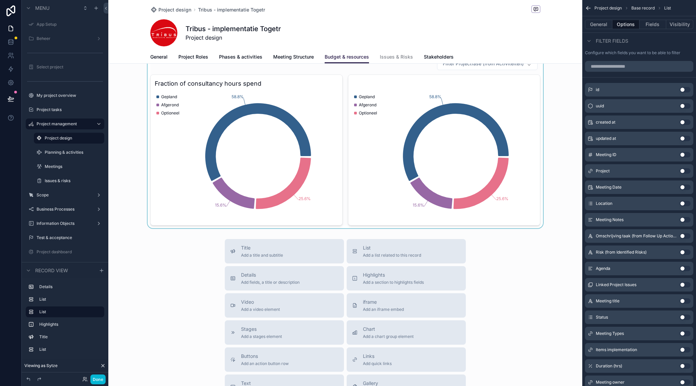
click at [318, 83] on div "scrollable content" at bounding box center [345, 141] width 474 height 174
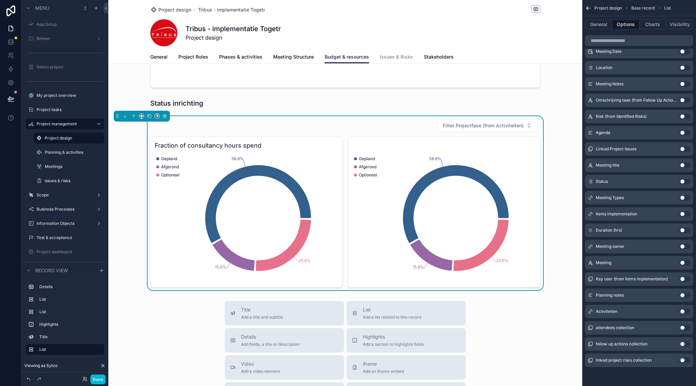
scroll to position [447, 0]
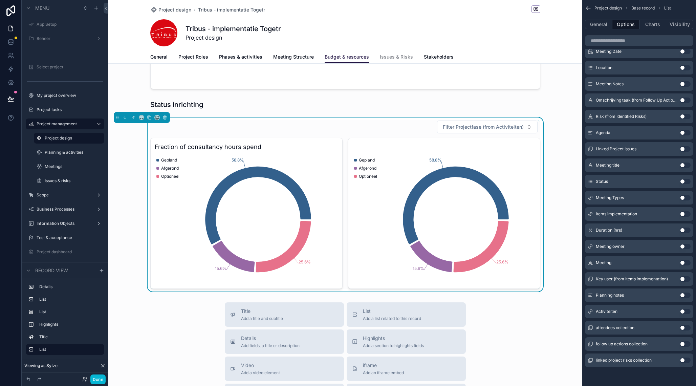
click at [333, 122] on div "Filter Projectfase (from Activiteiten)" at bounding box center [345, 127] width 390 height 14
